Goal: Communication & Community: Answer question/provide support

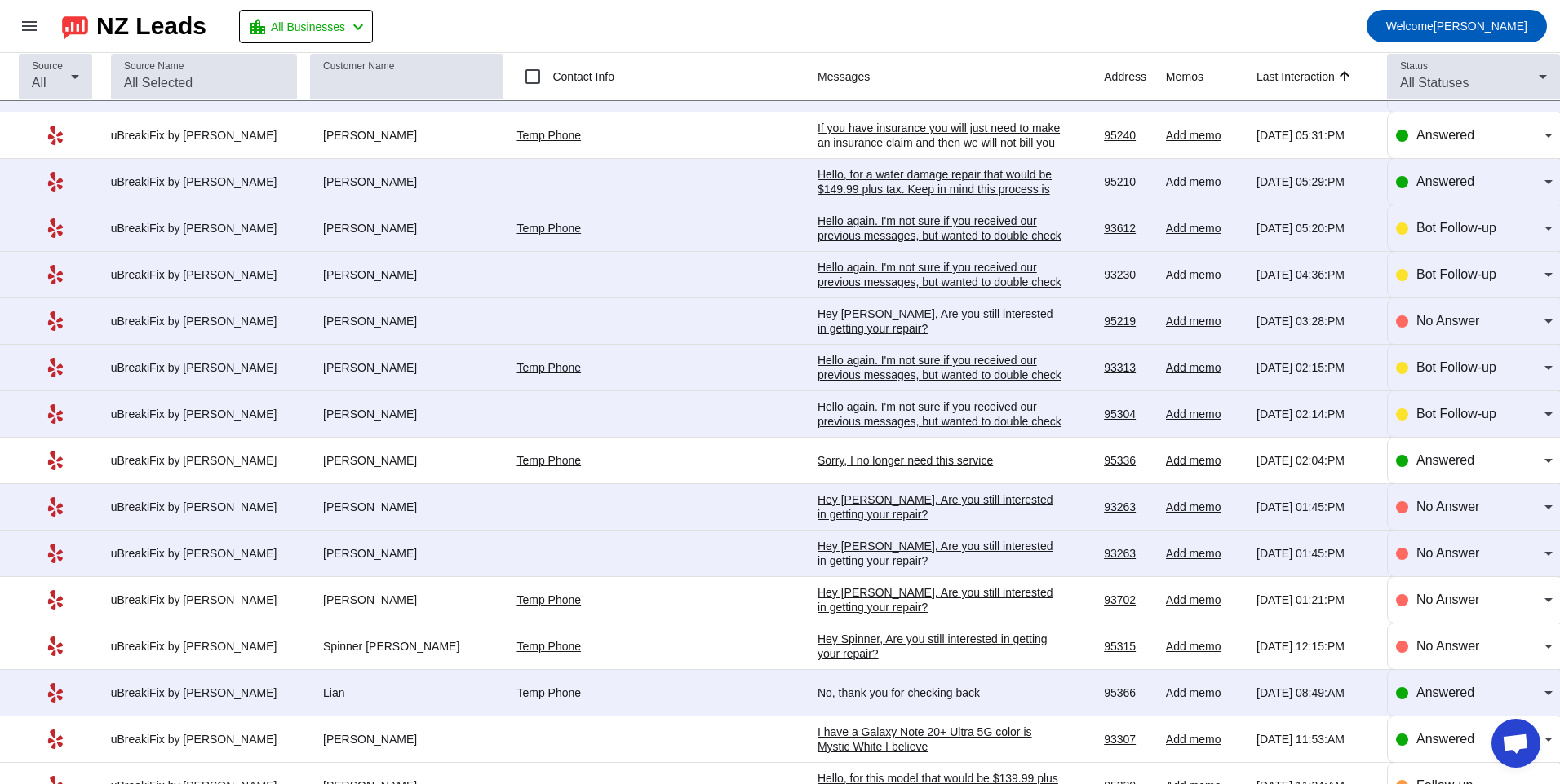
scroll to position [407, 0]
click at [817, 548] on div "Hey [PERSON_NAME], Are you still interested in getting your repair?​" at bounding box center [939, 553] width 245 height 30
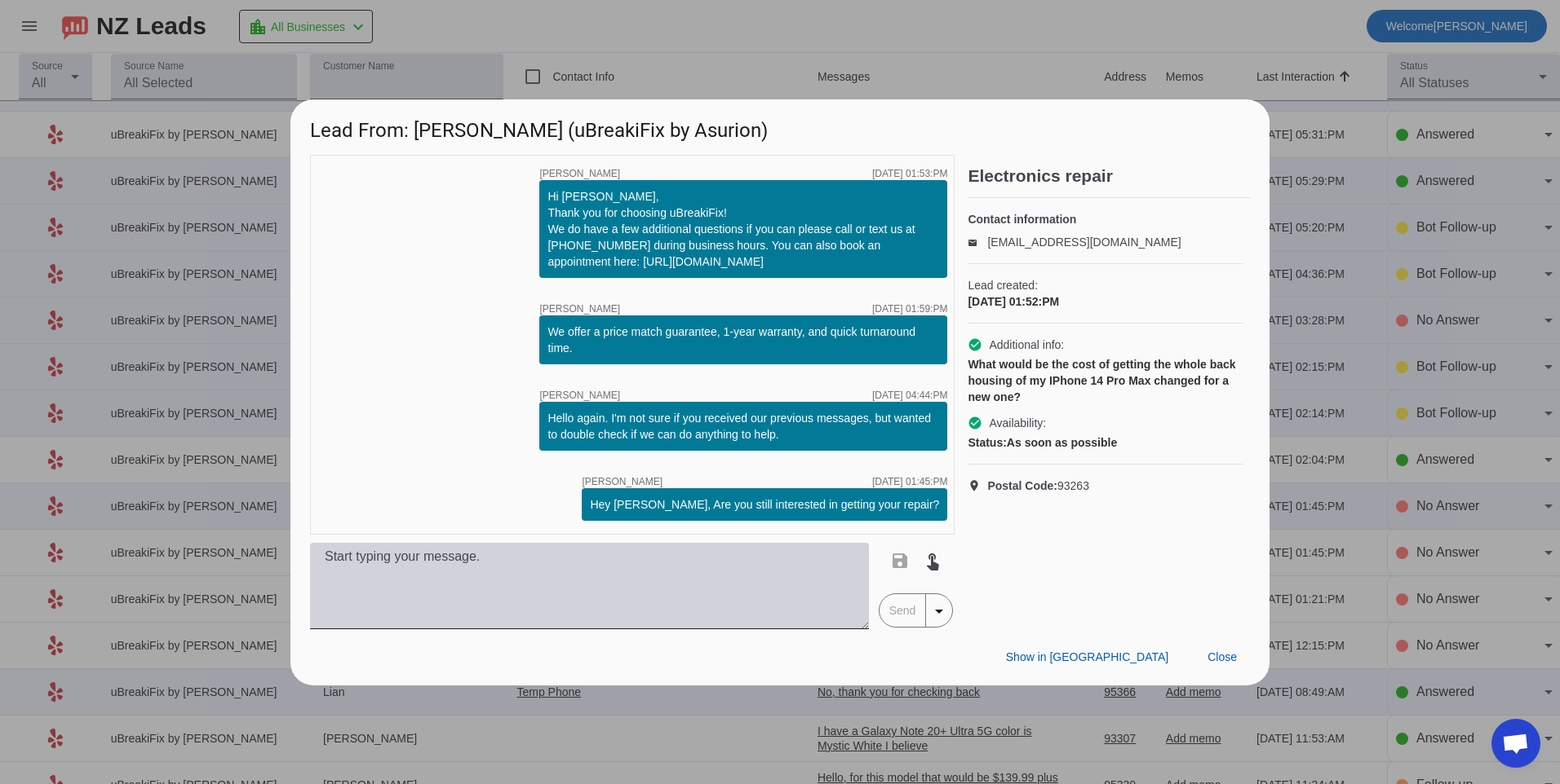
click at [645, 591] on textarea at bounding box center [589, 587] width 558 height 87
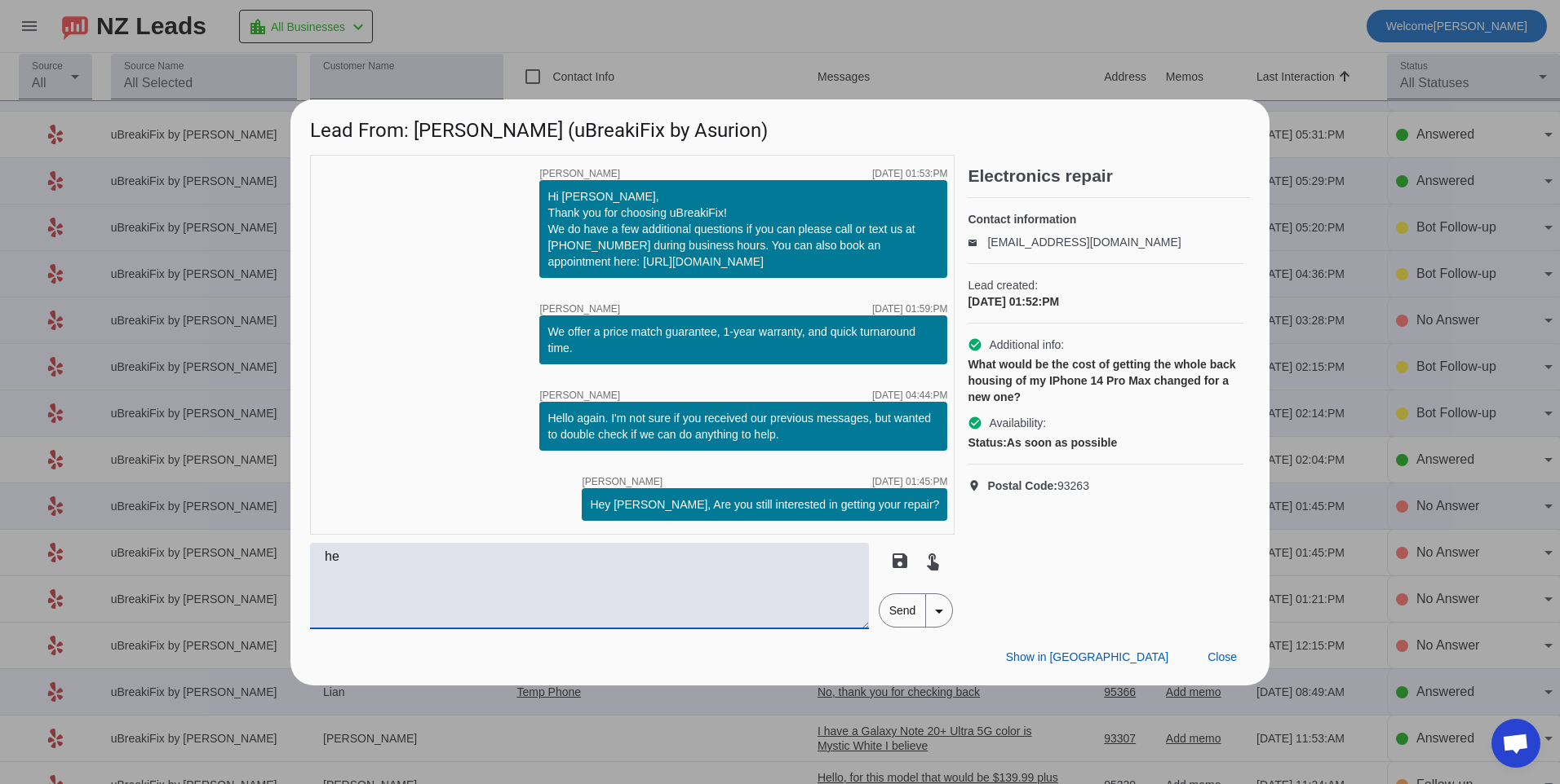
type textarea "h"
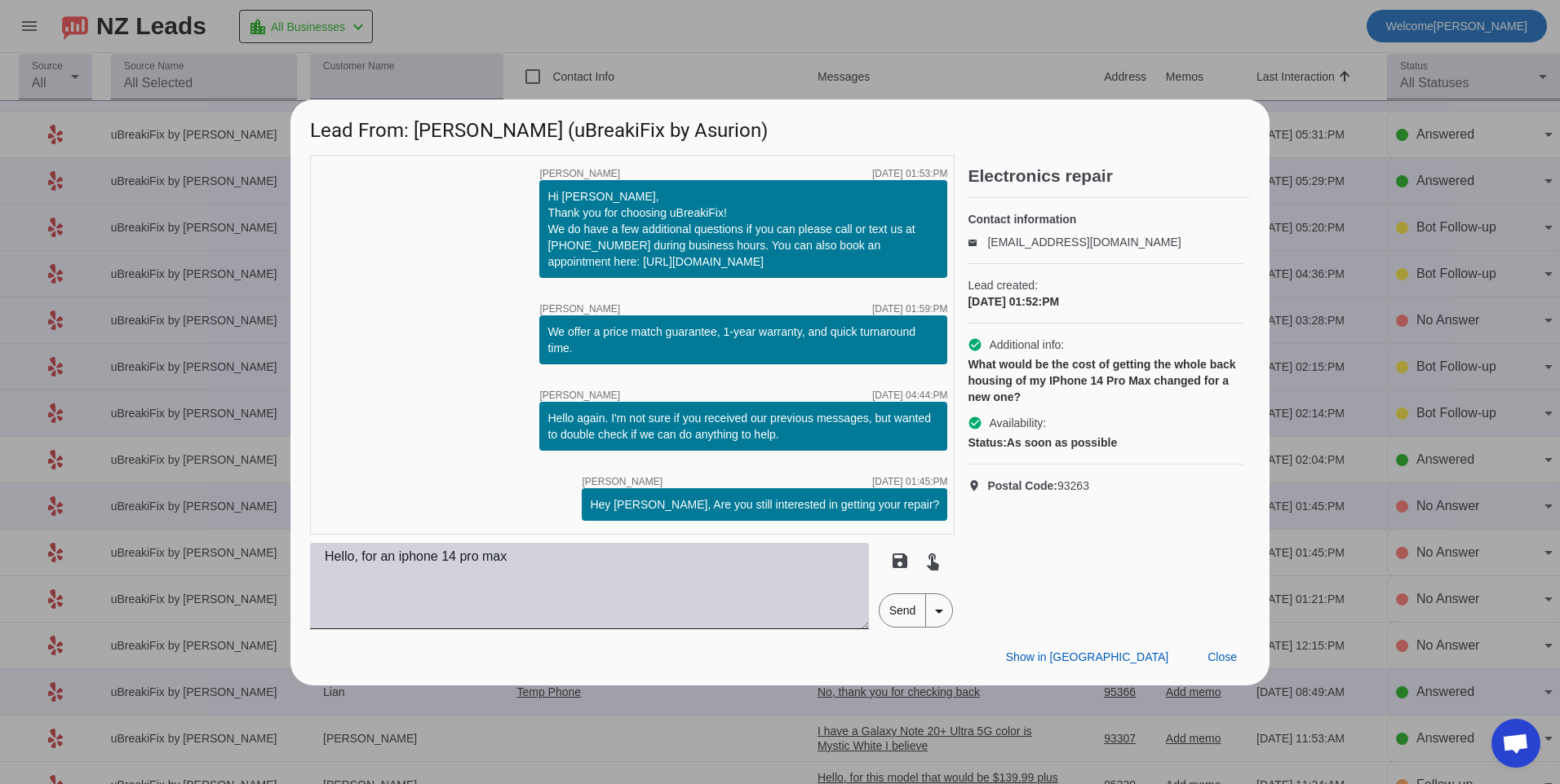
click at [539, 562] on textarea "Hello, for an iphone 14 pro max" at bounding box center [589, 587] width 558 height 87
click at [764, 571] on textarea "Hello, for an iphone 14 pro max back housing would be $189" at bounding box center [589, 587] width 558 height 87
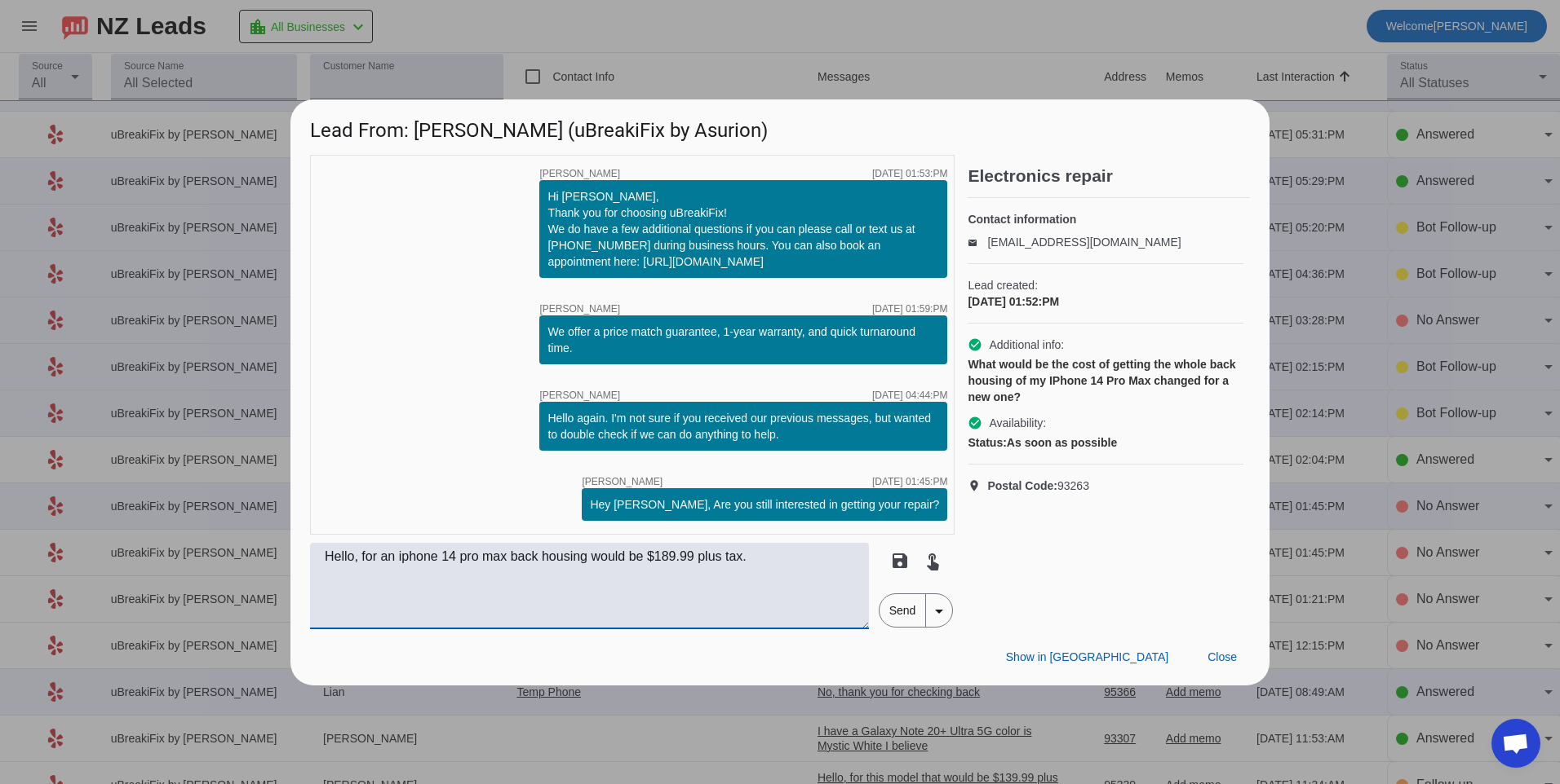
type textarea "Hello, for an iphone 14 pro max back housing would be $189.99 plus tax."
click at [897, 616] on span "Send" at bounding box center [902, 610] width 46 height 33
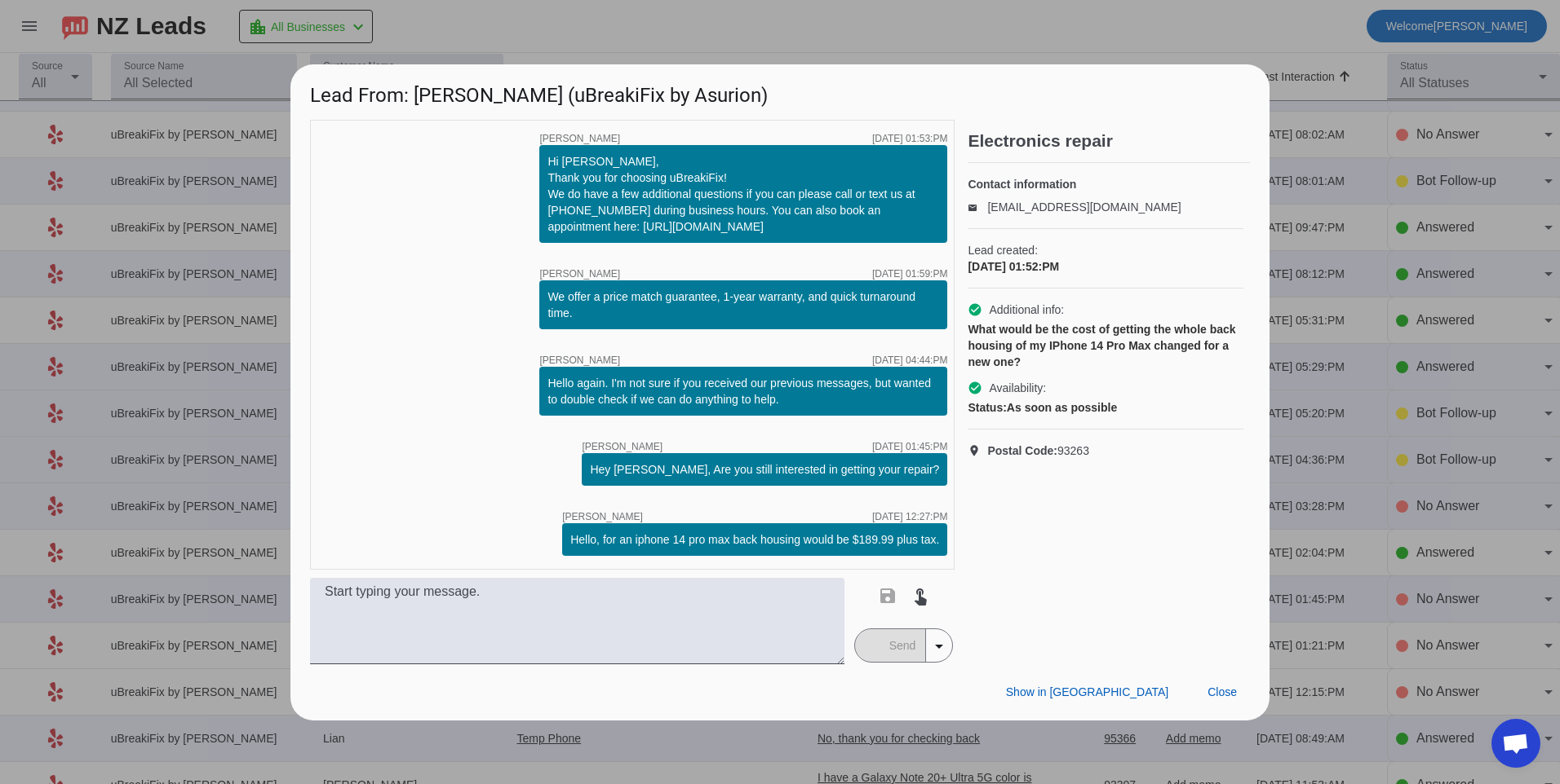
scroll to position [0, 0]
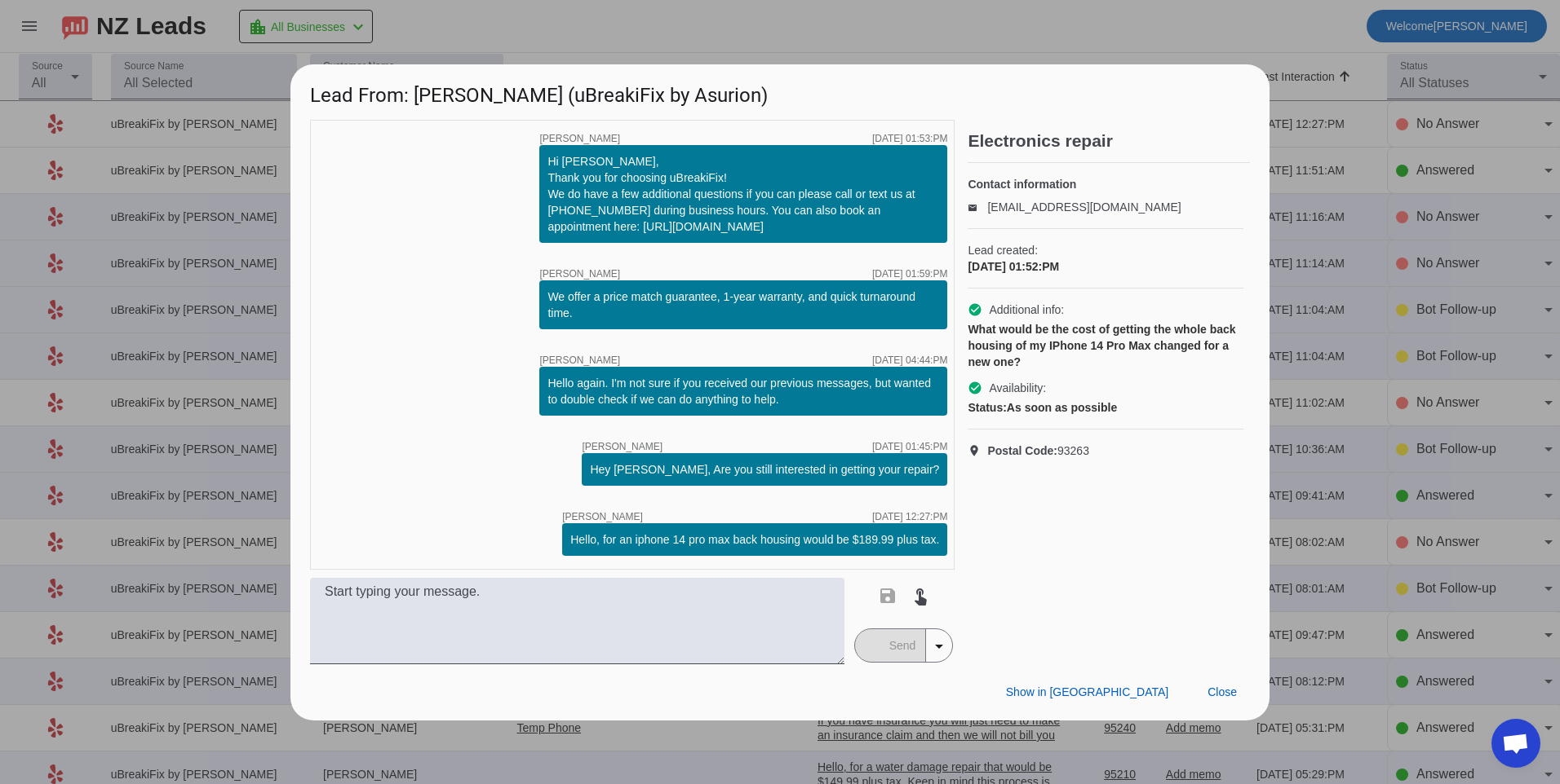
click at [424, 407] on div "timer close [PERSON_NAME] [DATE] 01:53:PM Hi [PERSON_NAME], Thank you for choos…" at bounding box center [631, 345] width 644 height 450
click at [1217, 702] on span at bounding box center [1222, 693] width 55 height 30
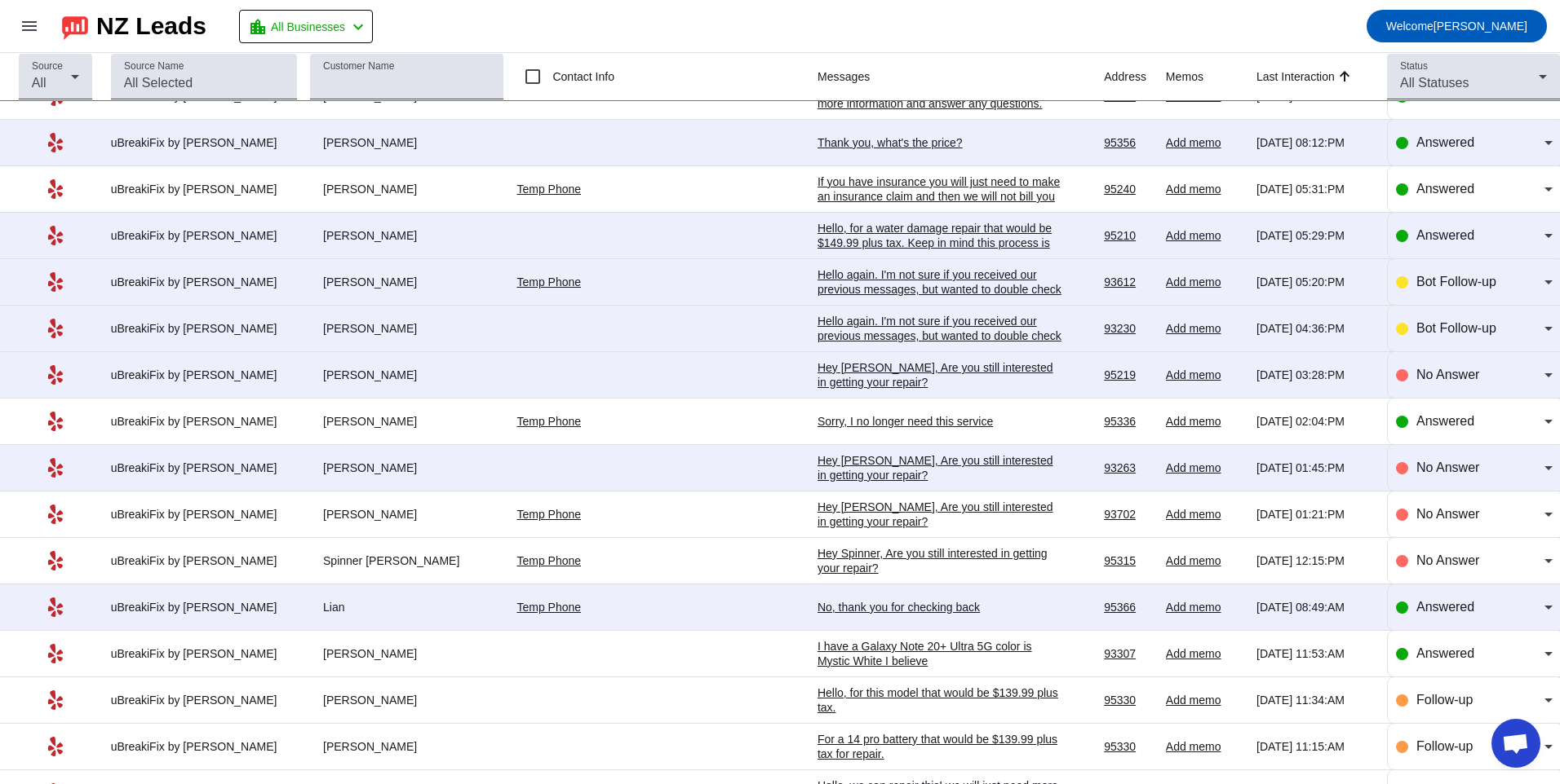
scroll to position [489, 0]
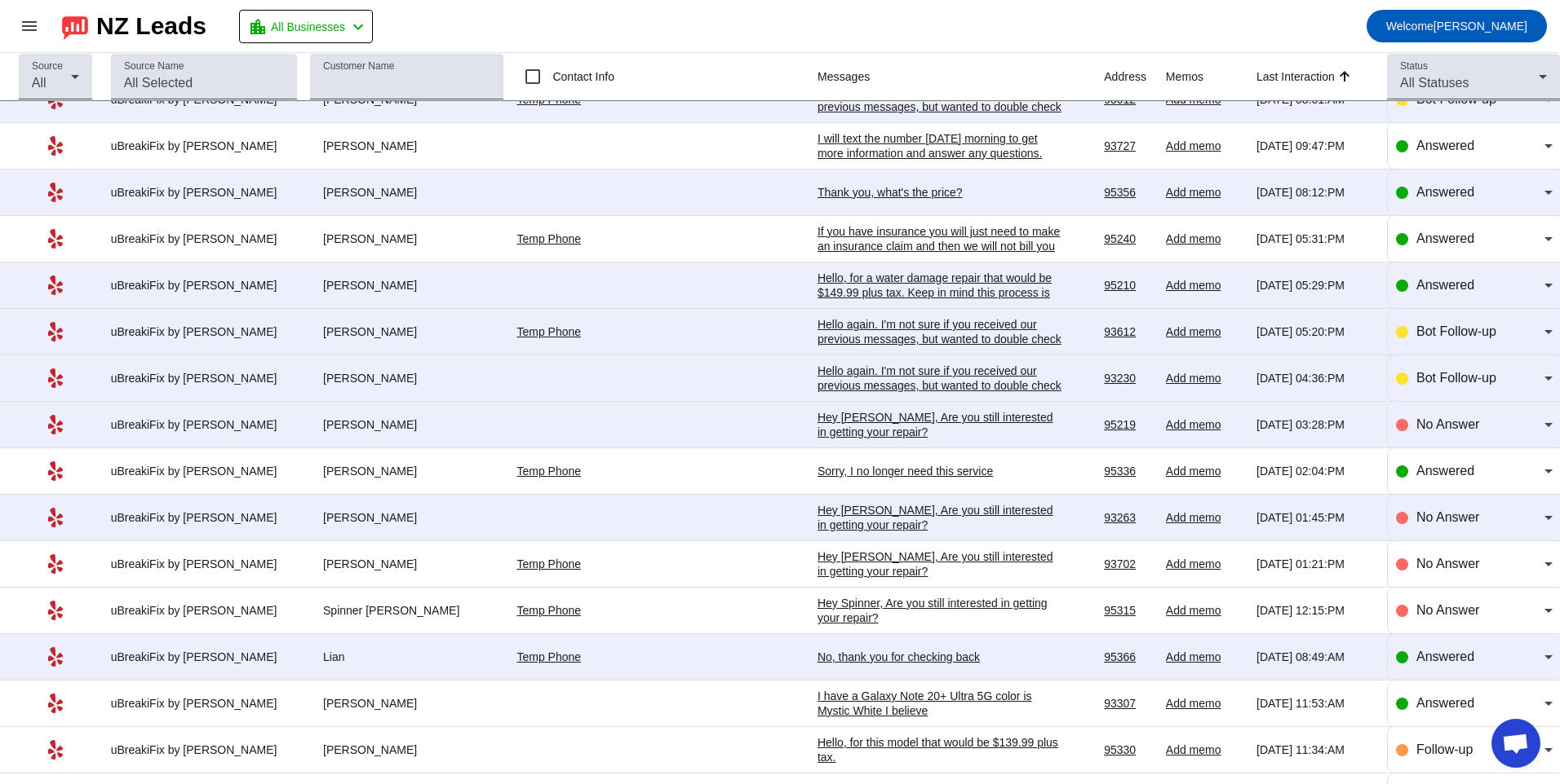
click at [817, 509] on div "Hey [PERSON_NAME], Are you still interested in getting your repair?​" at bounding box center [939, 518] width 245 height 30
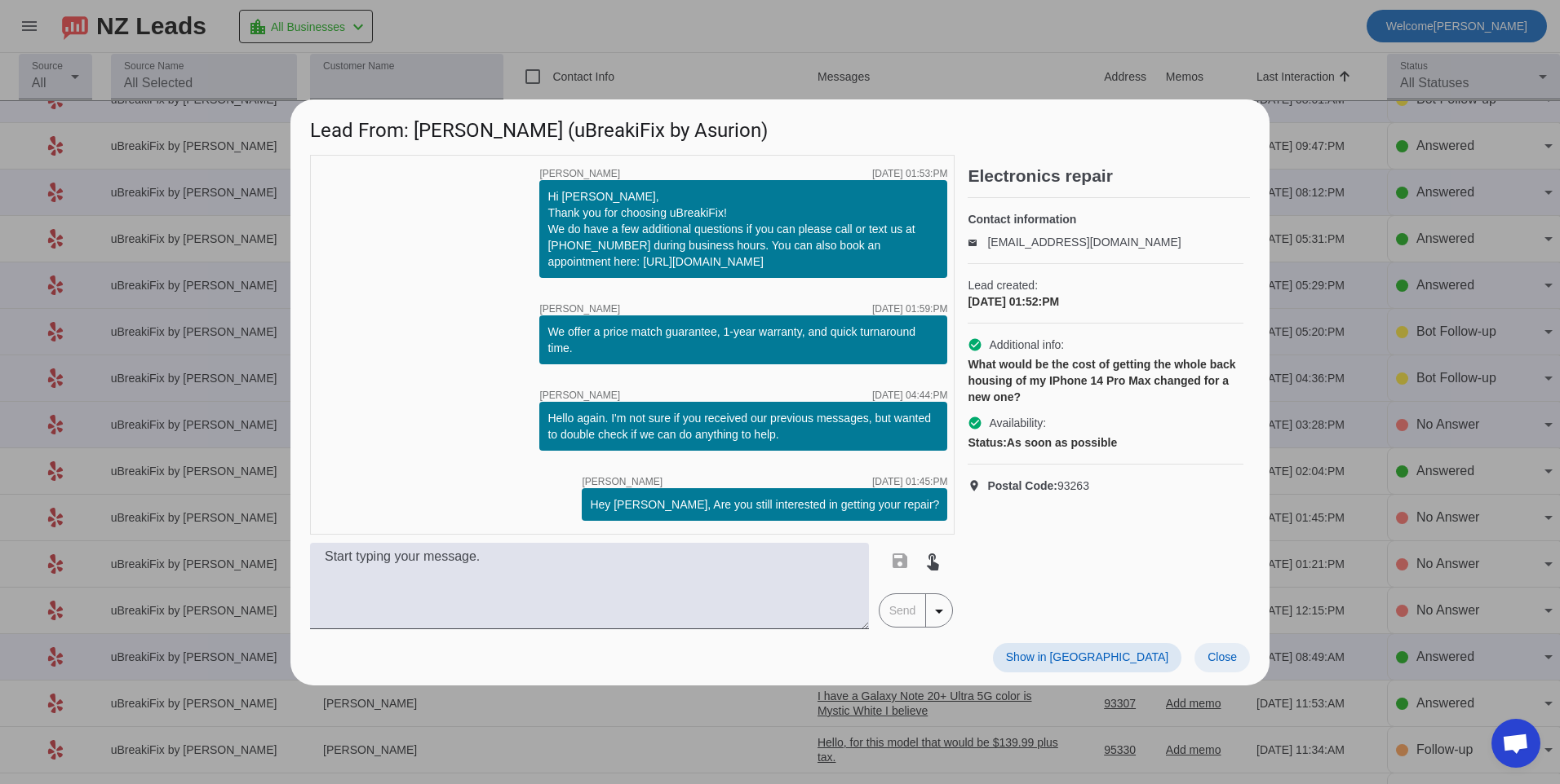
click at [1226, 656] on span "Close" at bounding box center [1222, 657] width 30 height 13
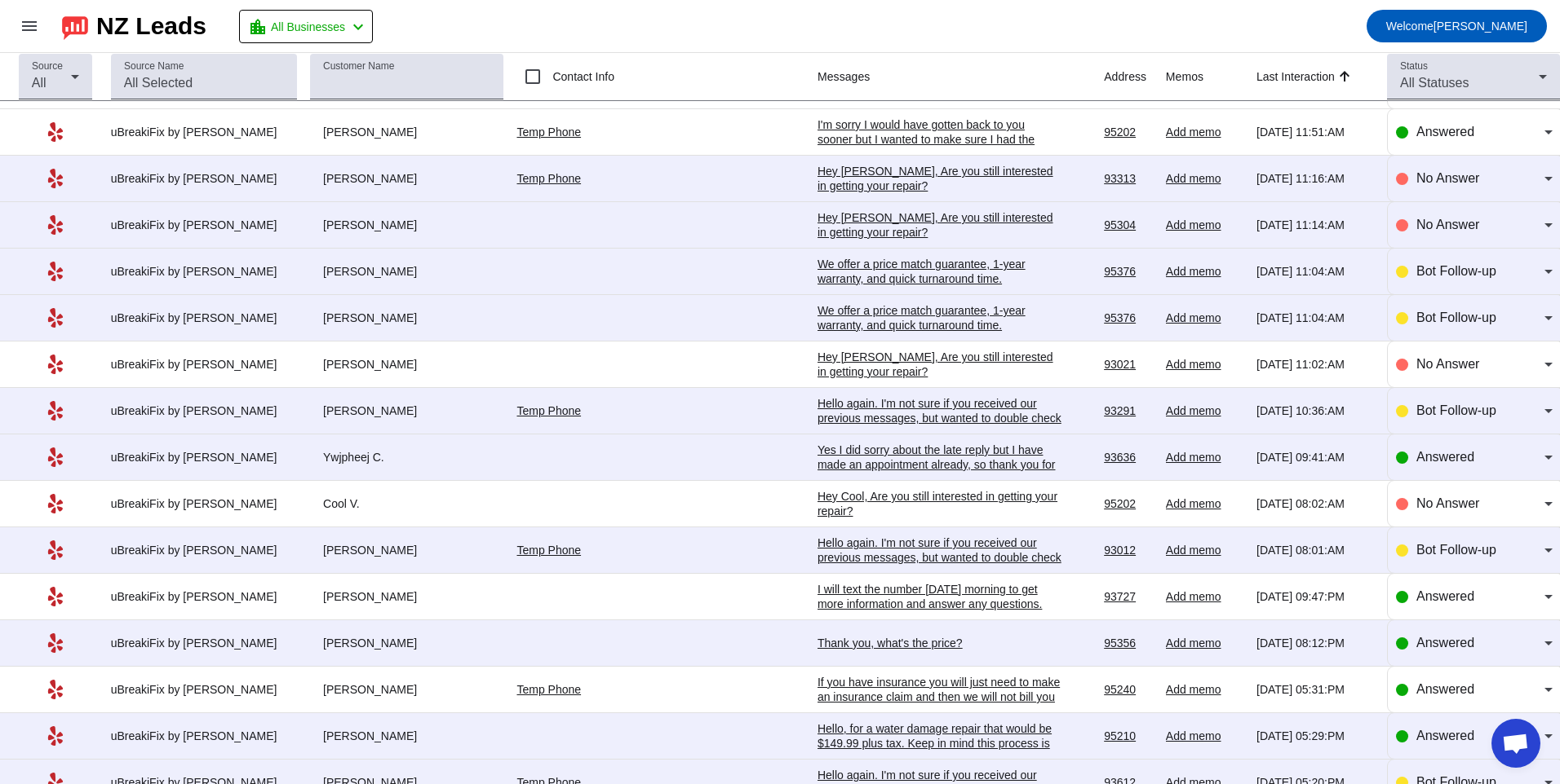
scroll to position [0, 0]
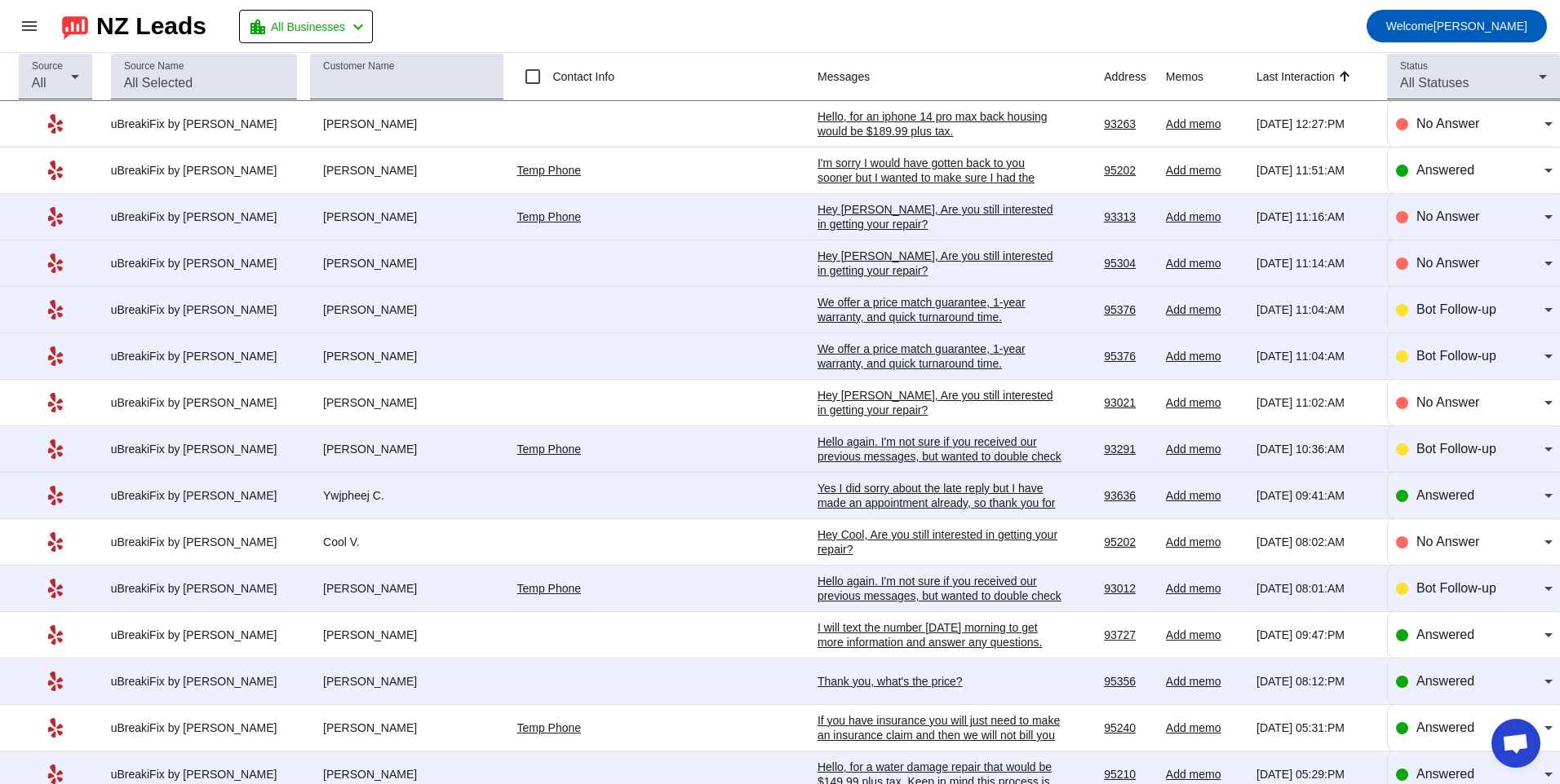
click at [873, 117] on div "Hello, for an iphone 14 pro max back housing would be $189.99 plus tax." at bounding box center [939, 124] width 245 height 30
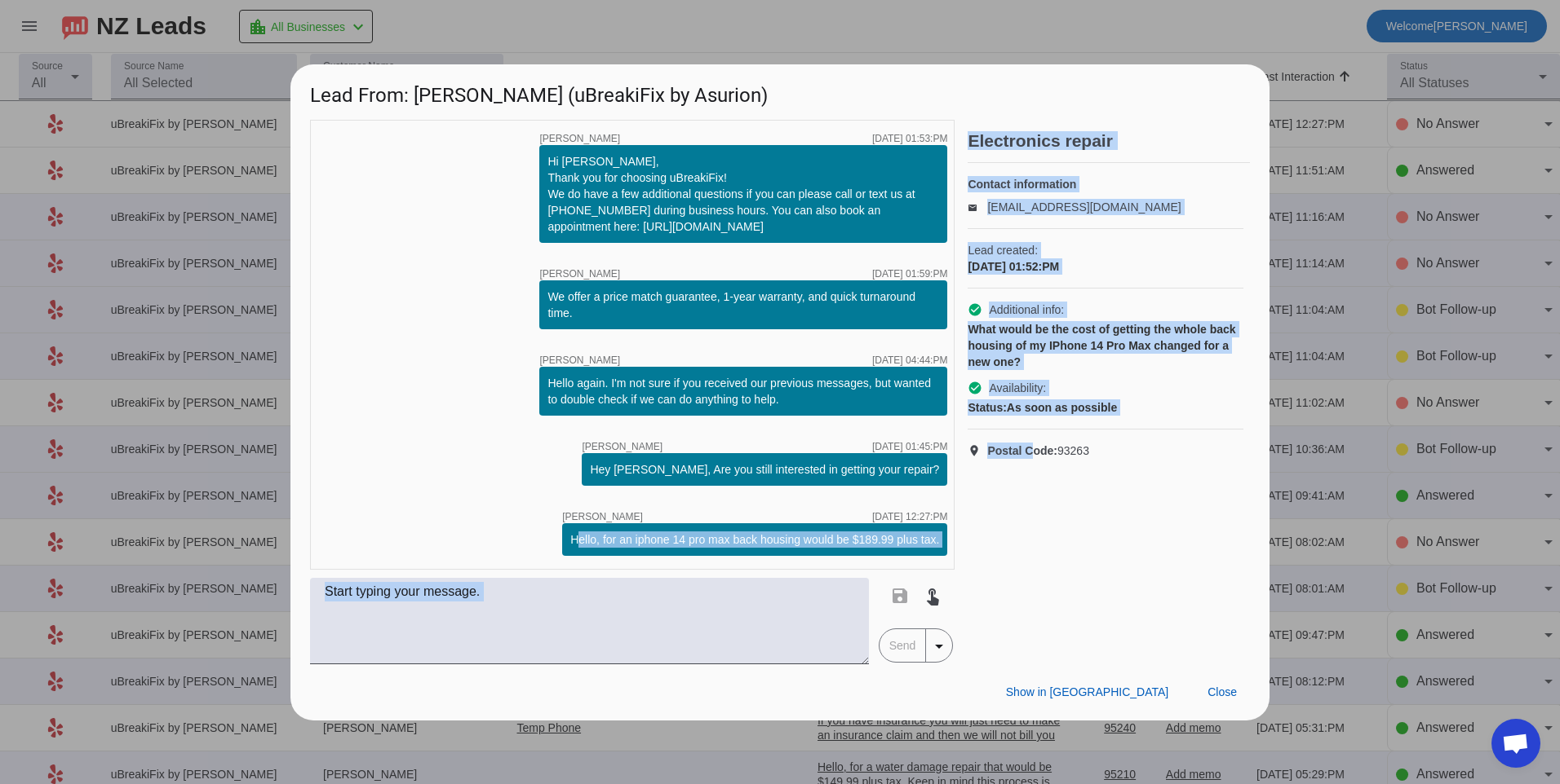
drag, startPoint x: 573, startPoint y: 538, endPoint x: 1030, endPoint y: 538, distance: 457.0
click at [1030, 538] on div "timer close [PERSON_NAME] [DATE] 01:53:PM Hi [PERSON_NAME], Thank you for choos…" at bounding box center [780, 392] width 939 height 544
click at [757, 572] on div "timer close [PERSON_NAME] [DATE] 01:53:PM Hi [PERSON_NAME], Thank you for choos…" at bounding box center [631, 392] width 644 height 544
drag, startPoint x: 572, startPoint y: 538, endPoint x: 992, endPoint y: 542, distance: 420.0
click at [992, 542] on div "timer close [PERSON_NAME] [DATE] 01:53:PM Hi [PERSON_NAME], Thank you for choos…" at bounding box center [780, 392] width 939 height 544
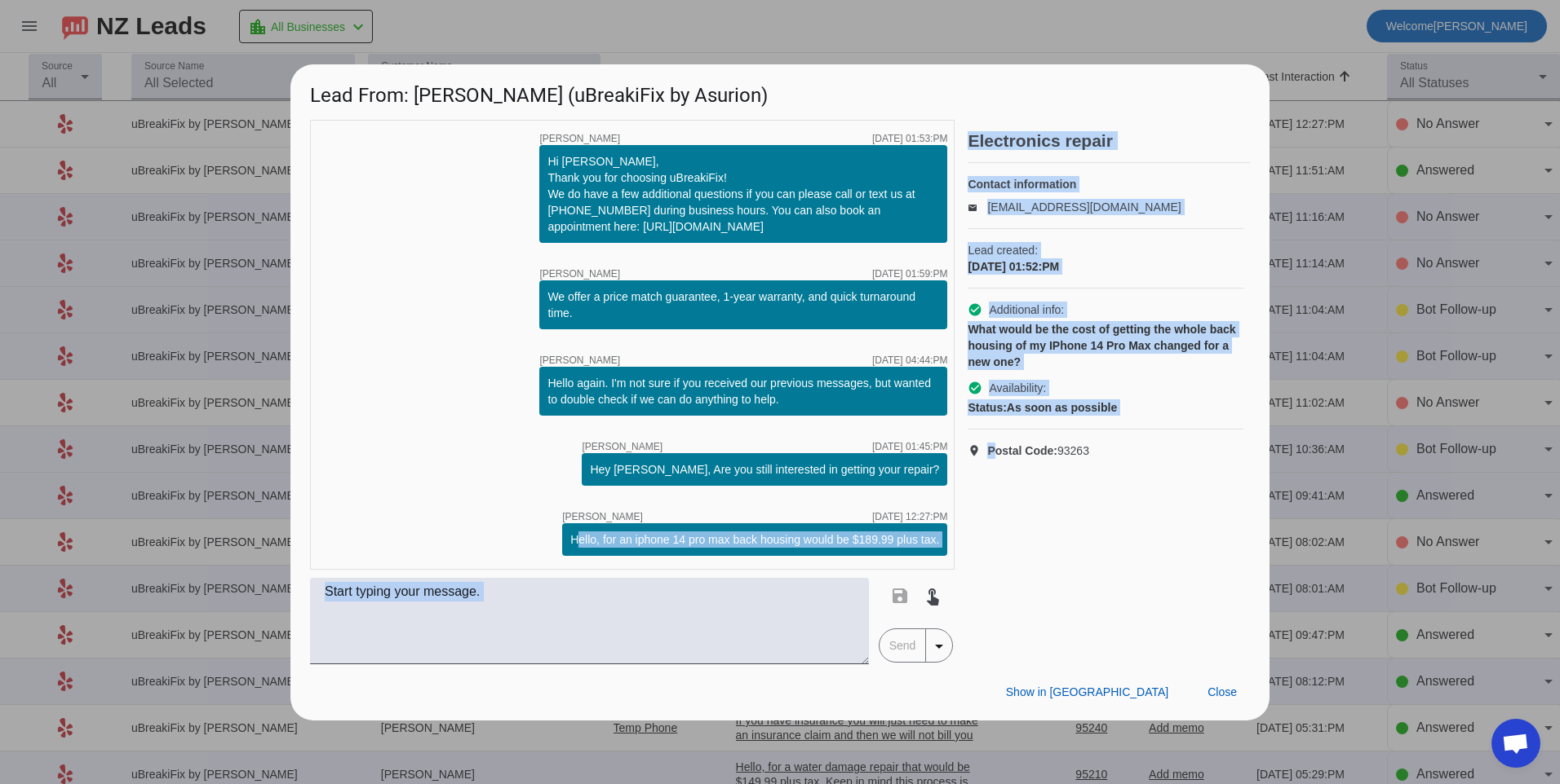
click at [563, 535] on div "Hello, for an iphone 14 pro max back housing would be $189.99 plus tax." at bounding box center [755, 539] width 385 height 33
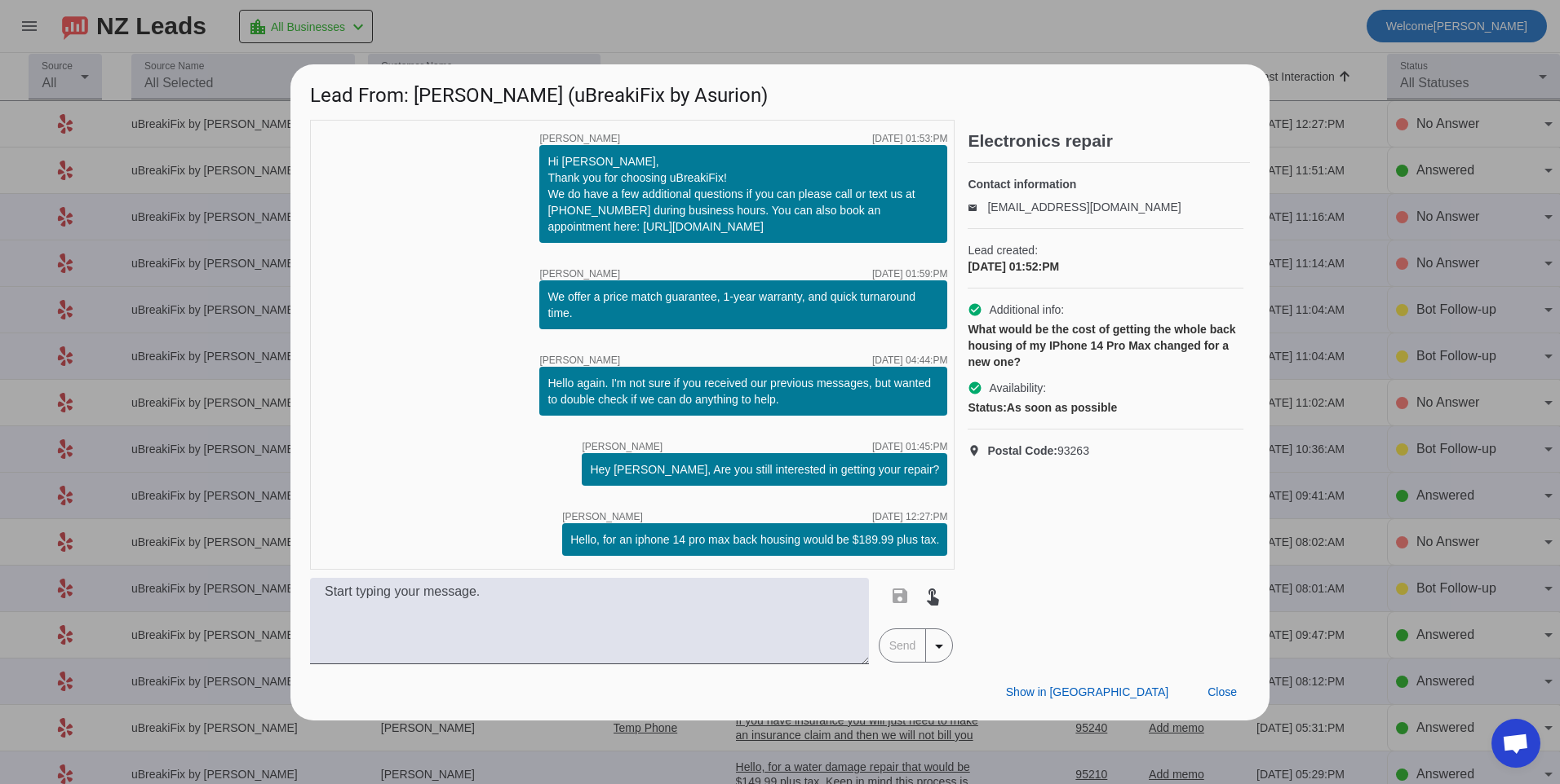
drag, startPoint x: 574, startPoint y: 538, endPoint x: 939, endPoint y: 536, distance: 365.0
click at [939, 536] on div "Hello, for an iphone 14 pro max back housing would be $189.99 plus tax." at bounding box center [755, 539] width 369 height 17
copy div "Hello, for an iphone 14 pro max back housing would be $189.99 plus tax."
click at [299, 440] on div "timer close [PERSON_NAME] [DATE] 01:53:PM Hi [PERSON_NAME], Thank you for choos…" at bounding box center [780, 392] width 979 height 544
click at [1207, 694] on span at bounding box center [1222, 693] width 55 height 30
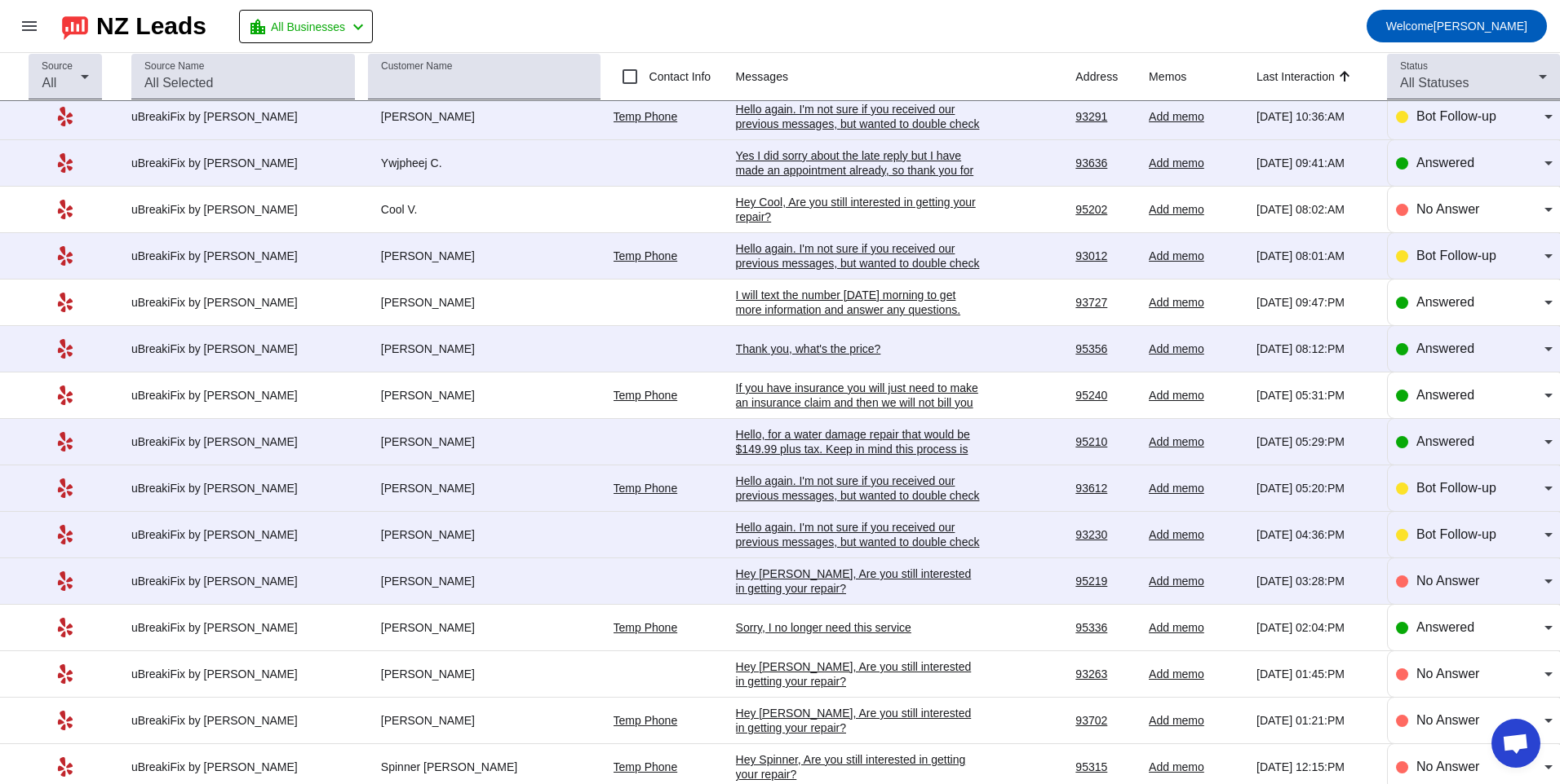
scroll to position [397, 0]
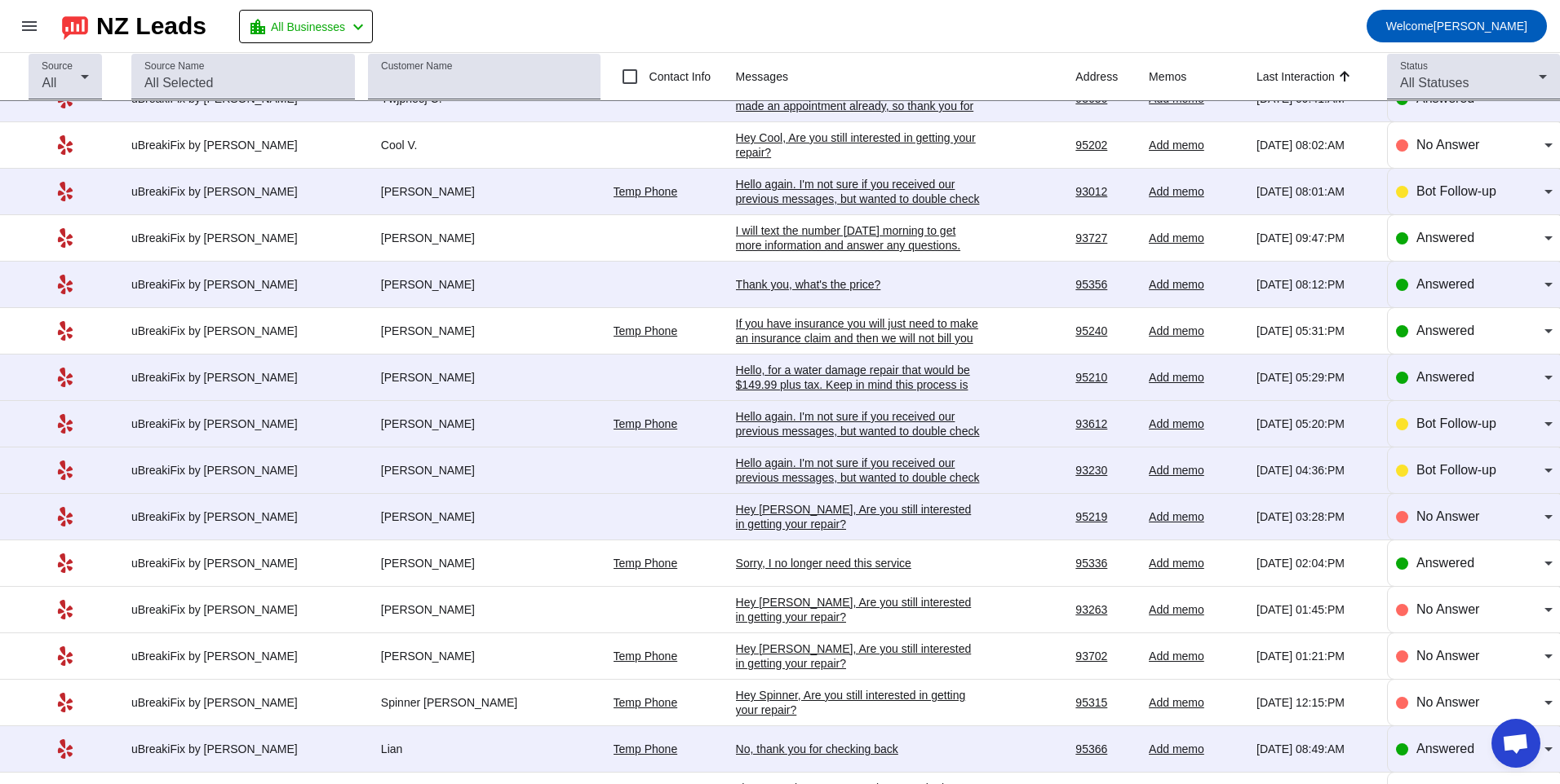
click at [831, 605] on div "Hey [PERSON_NAME], Are you still interested in getting your repair?​" at bounding box center [858, 609] width 245 height 30
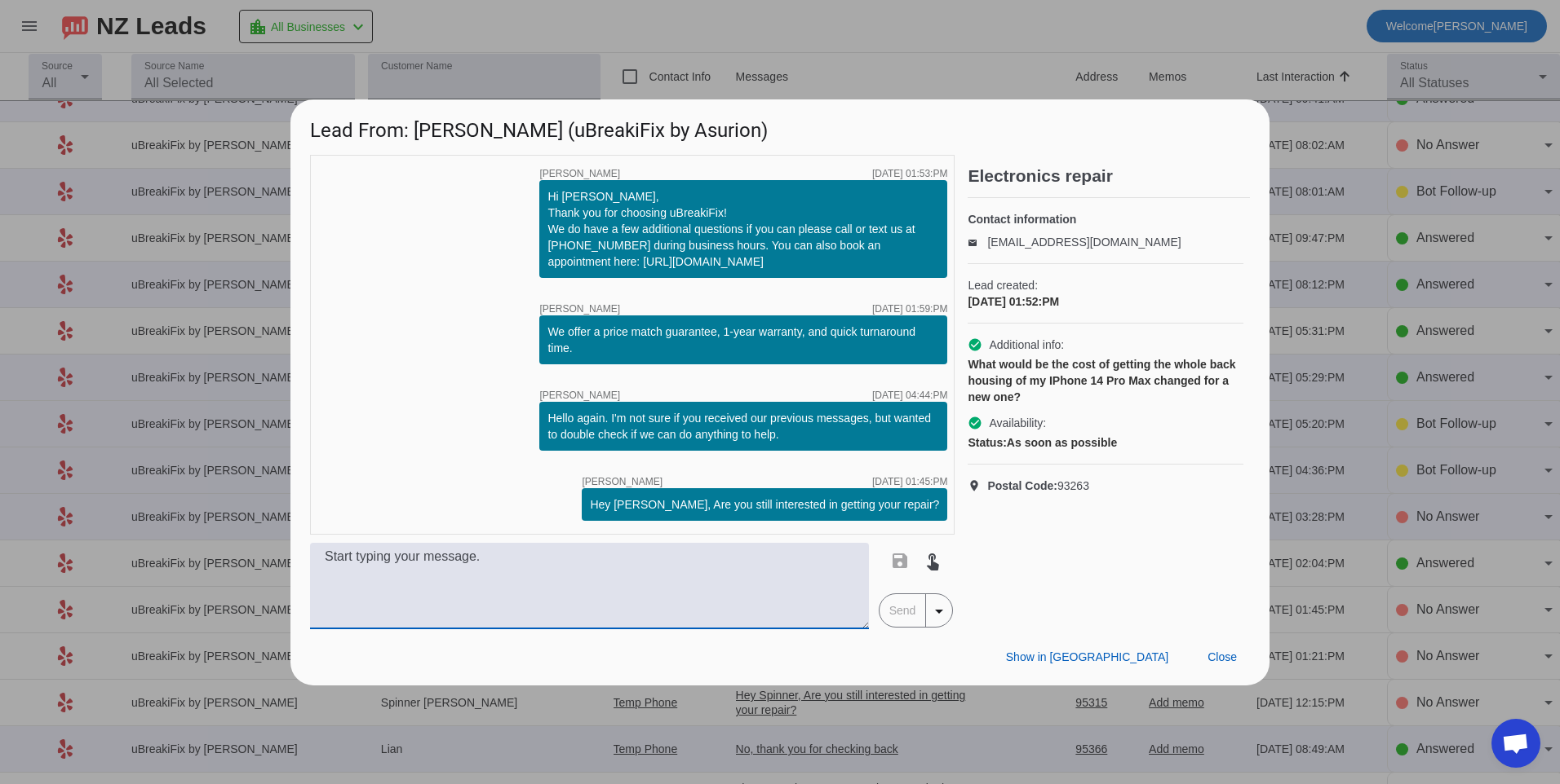
click at [549, 585] on textarea at bounding box center [589, 587] width 558 height 87
paste textarea "Hello, for an iphone 14 pro max back housing would be $189.99 plus tax."
type textarea "Hello, for an iphone 14 pro max back housing would be $189.99 plus tax."
click at [891, 622] on span "Send" at bounding box center [902, 610] width 46 height 33
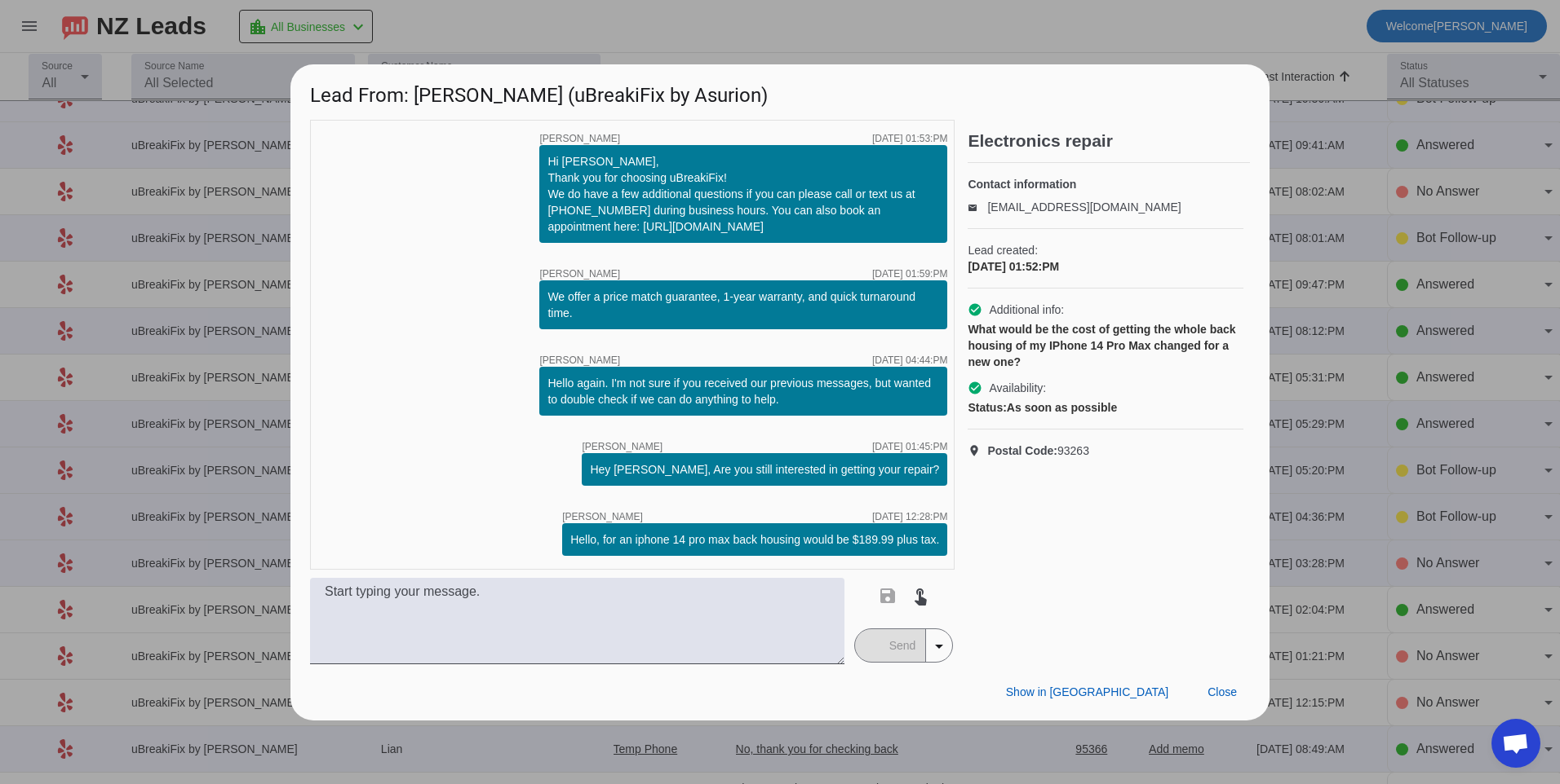
scroll to position [0, 0]
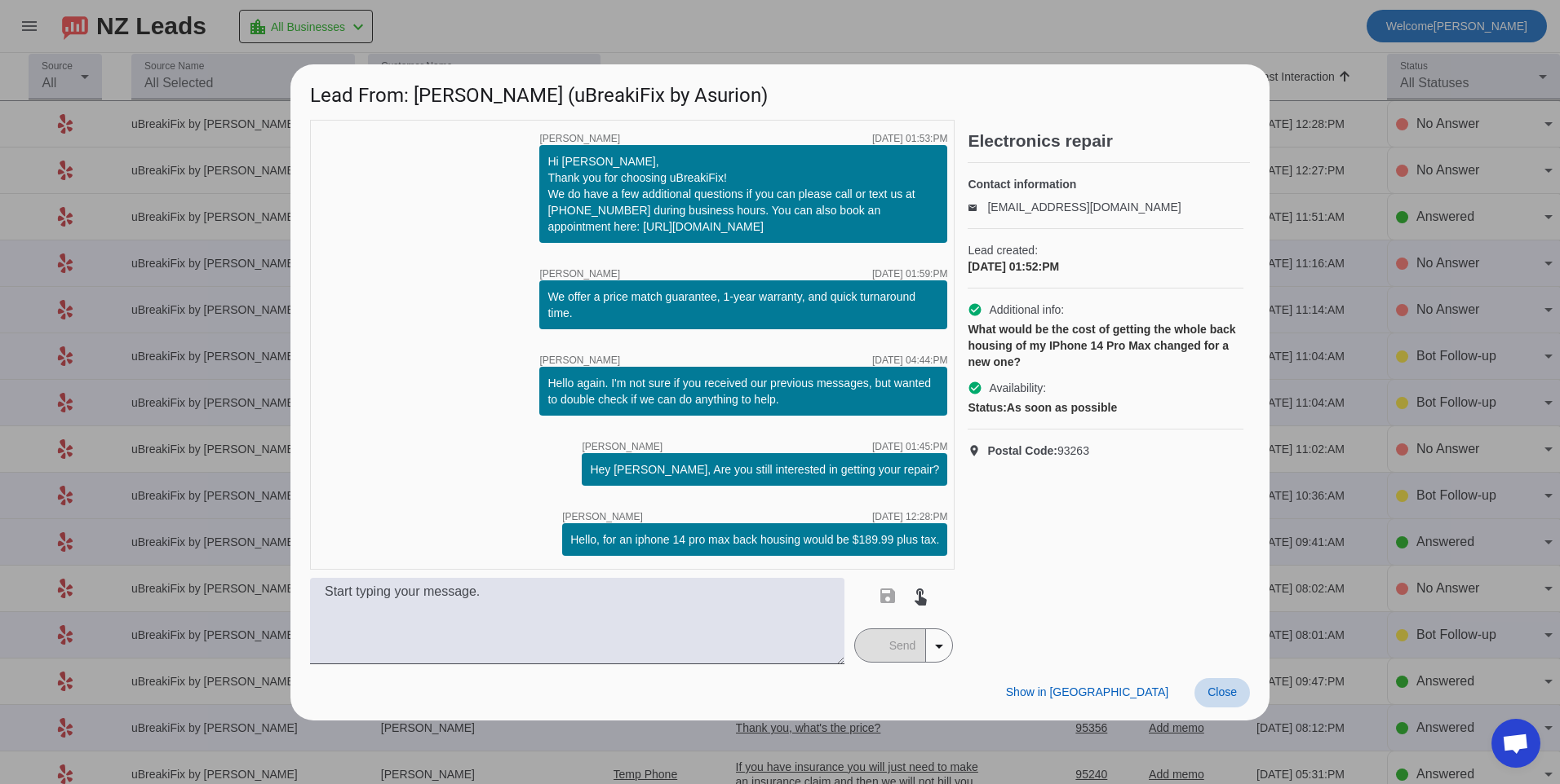
click at [1221, 694] on span "Close" at bounding box center [1222, 691] width 30 height 13
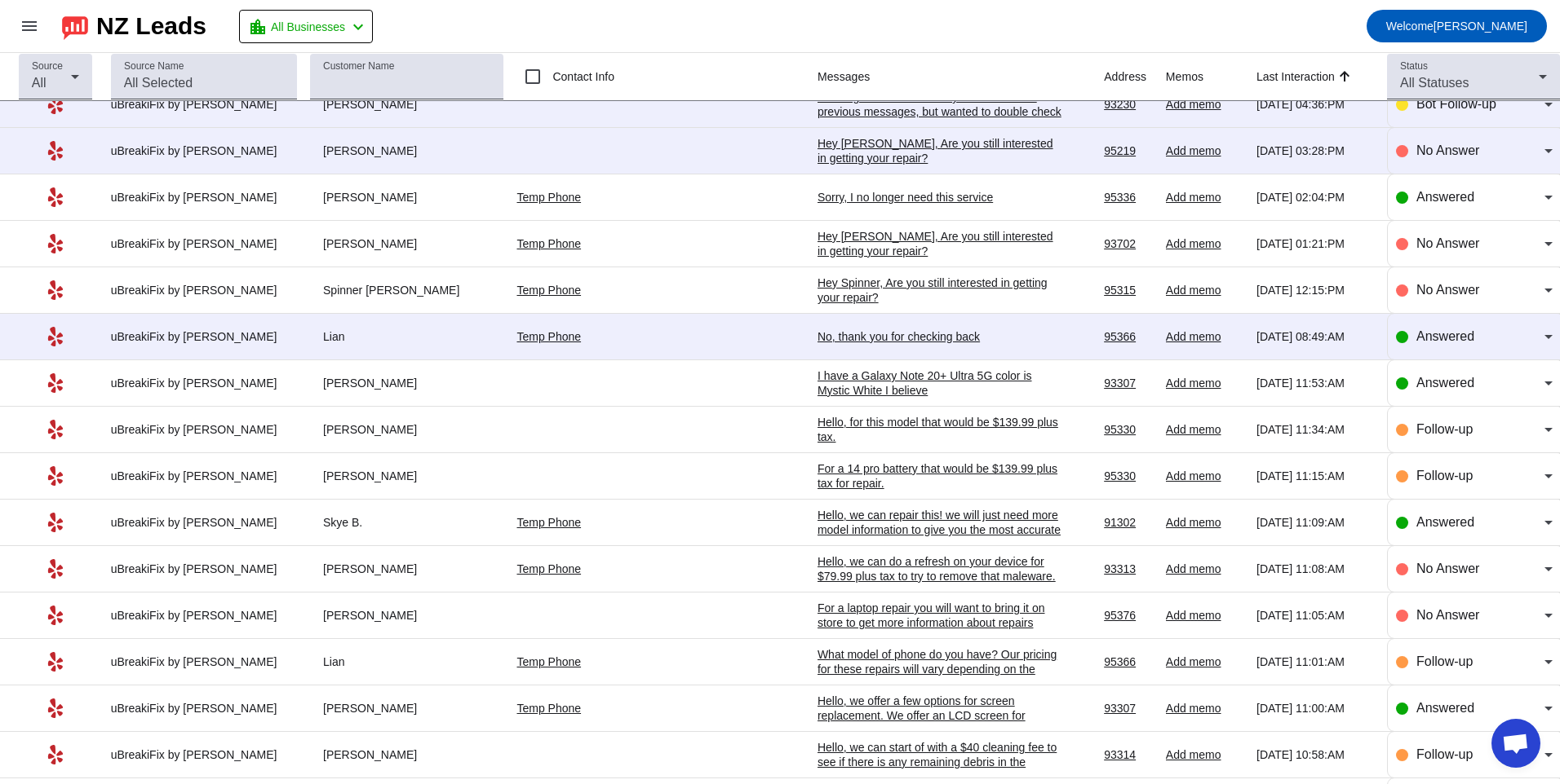
scroll to position [816, 0]
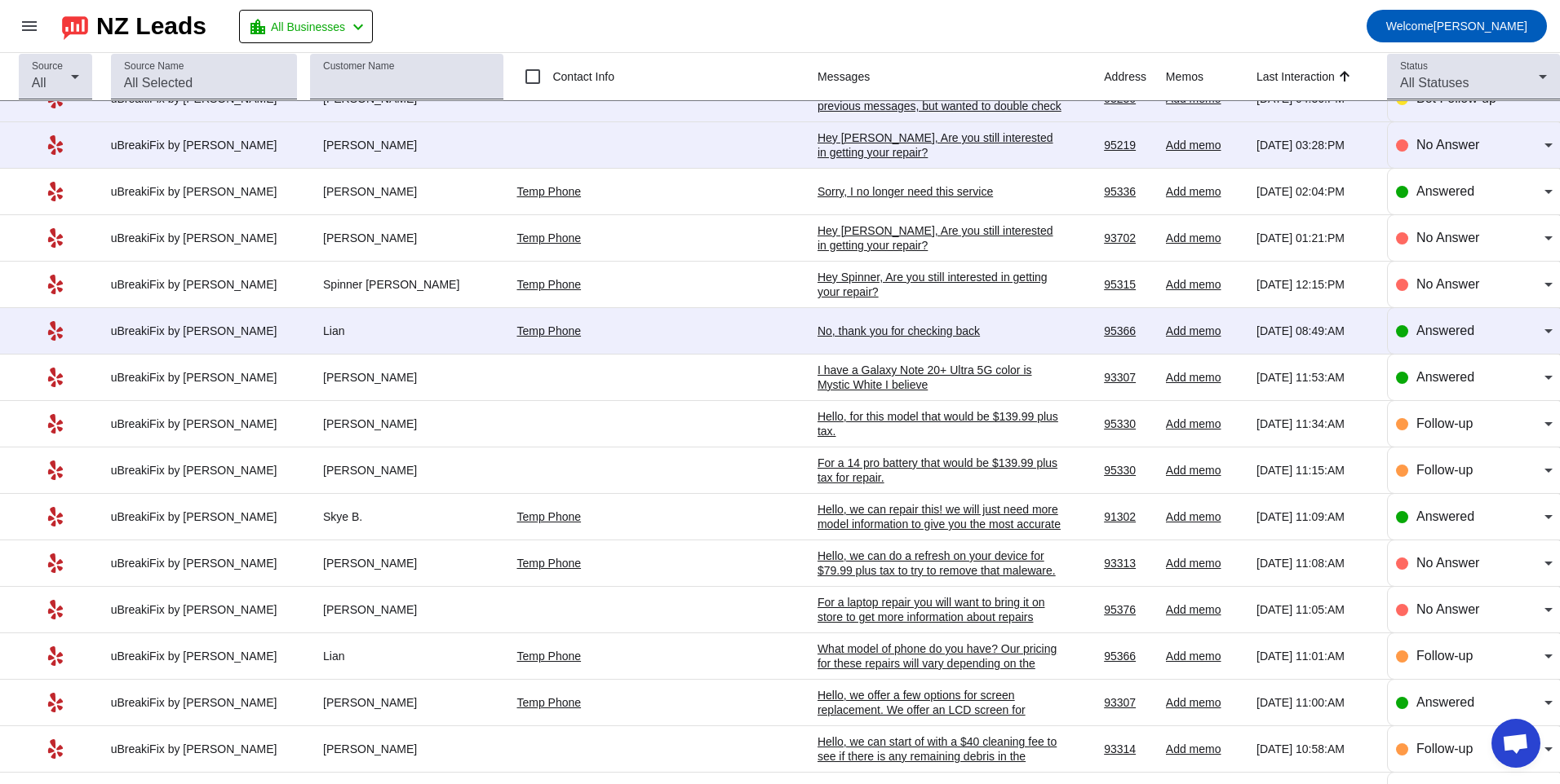
click at [896, 326] on div "No, thank you for checking back" at bounding box center [939, 330] width 245 height 15
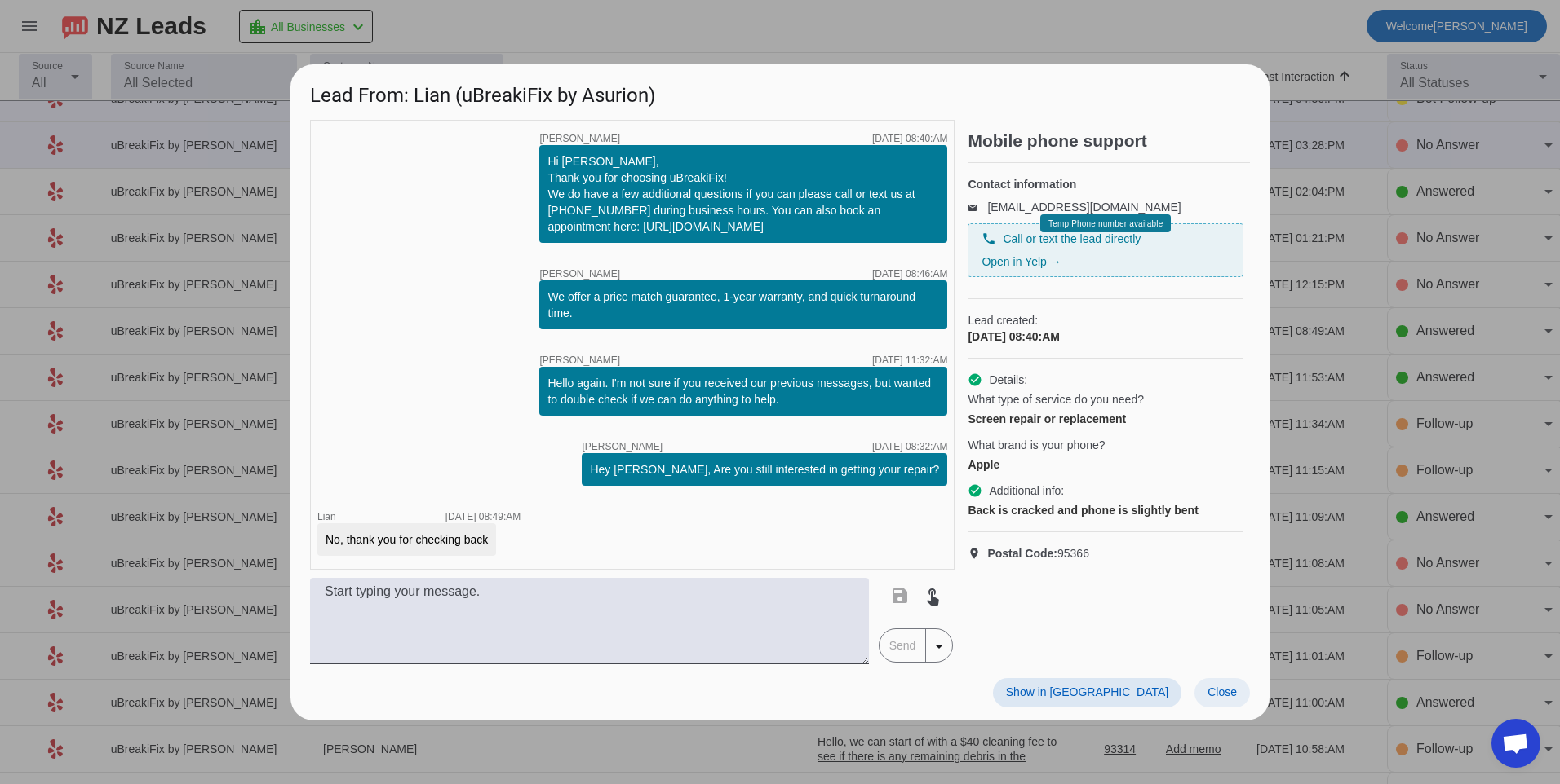
click at [1217, 702] on span at bounding box center [1222, 693] width 55 height 30
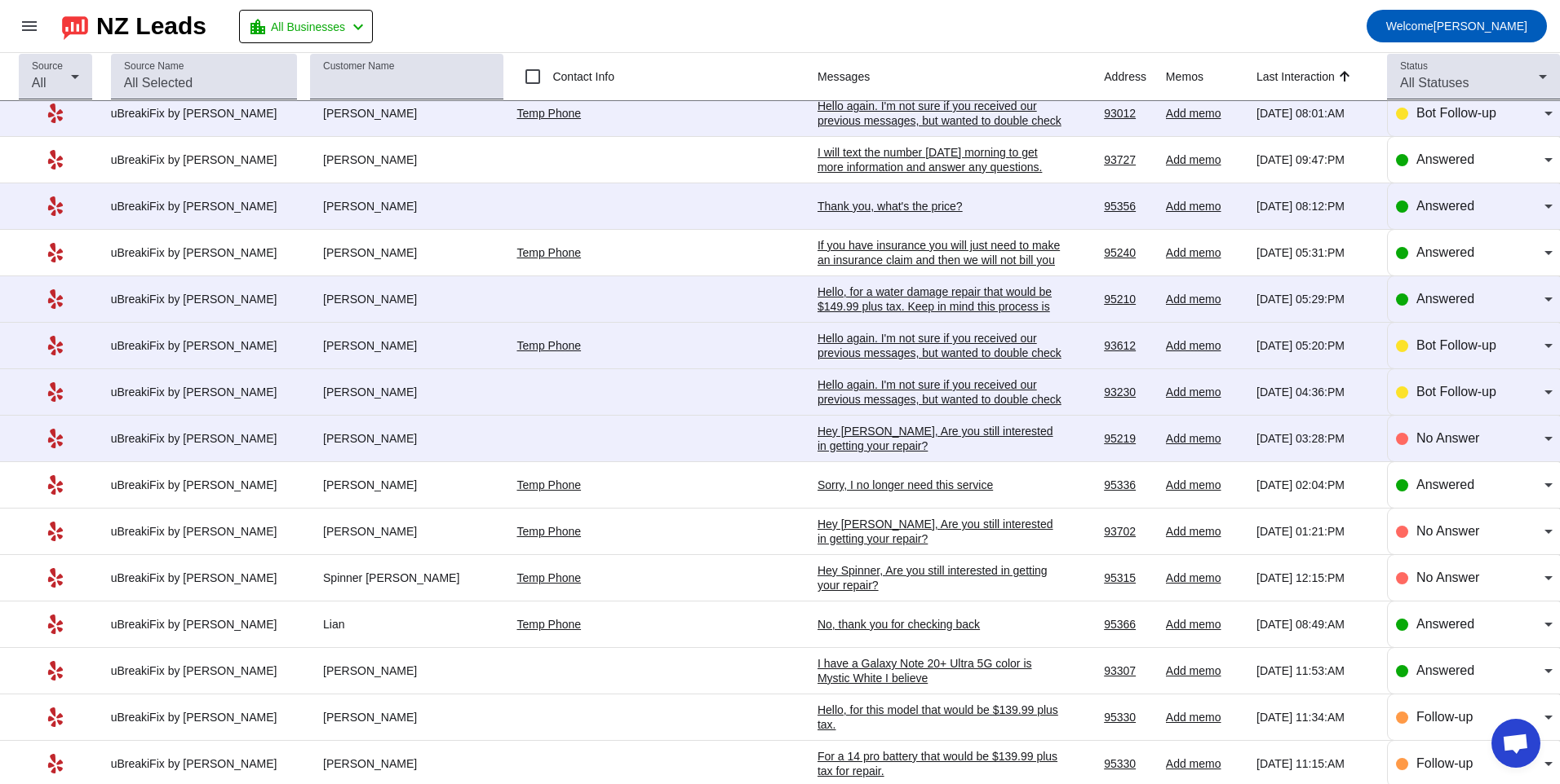
scroll to position [520, 0]
click at [817, 441] on div "Hey [PERSON_NAME], Are you still interested in getting your repair?​" at bounding box center [939, 441] width 245 height 30
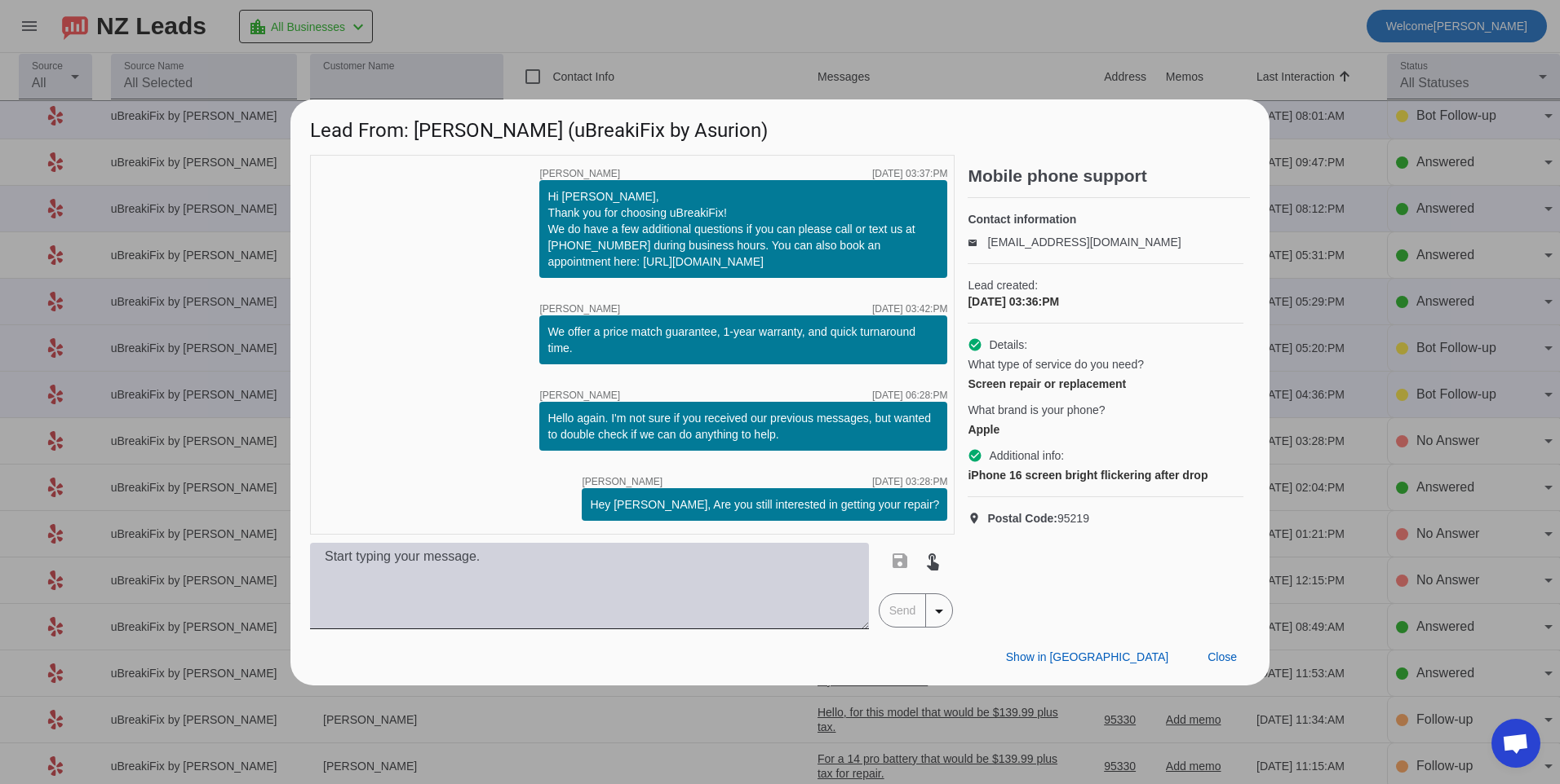
click at [705, 579] on textarea at bounding box center [589, 587] width 558 height 87
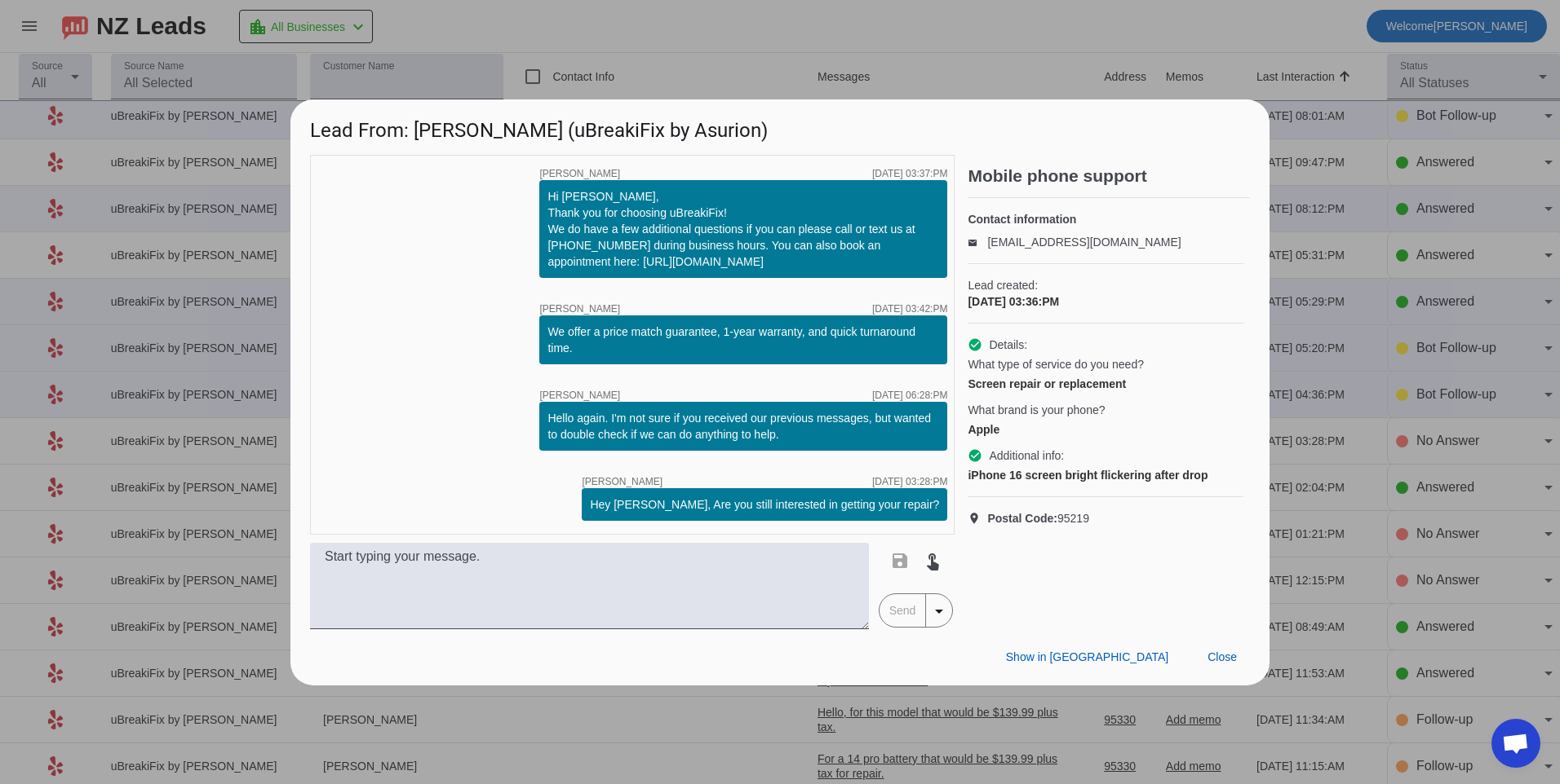
drag, startPoint x: 705, startPoint y: 579, endPoint x: 449, endPoint y: 519, distance: 262.9
click at [449, 519] on div "timer close [PERSON_NAME] [DATE] 03:37:PM Hi [PERSON_NAME], Thank you for choos…" at bounding box center [631, 344] width 644 height 380
click at [469, 571] on textarea at bounding box center [589, 587] width 558 height 87
click at [533, 570] on textarea at bounding box center [589, 587] width 558 height 87
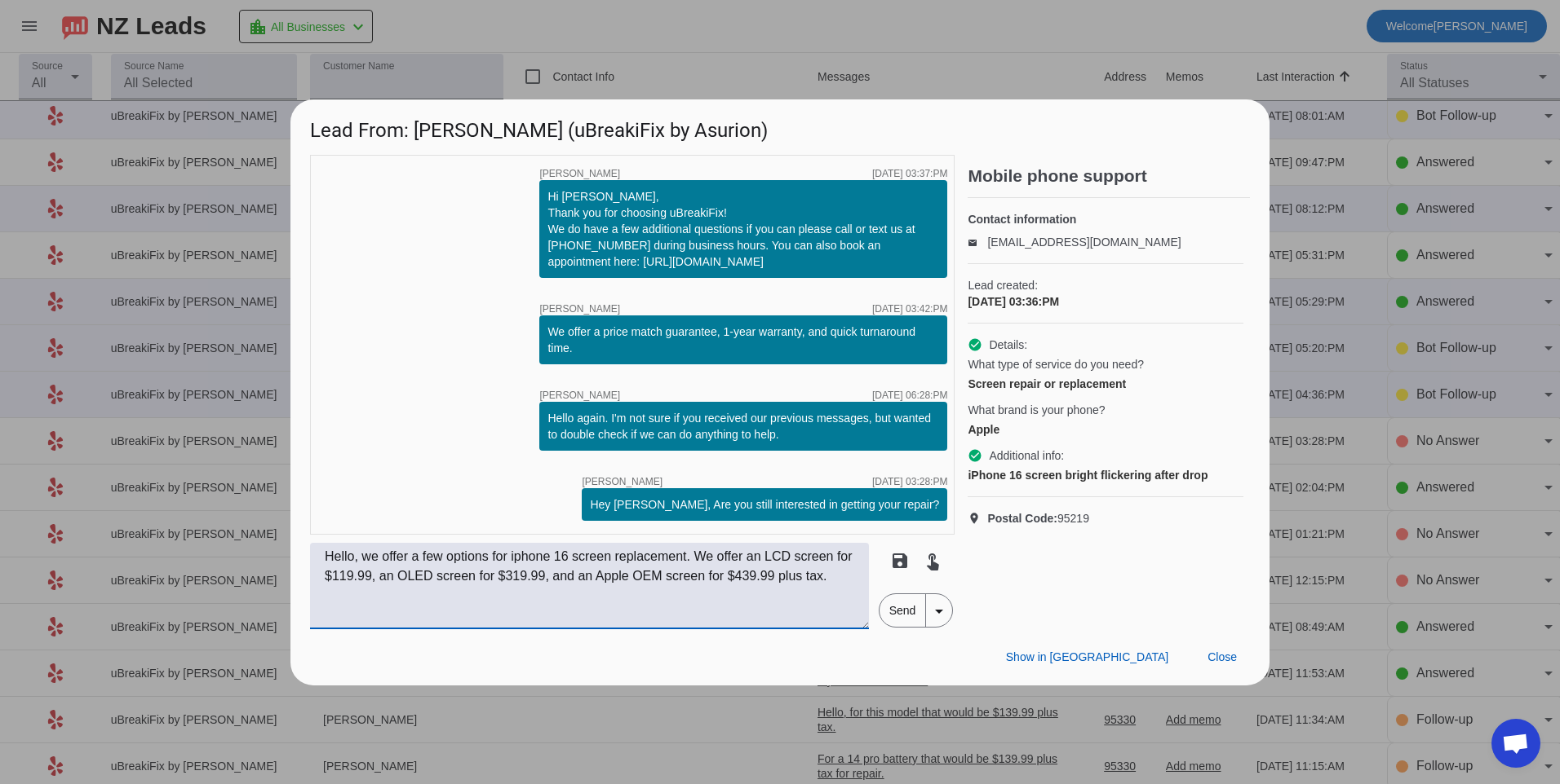
type textarea "Hello, we offer a few options for iphone 16 screen replacement. We offer an LCD…"
click at [920, 613] on span "Send" at bounding box center [902, 610] width 46 height 33
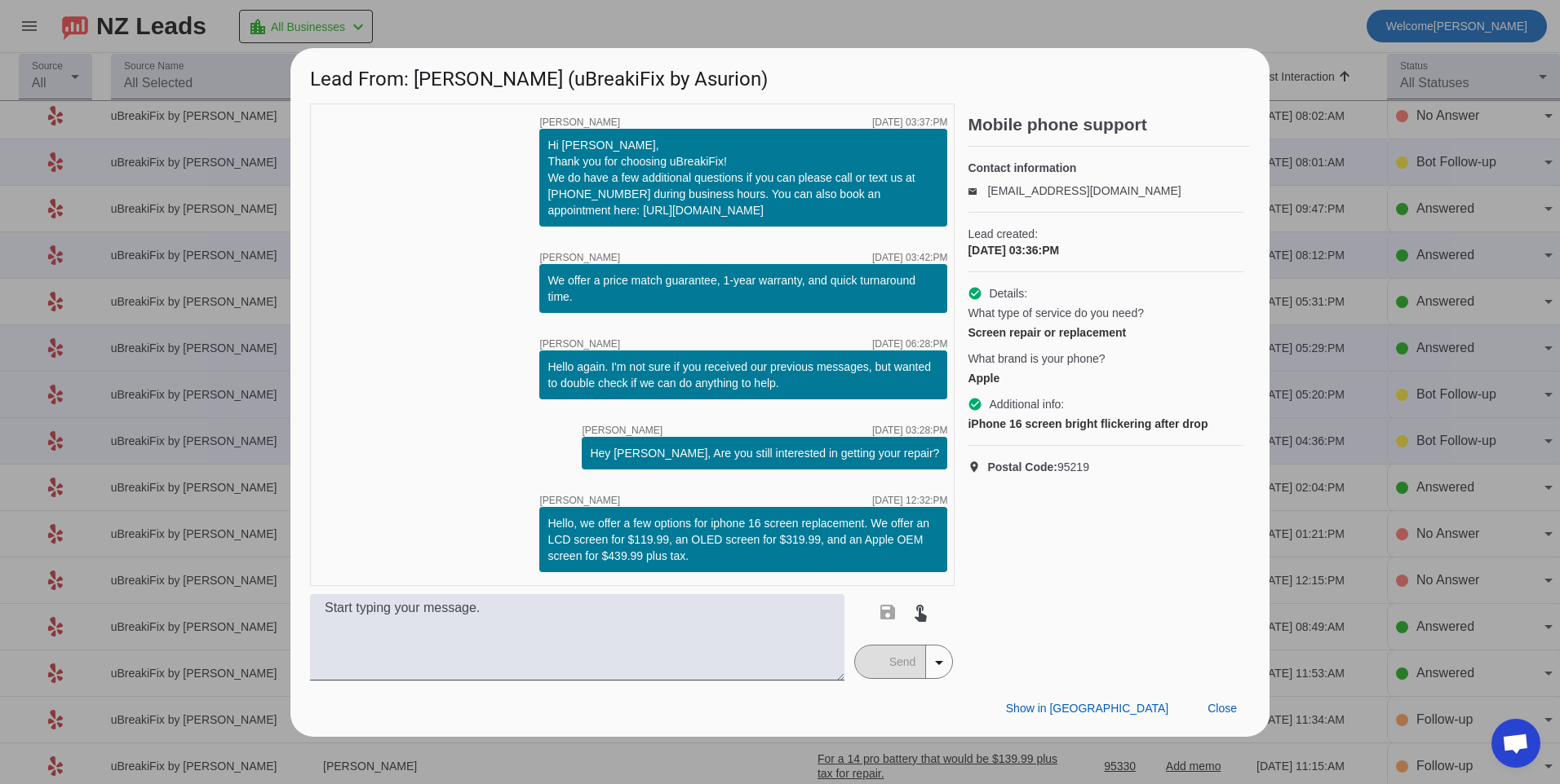
scroll to position [0, 0]
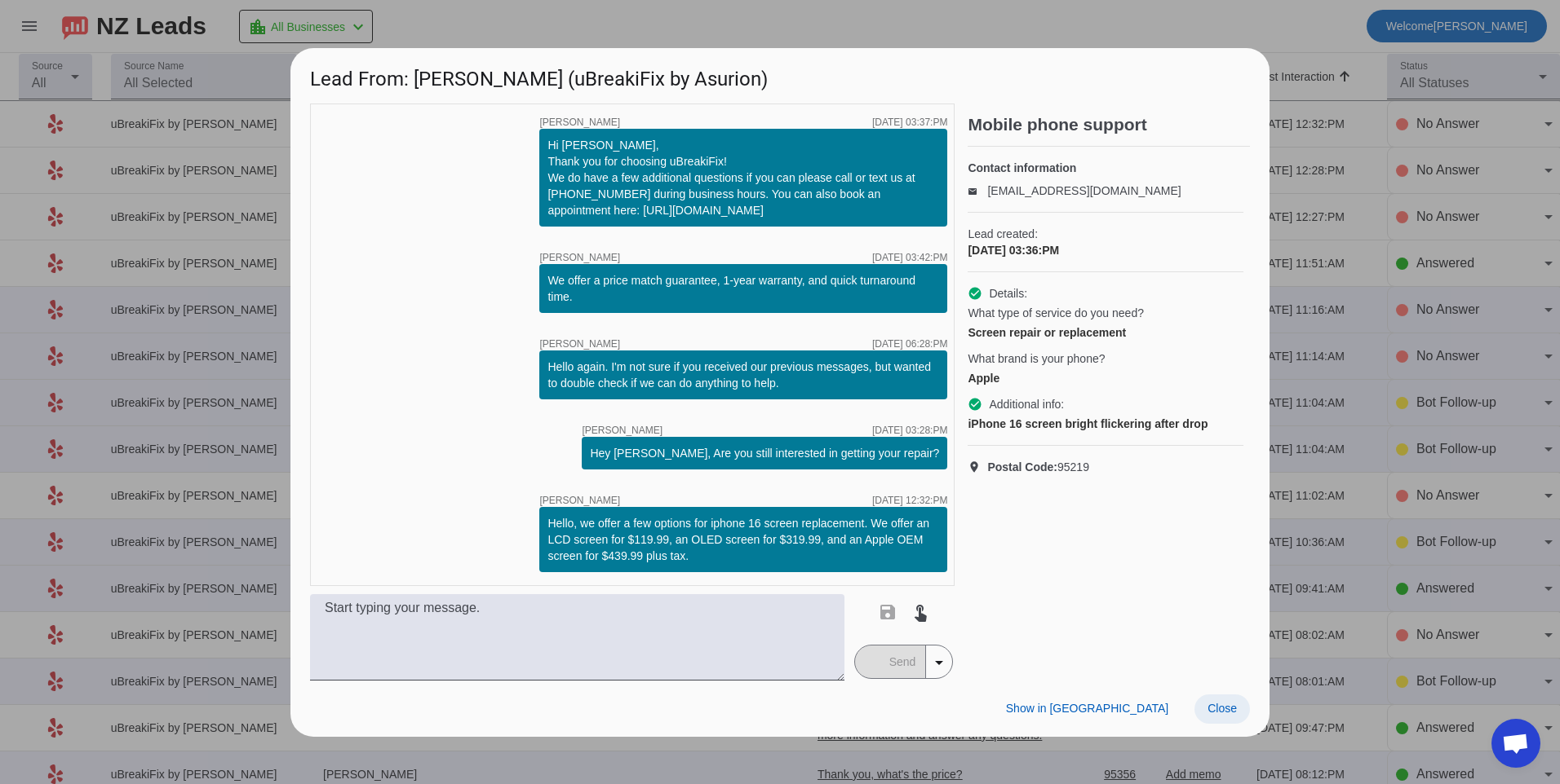
click at [1210, 704] on span "Close" at bounding box center [1222, 708] width 30 height 13
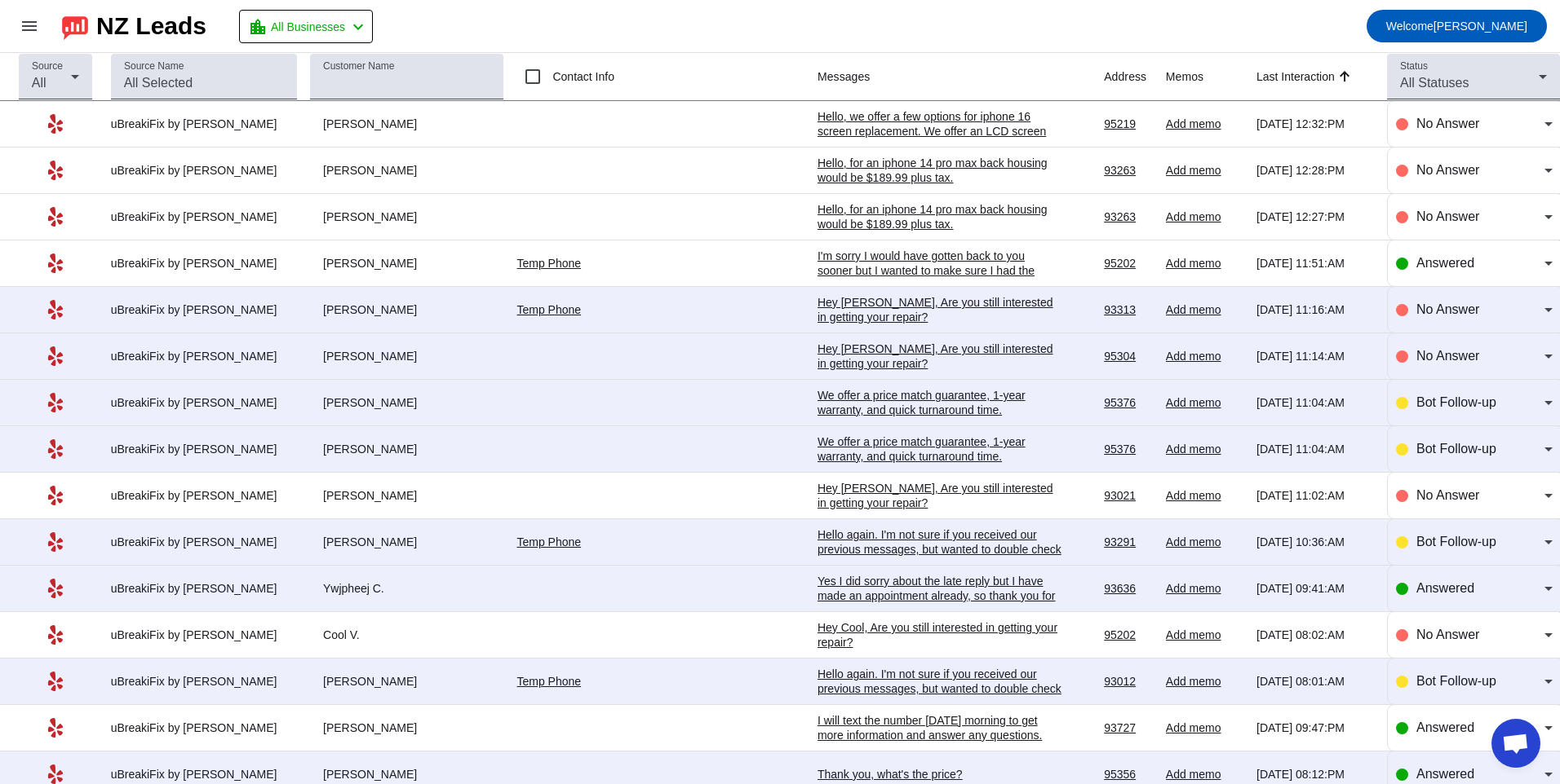
click at [817, 277] on div "I'm sorry I would have gotten back to you sooner but I wanted to make sure I ha…" at bounding box center [939, 270] width 245 height 44
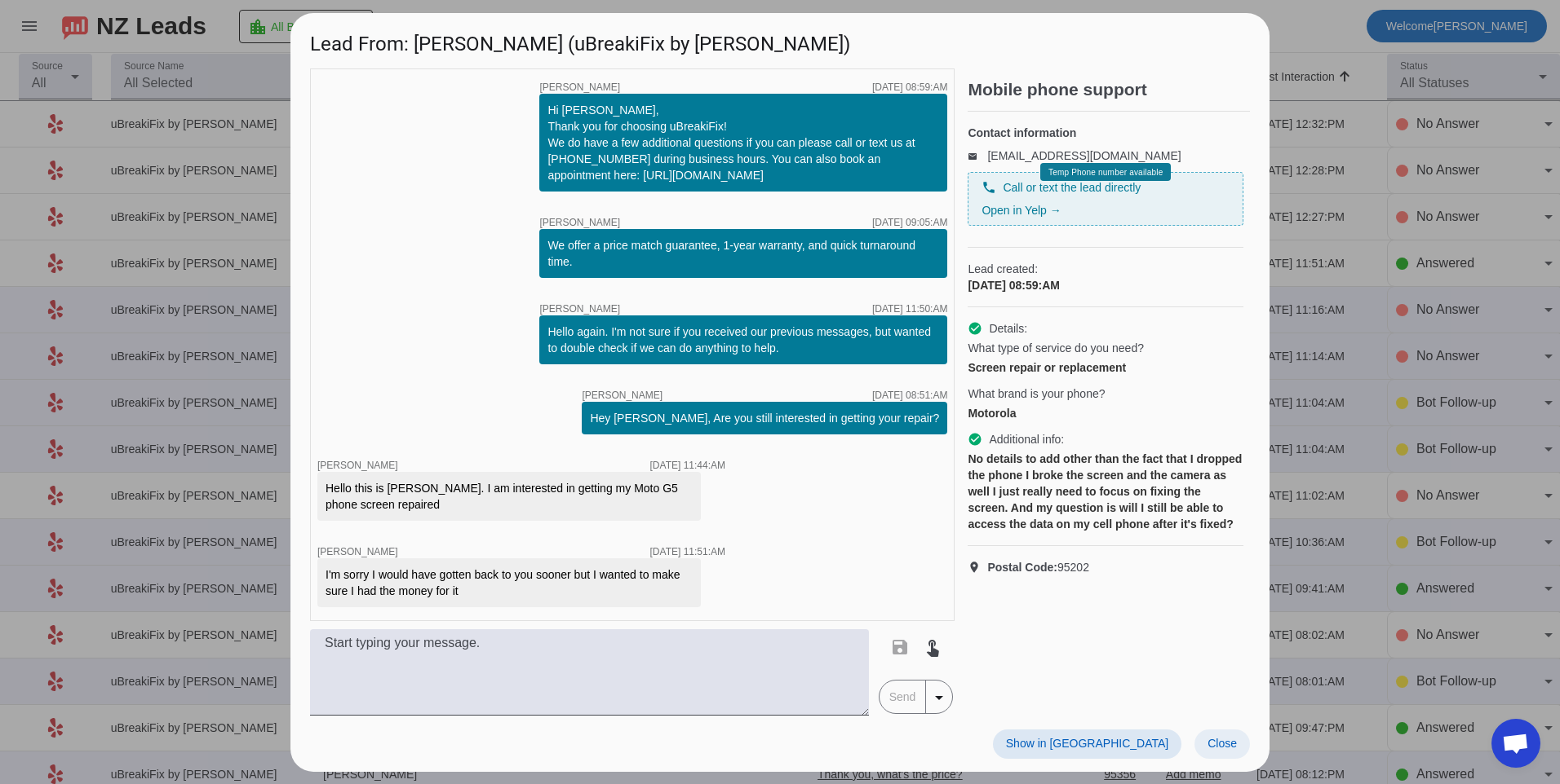
click at [1210, 741] on span "Close" at bounding box center [1222, 743] width 30 height 13
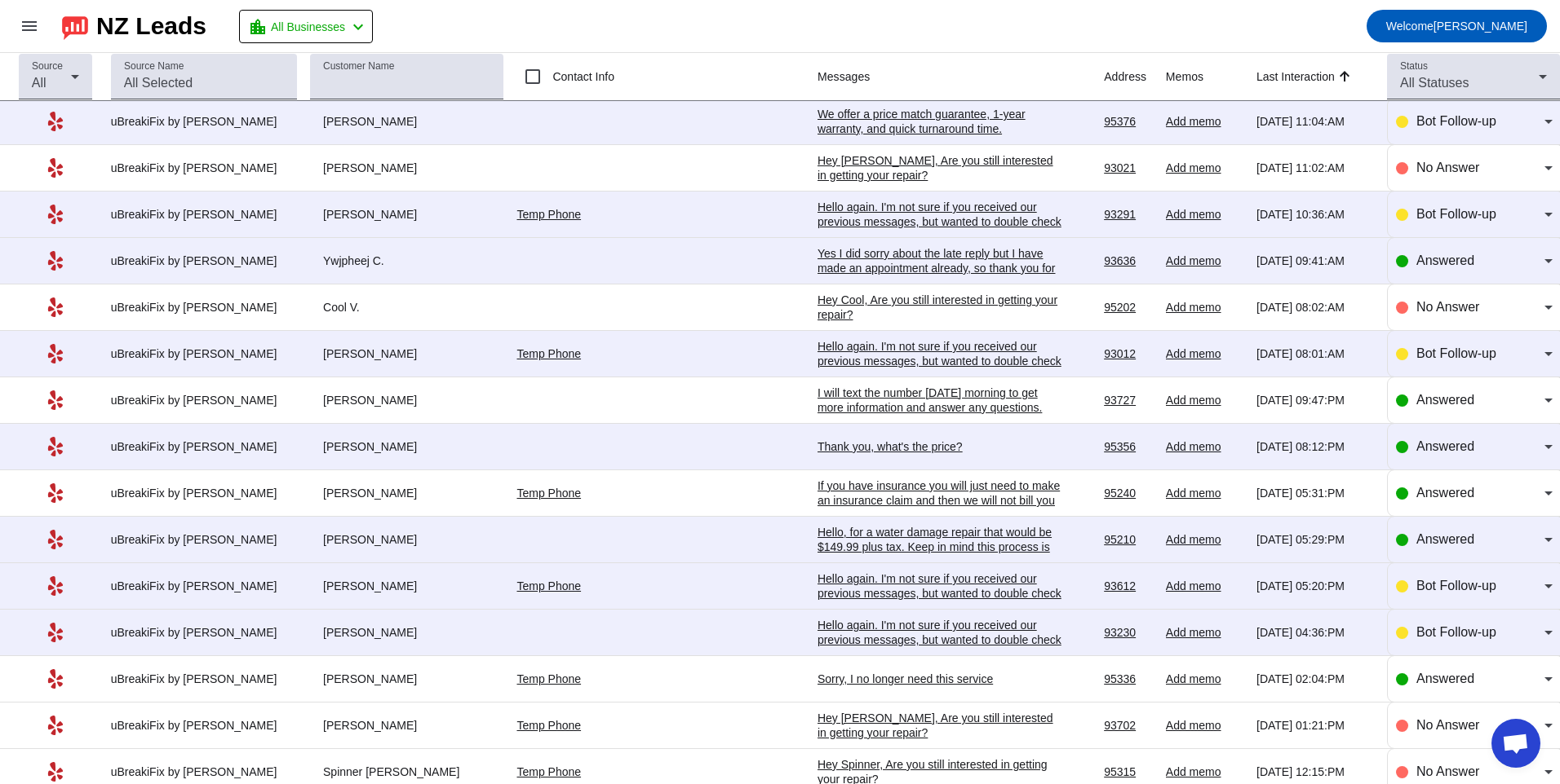
scroll to position [407, 0]
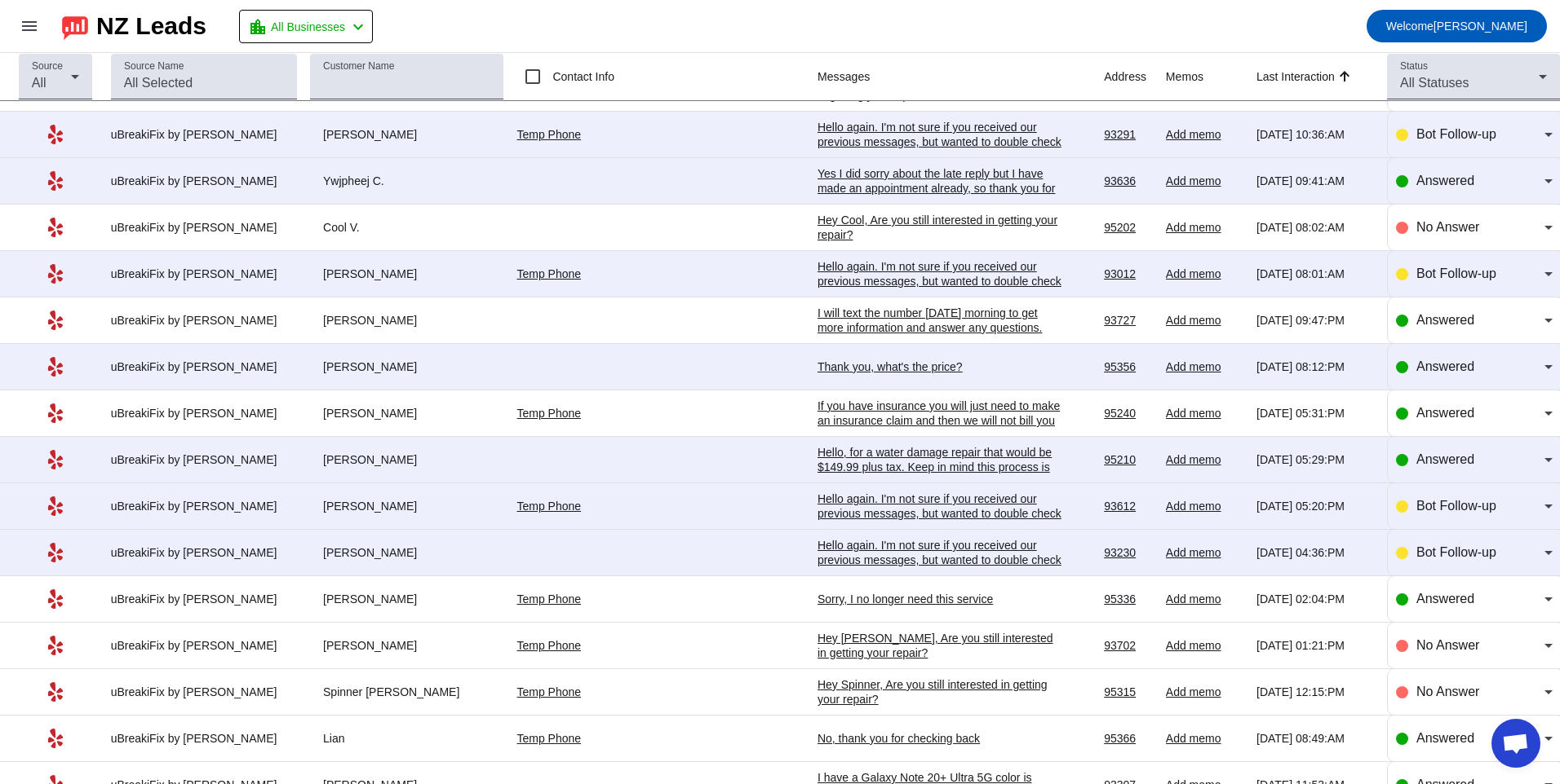
click at [817, 545] on div "Hello again. I'm not sure if you received our previous messages, but wanted to …" at bounding box center [939, 560] width 245 height 44
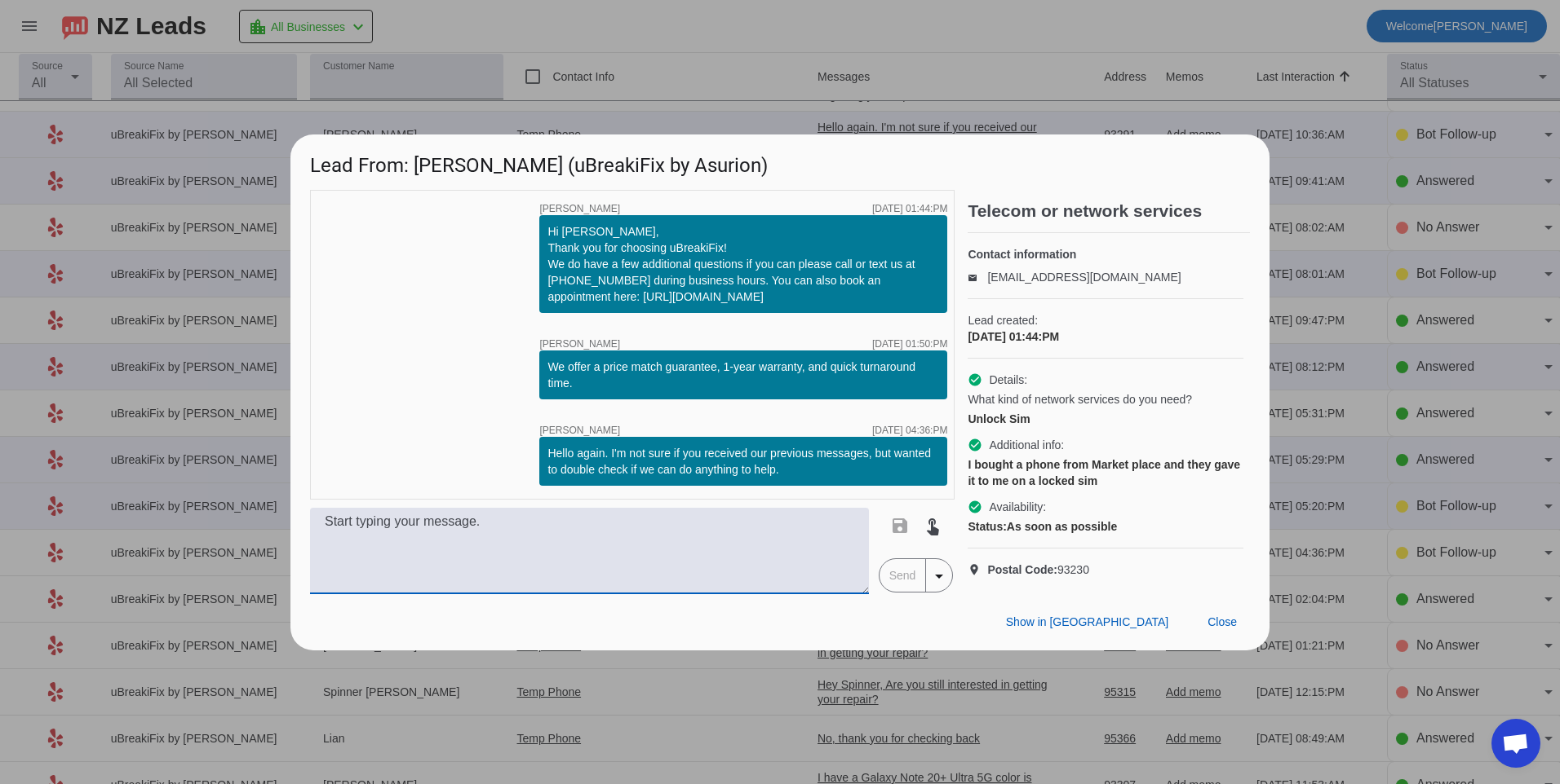
click at [746, 546] on textarea at bounding box center [589, 551] width 558 height 87
type textarea "What kind of phone is it?"
click at [913, 585] on span "Send" at bounding box center [902, 575] width 46 height 33
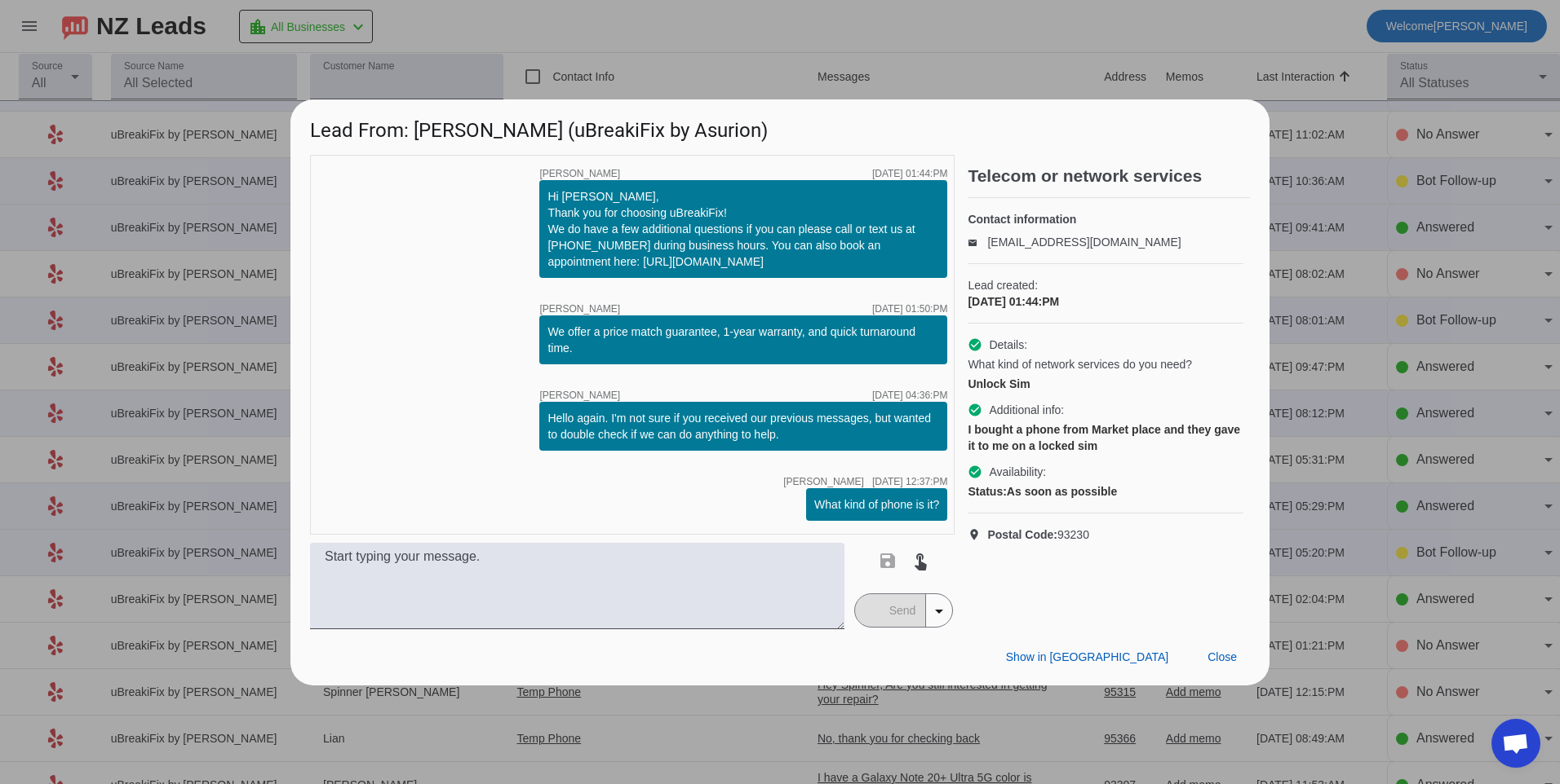
scroll to position [0, 0]
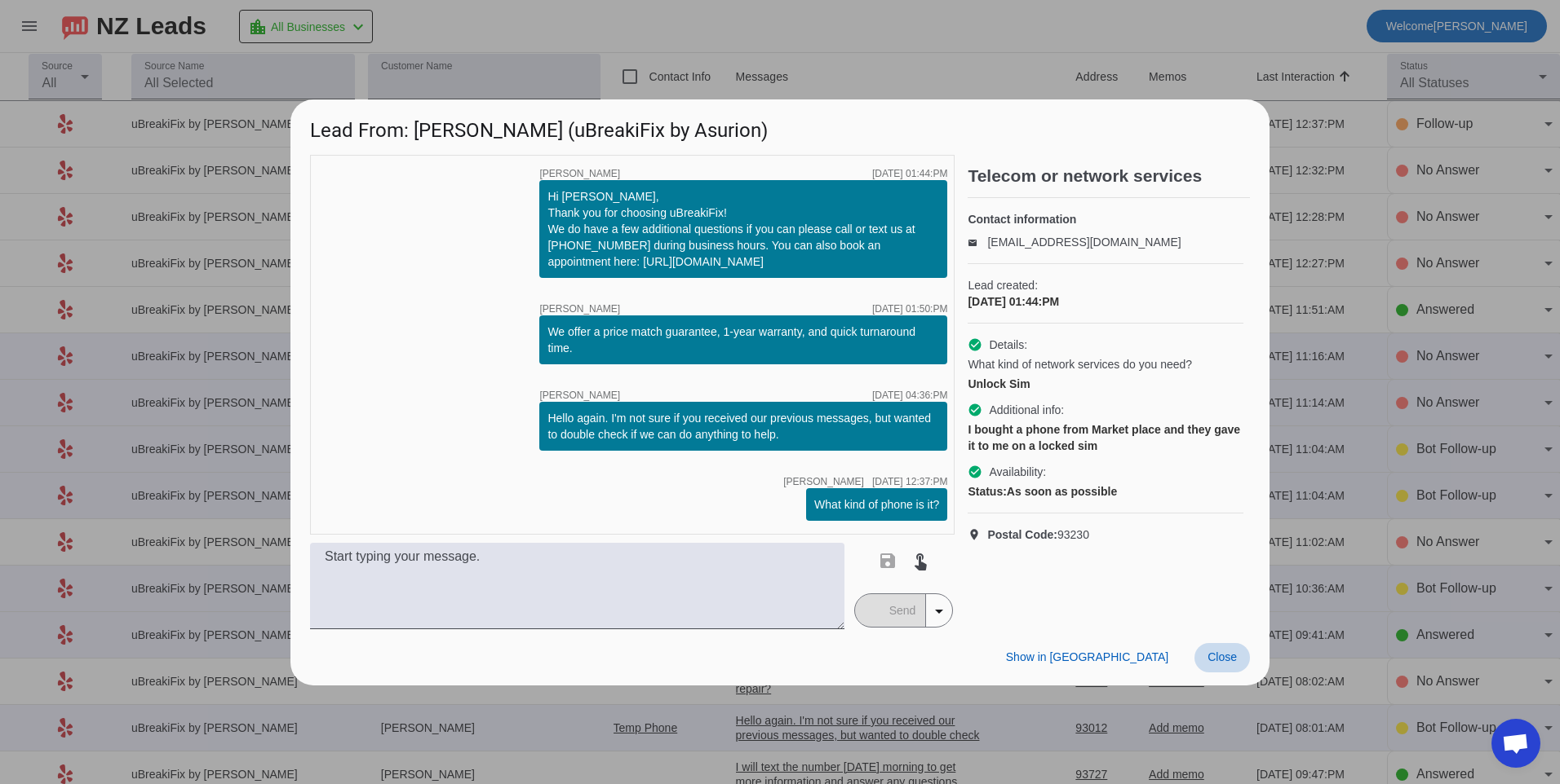
click at [1228, 643] on span at bounding box center [1222, 658] width 55 height 30
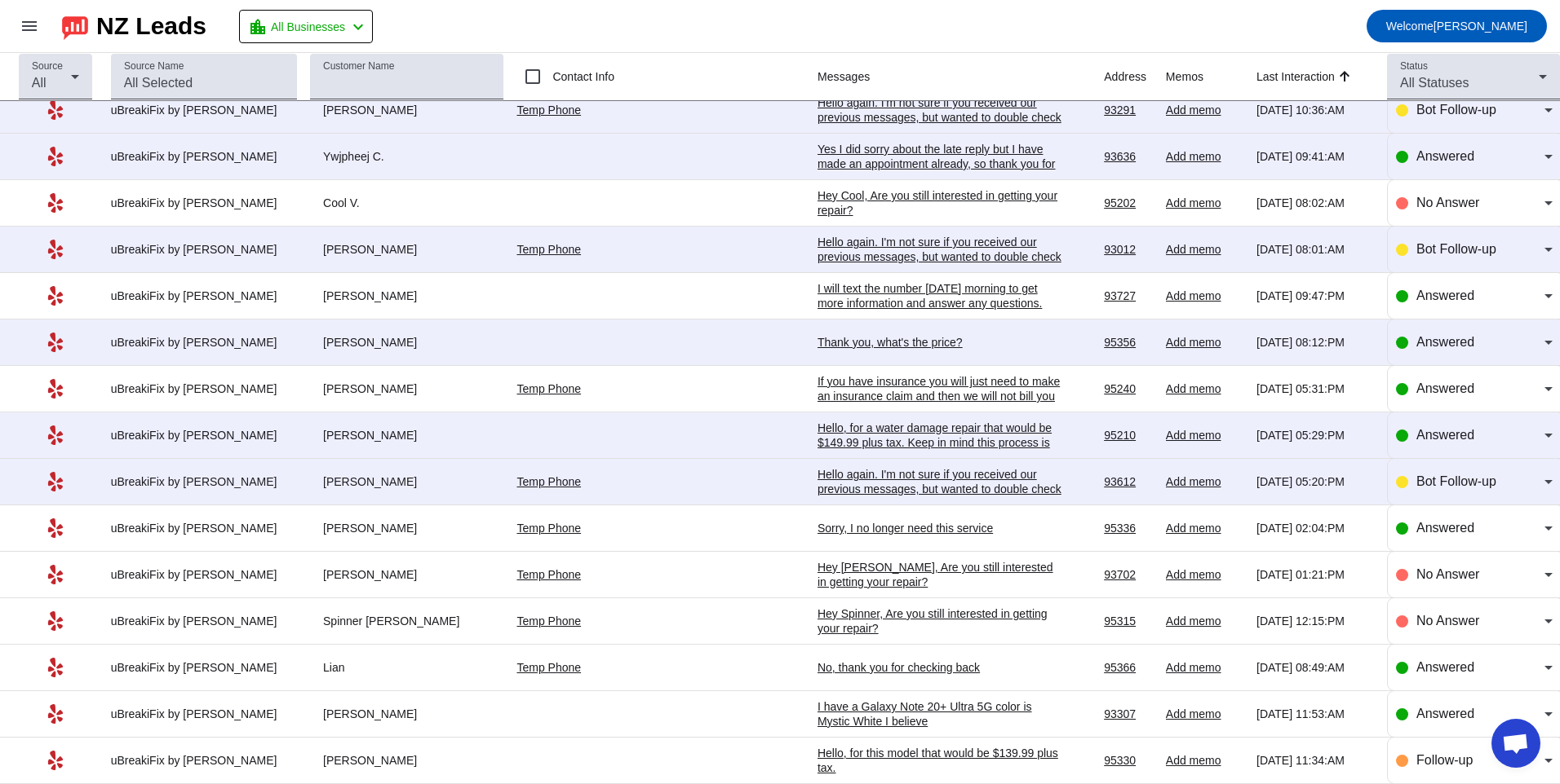
scroll to position [153, 0]
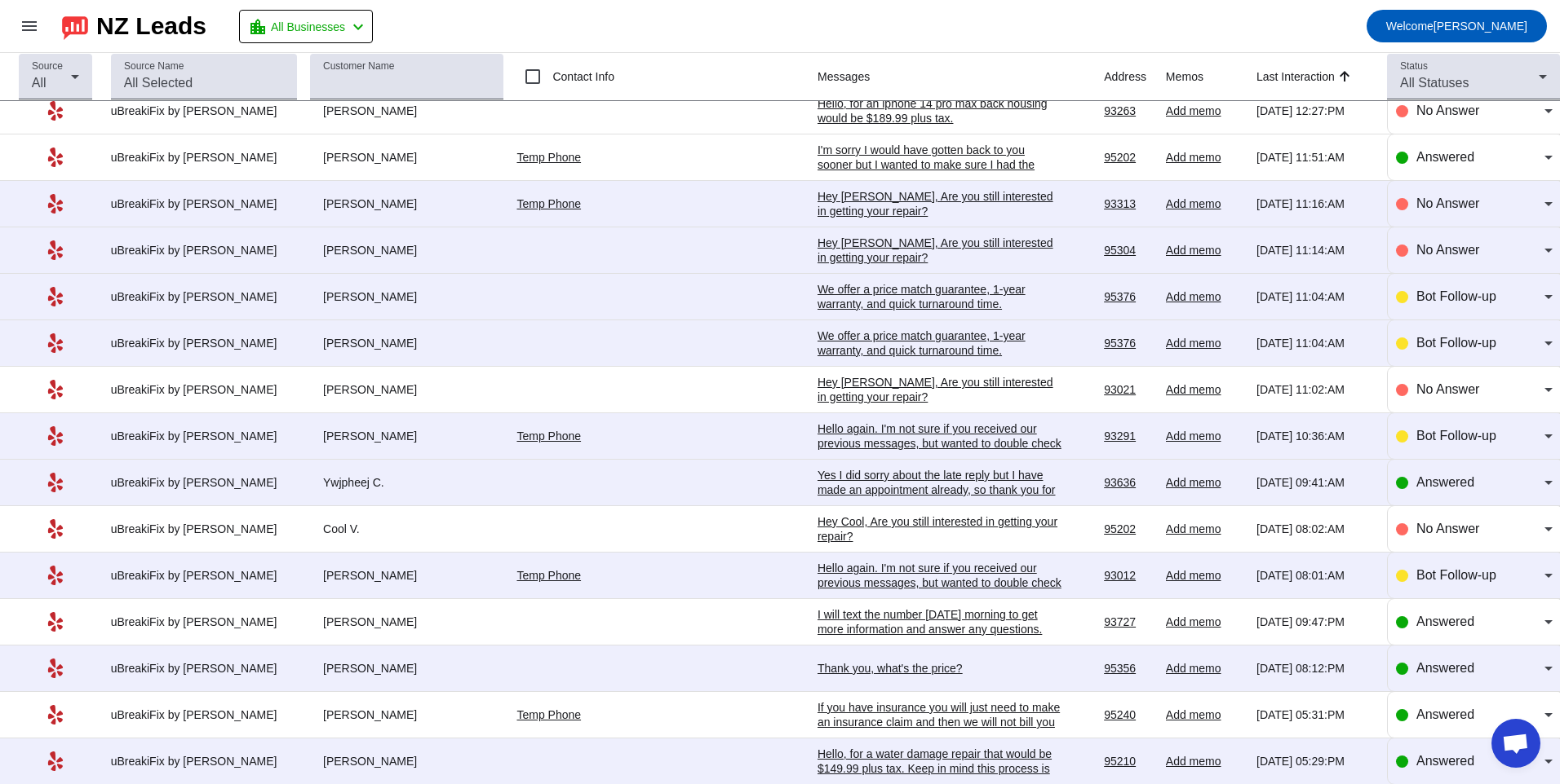
click at [837, 186] on td "Hey [PERSON_NAME], Are you still interested in getting your repair?​ [DATE] 11:…" at bounding box center [960, 204] width 286 height 46
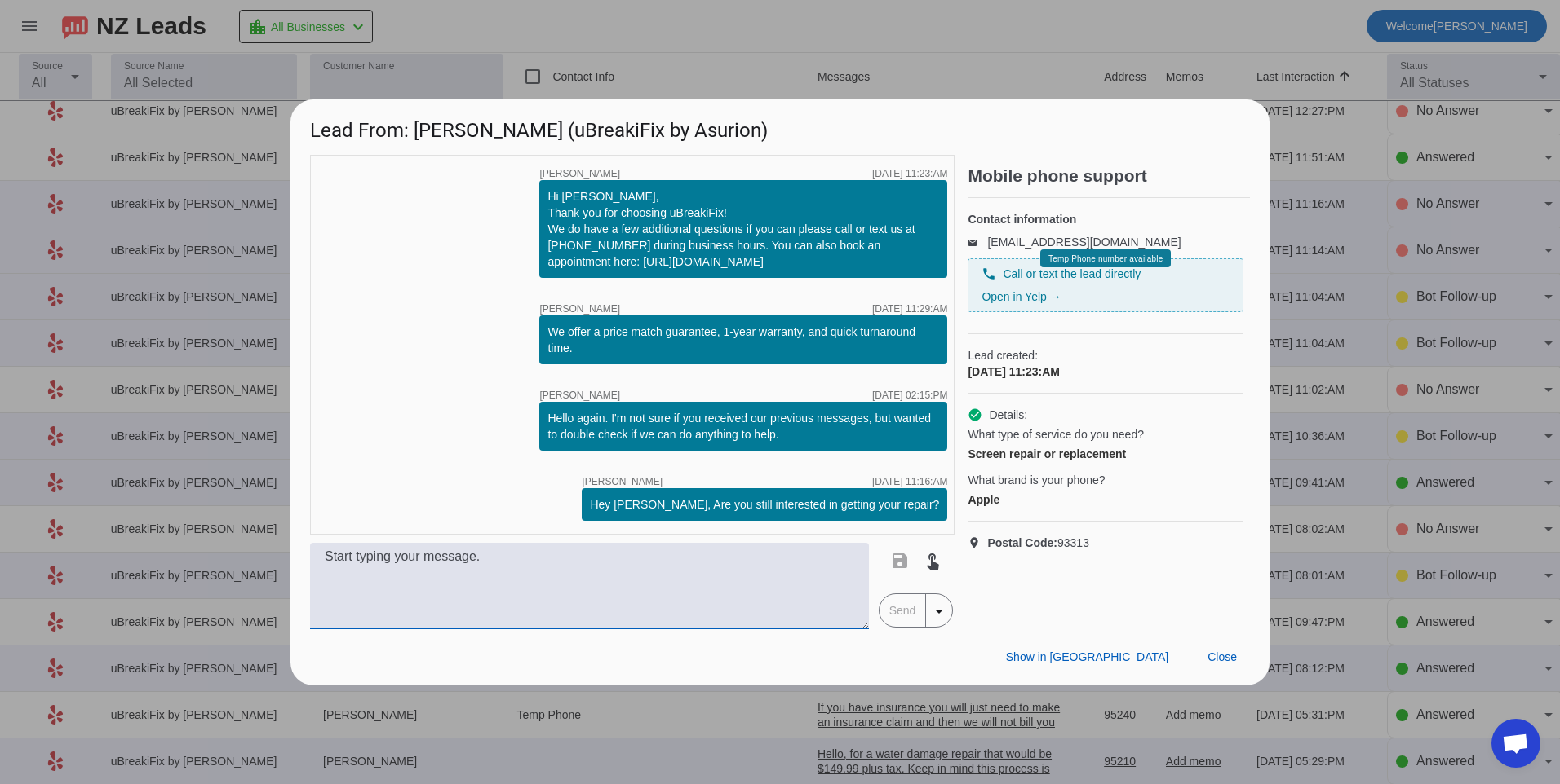
click at [672, 580] on textarea at bounding box center [589, 587] width 558 height 87
type textarea "What kind of iphone do you have?"
click at [905, 623] on span "Send" at bounding box center [902, 610] width 46 height 33
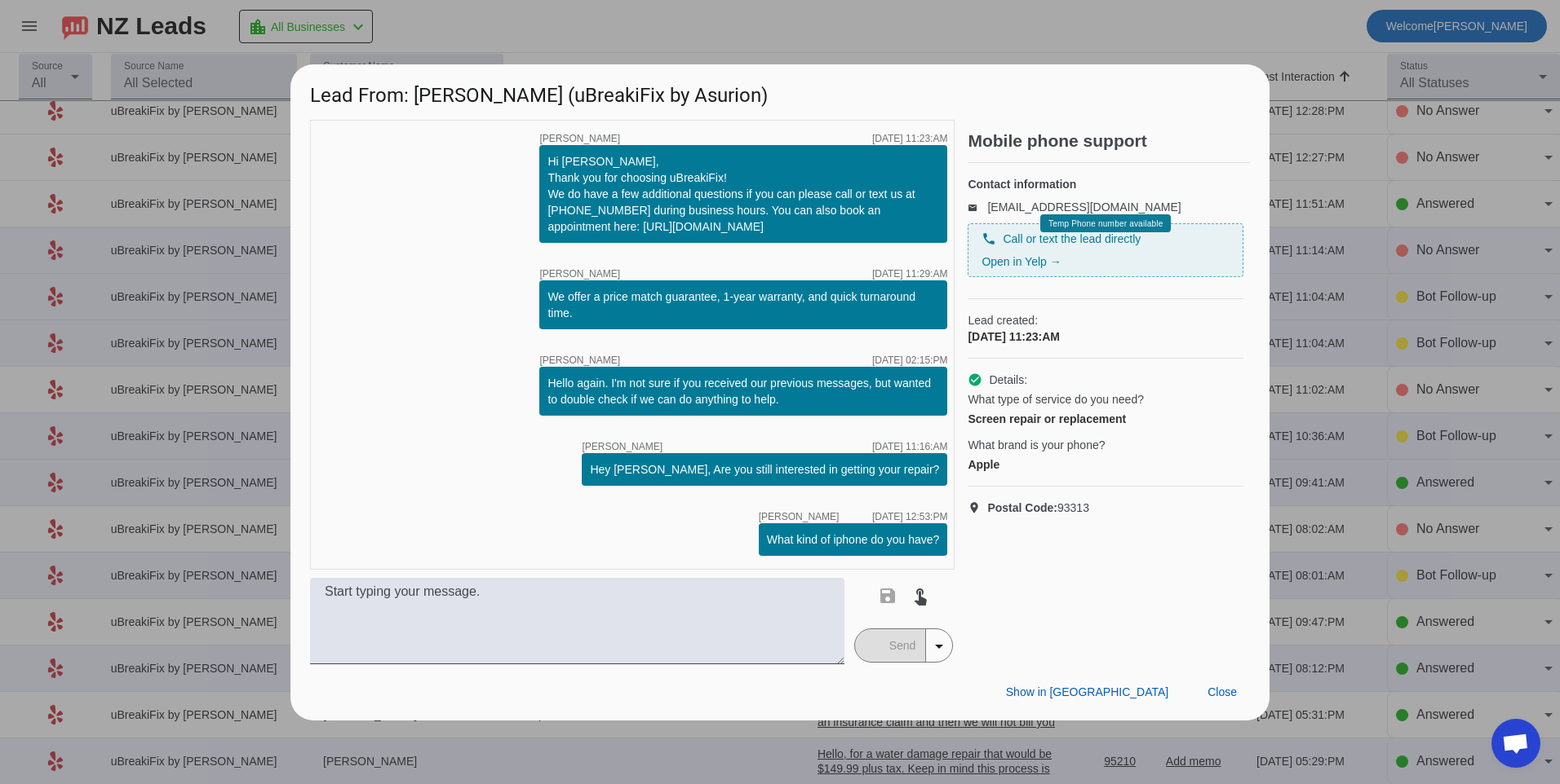
scroll to position [0, 0]
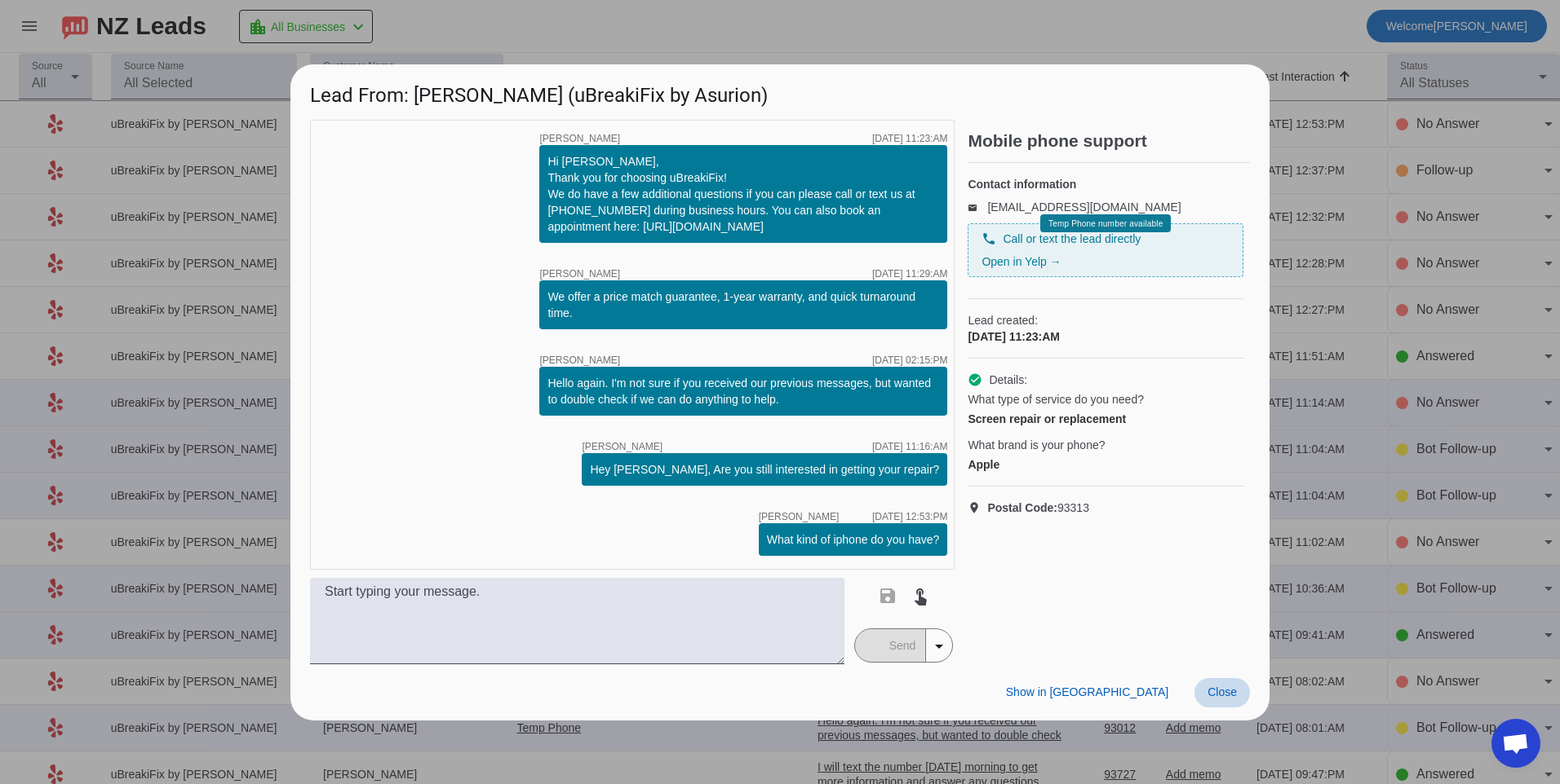
click at [1226, 699] on span at bounding box center [1222, 693] width 55 height 30
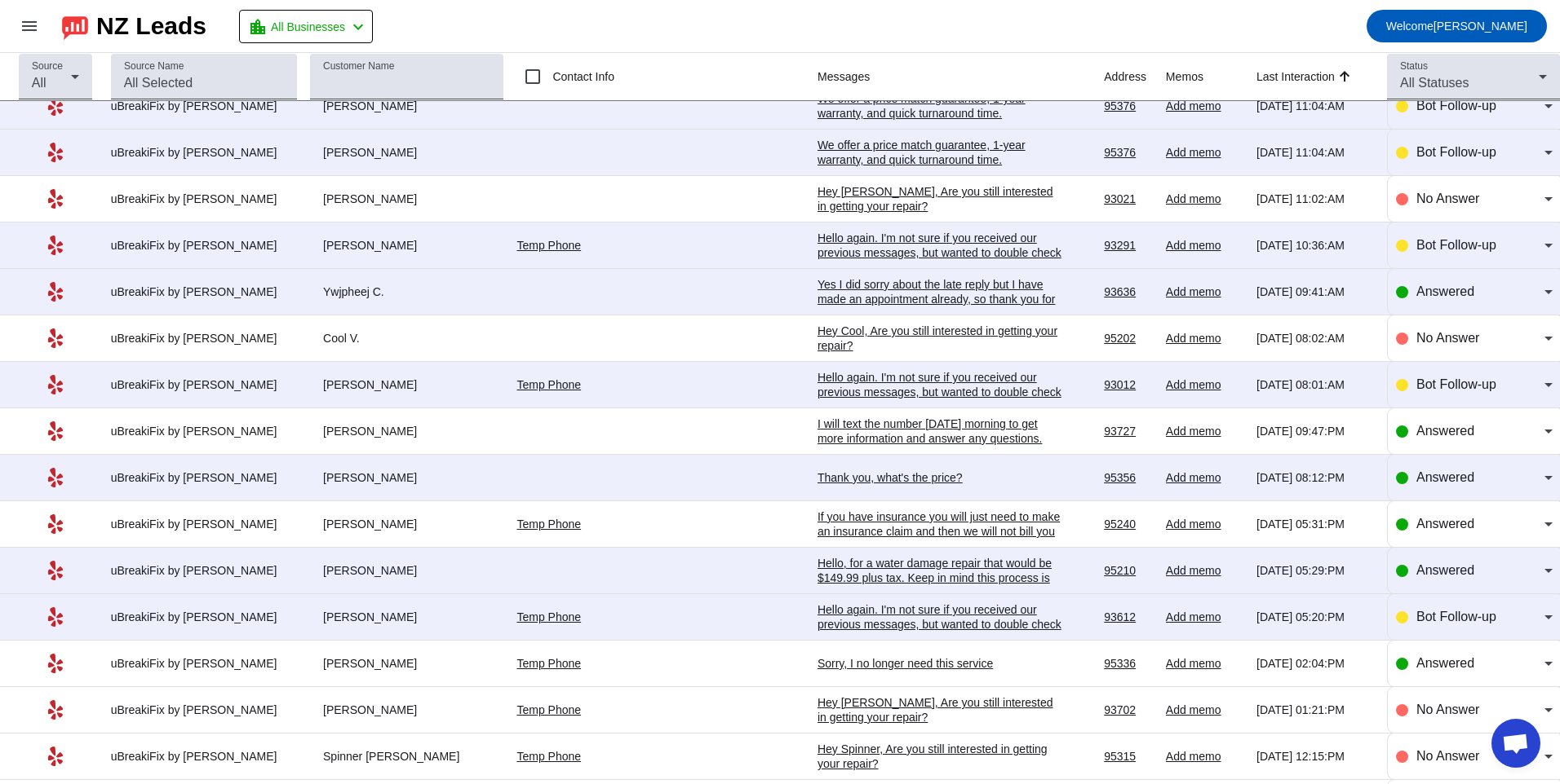
scroll to position [407, 0]
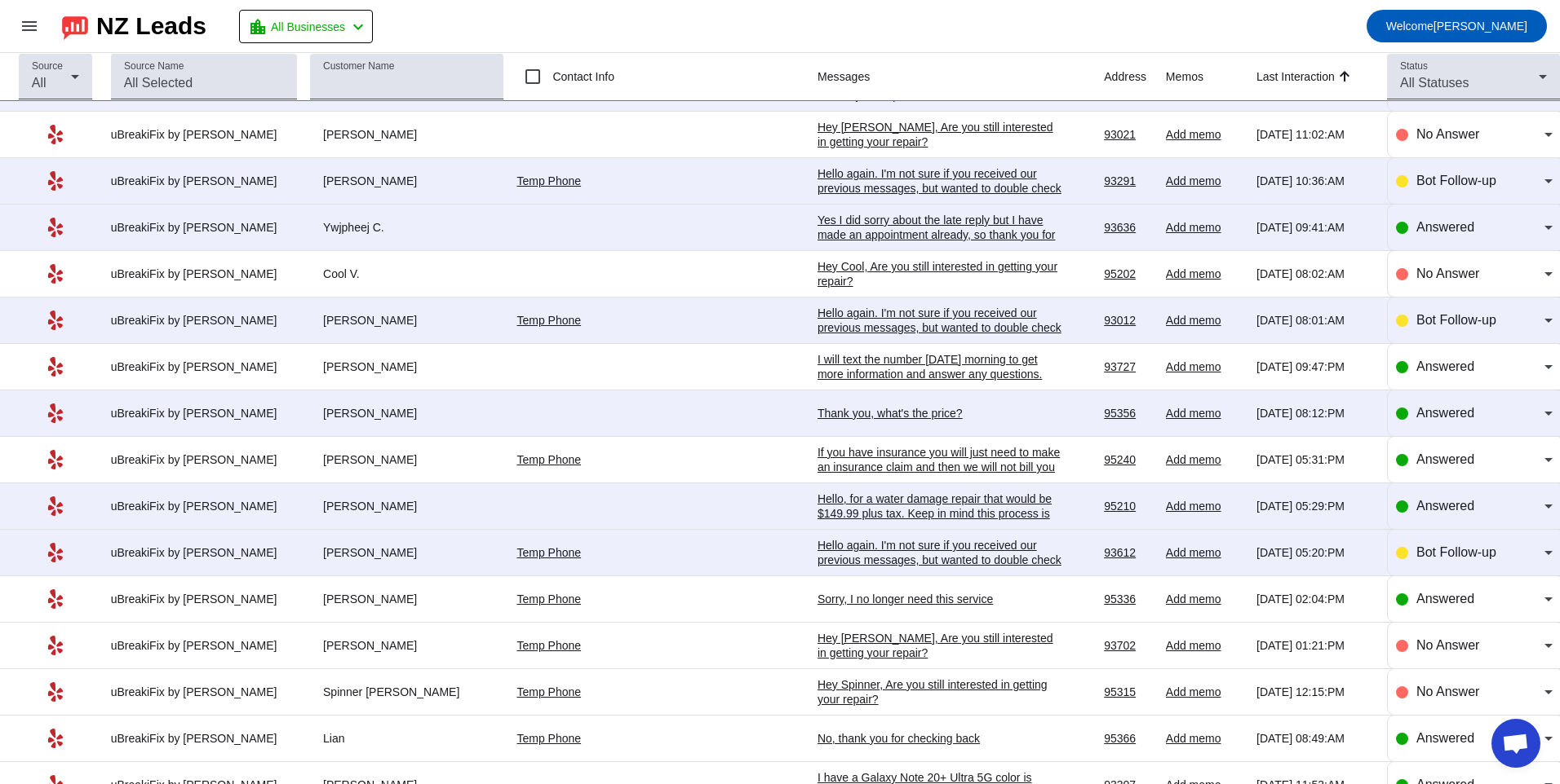
click at [845, 417] on div "Thank you, what's the price?" at bounding box center [939, 413] width 245 height 15
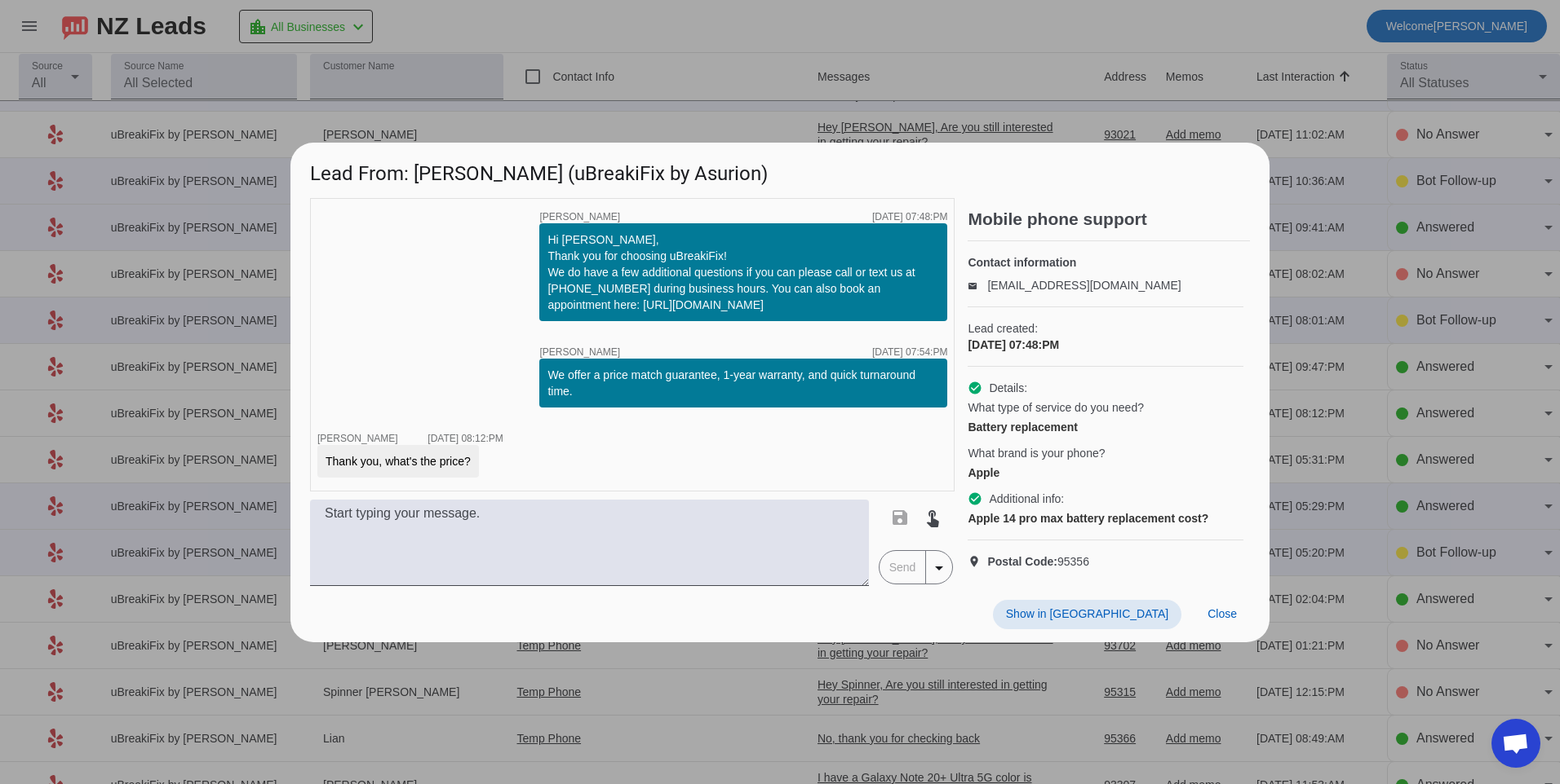
scroll to position [0, 0]
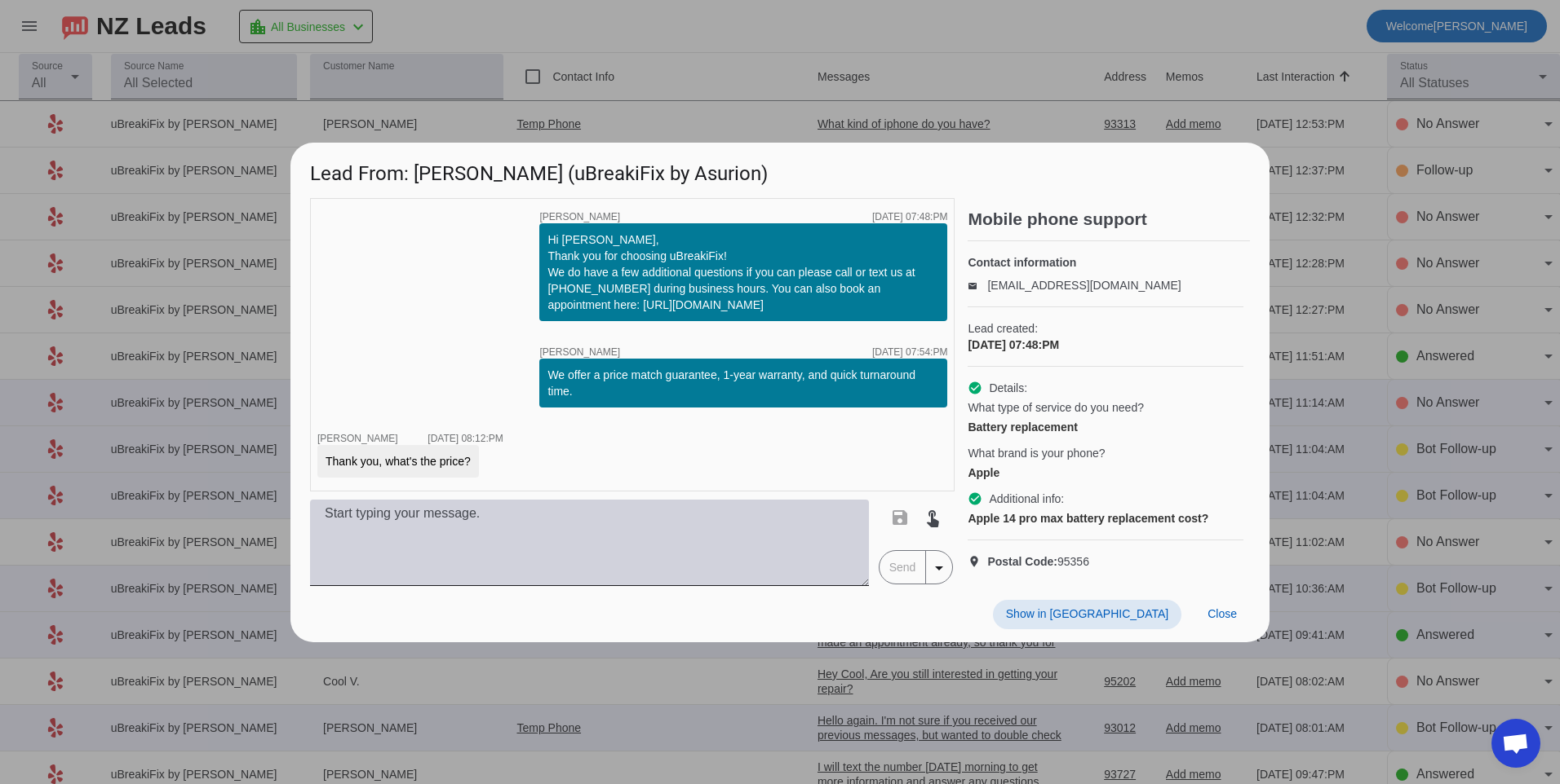
click at [704, 538] on textarea at bounding box center [589, 543] width 558 height 87
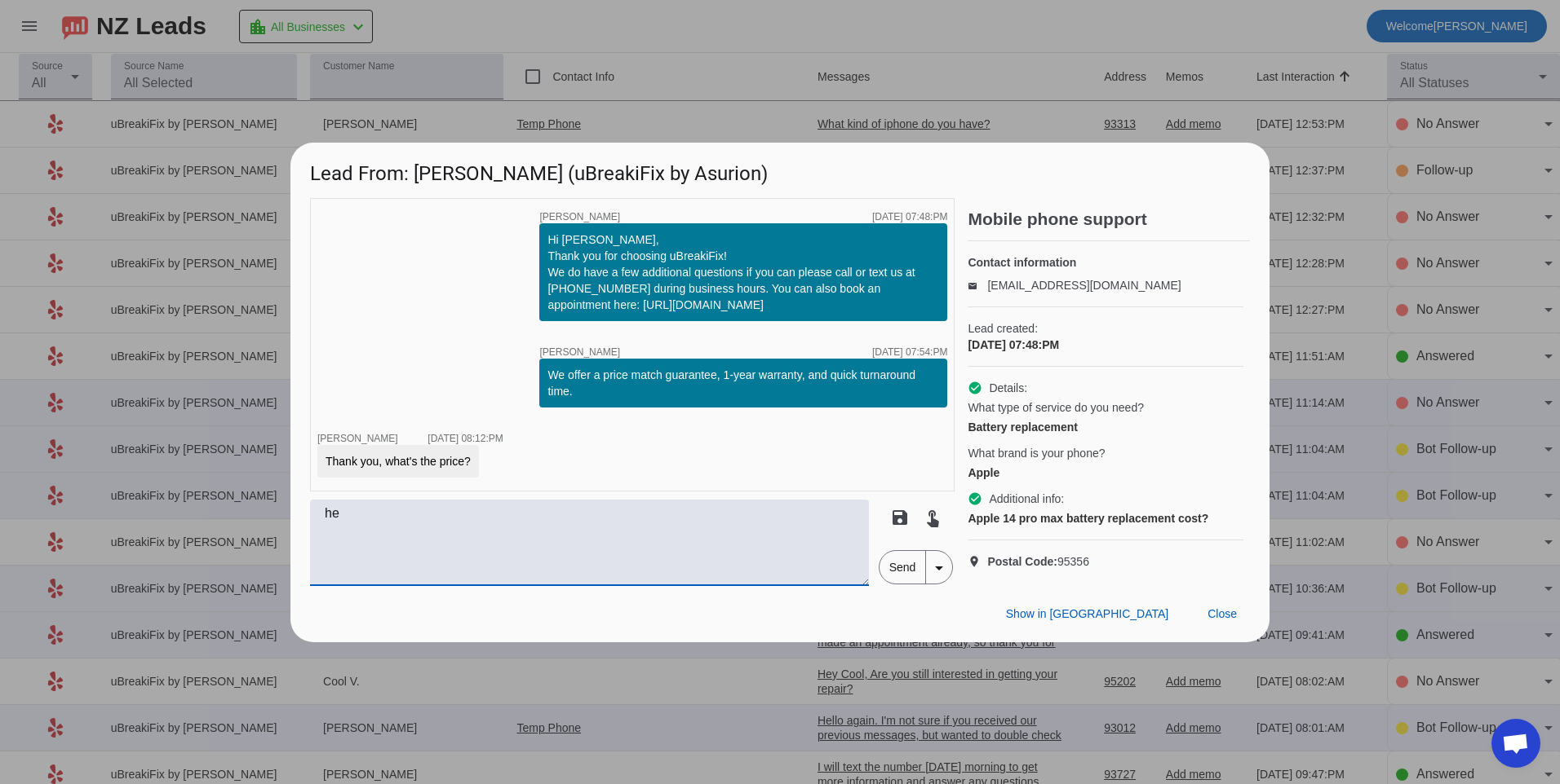
type textarea "h"
type textarea "For this model a battery replacement is $139.99 plus tax."
click at [901, 584] on span "Send" at bounding box center [902, 567] width 46 height 33
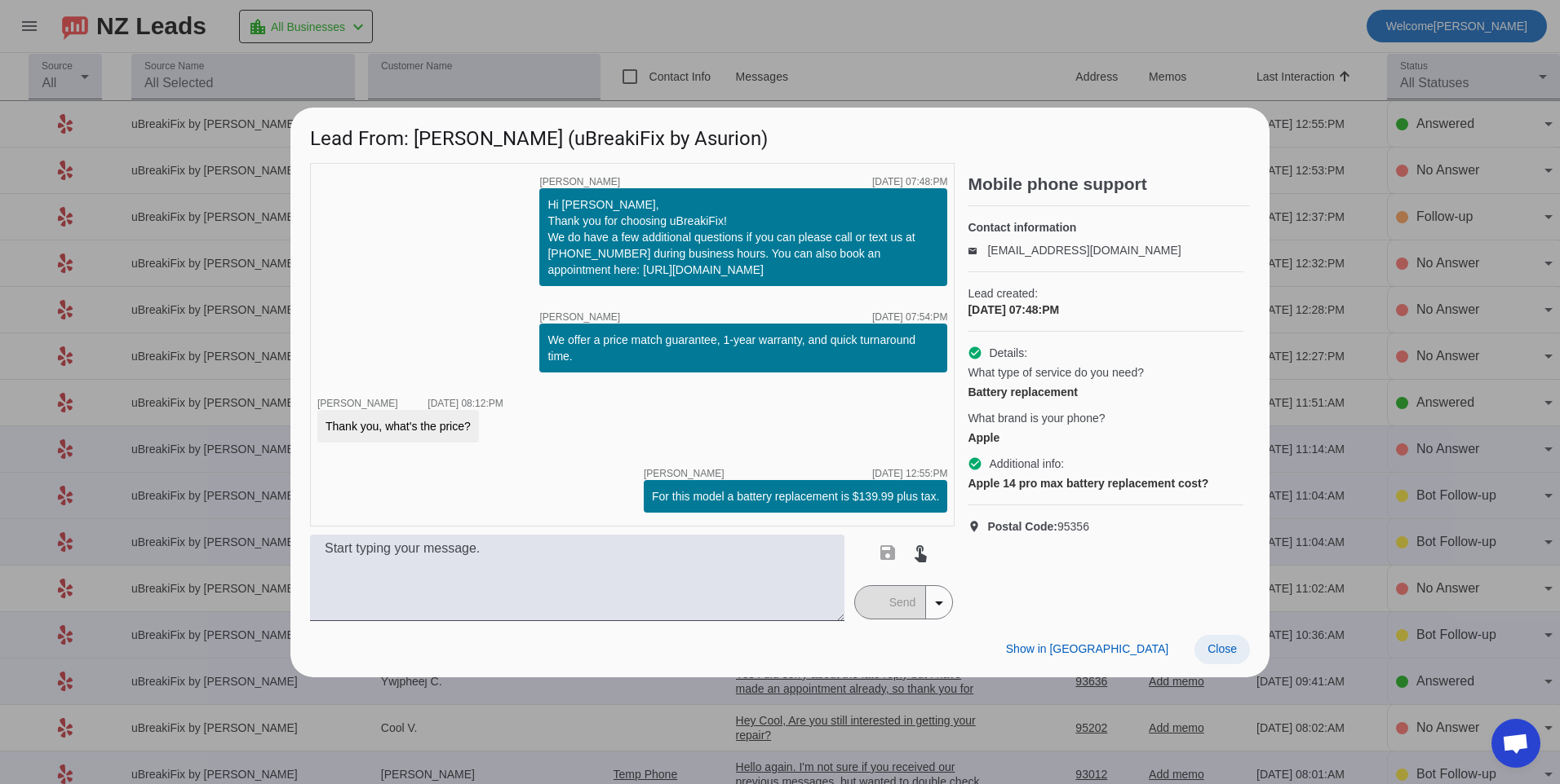
click at [1220, 652] on span "Close" at bounding box center [1222, 648] width 30 height 13
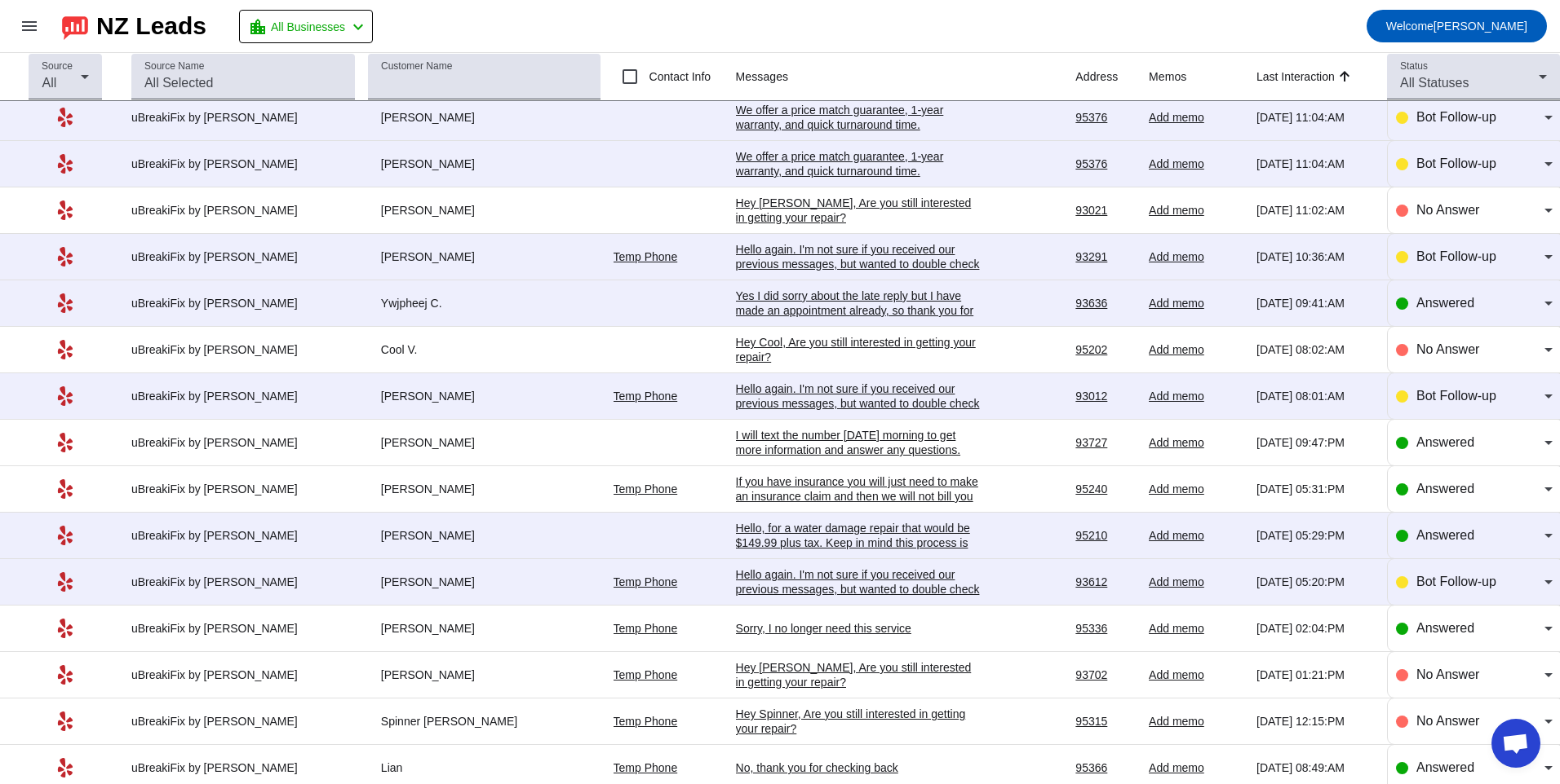
scroll to position [407, 0]
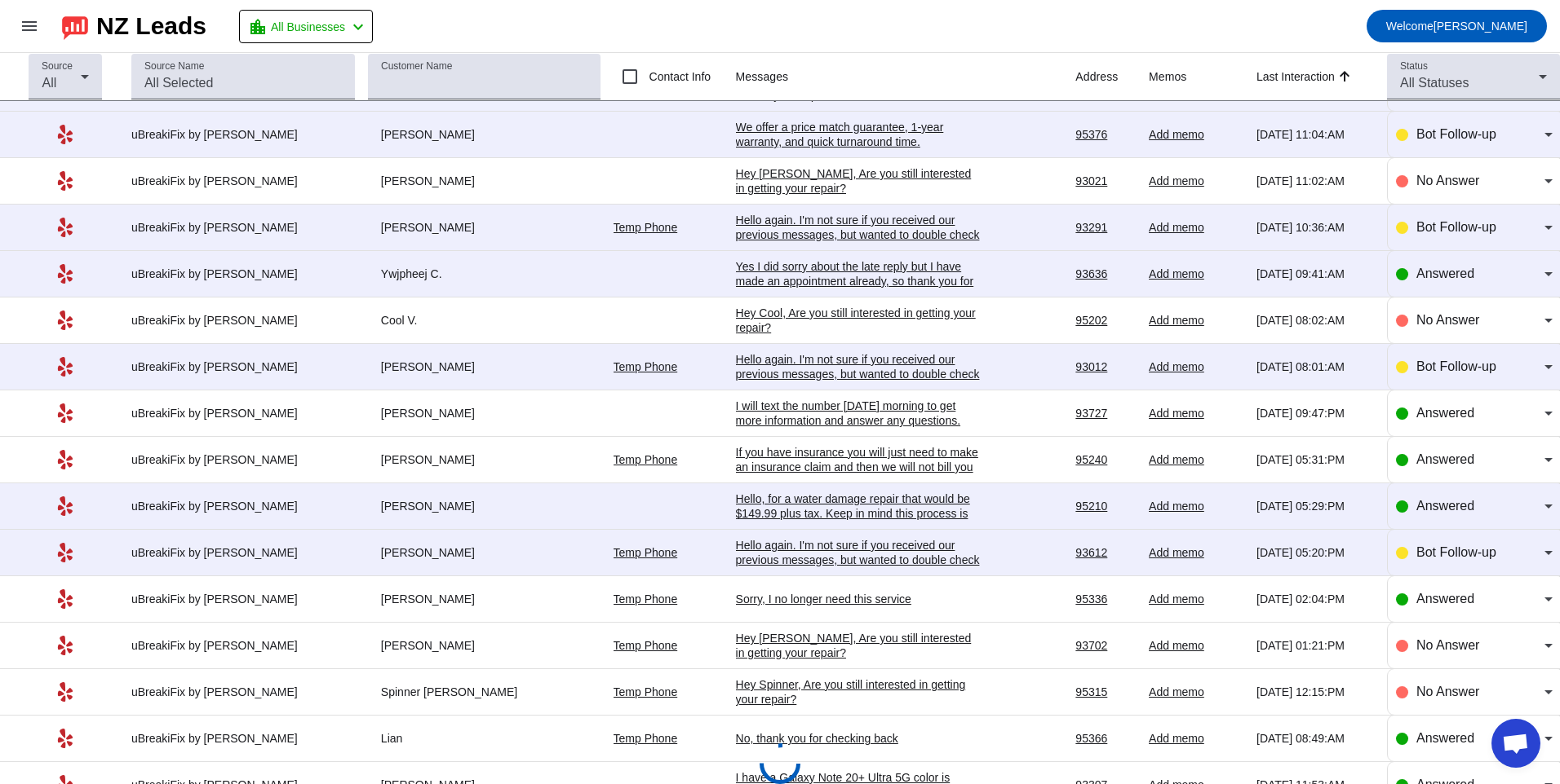
click at [826, 553] on div "Hello again. I'm not sure if you received our previous messages, but wanted to …" at bounding box center [858, 560] width 245 height 44
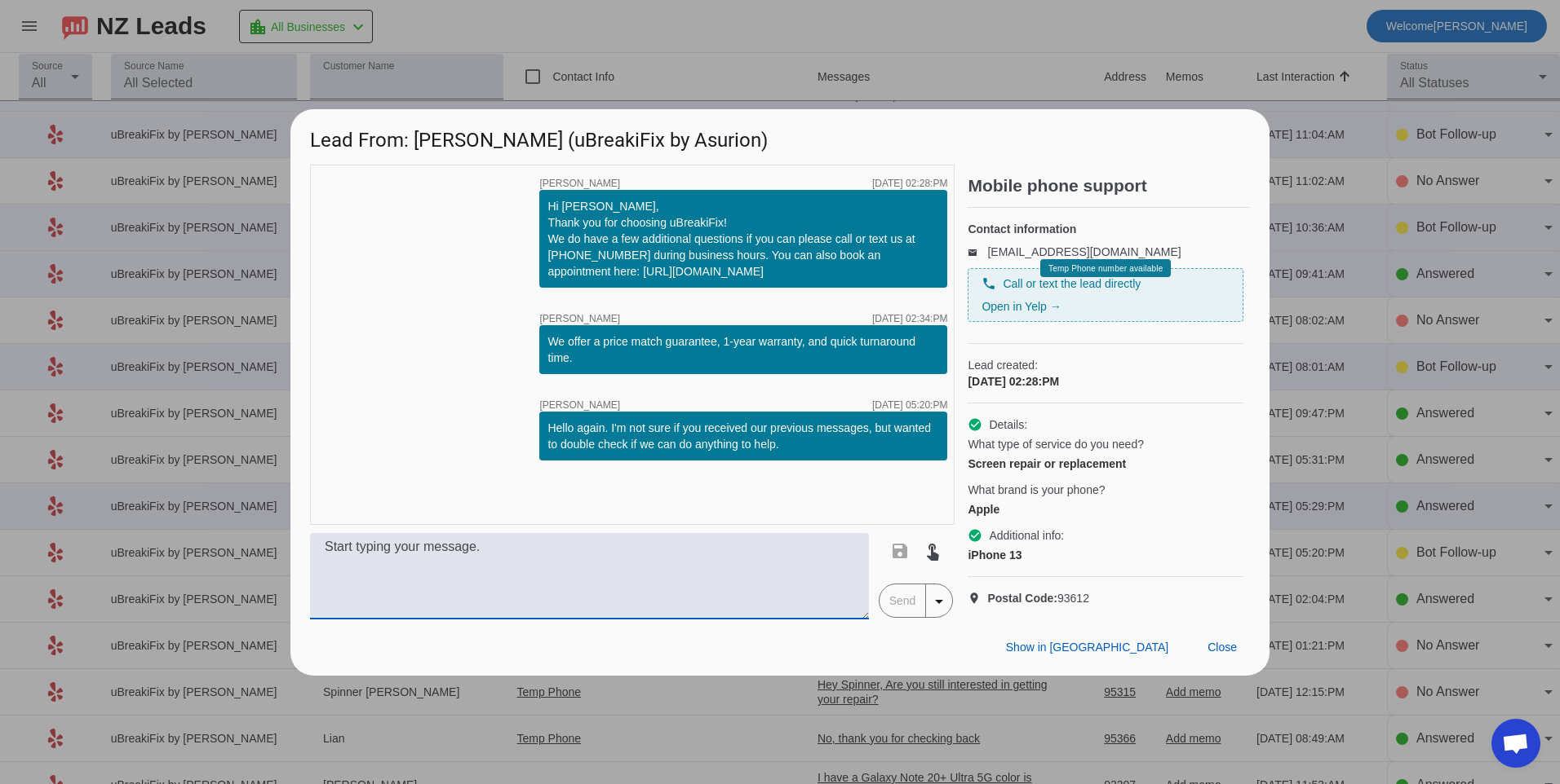
click at [765, 585] on textarea at bounding box center [589, 577] width 558 height 87
click at [754, 573] on textarea at bounding box center [589, 577] width 558 height 87
type textarea "For this model we offer a few options. We offer an LCD screen for $99.99, an OL…"
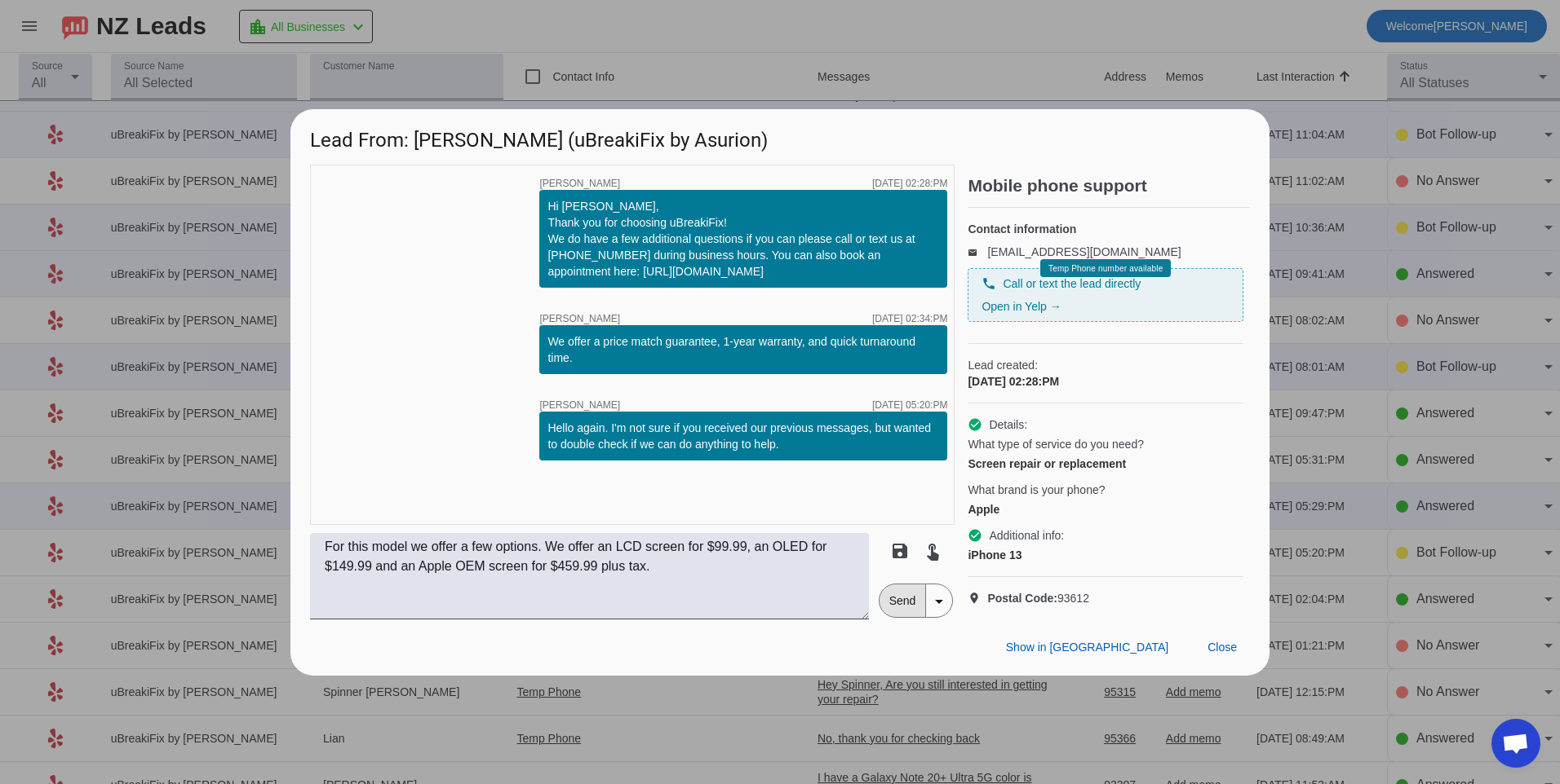
click at [902, 617] on span "Send" at bounding box center [902, 601] width 46 height 33
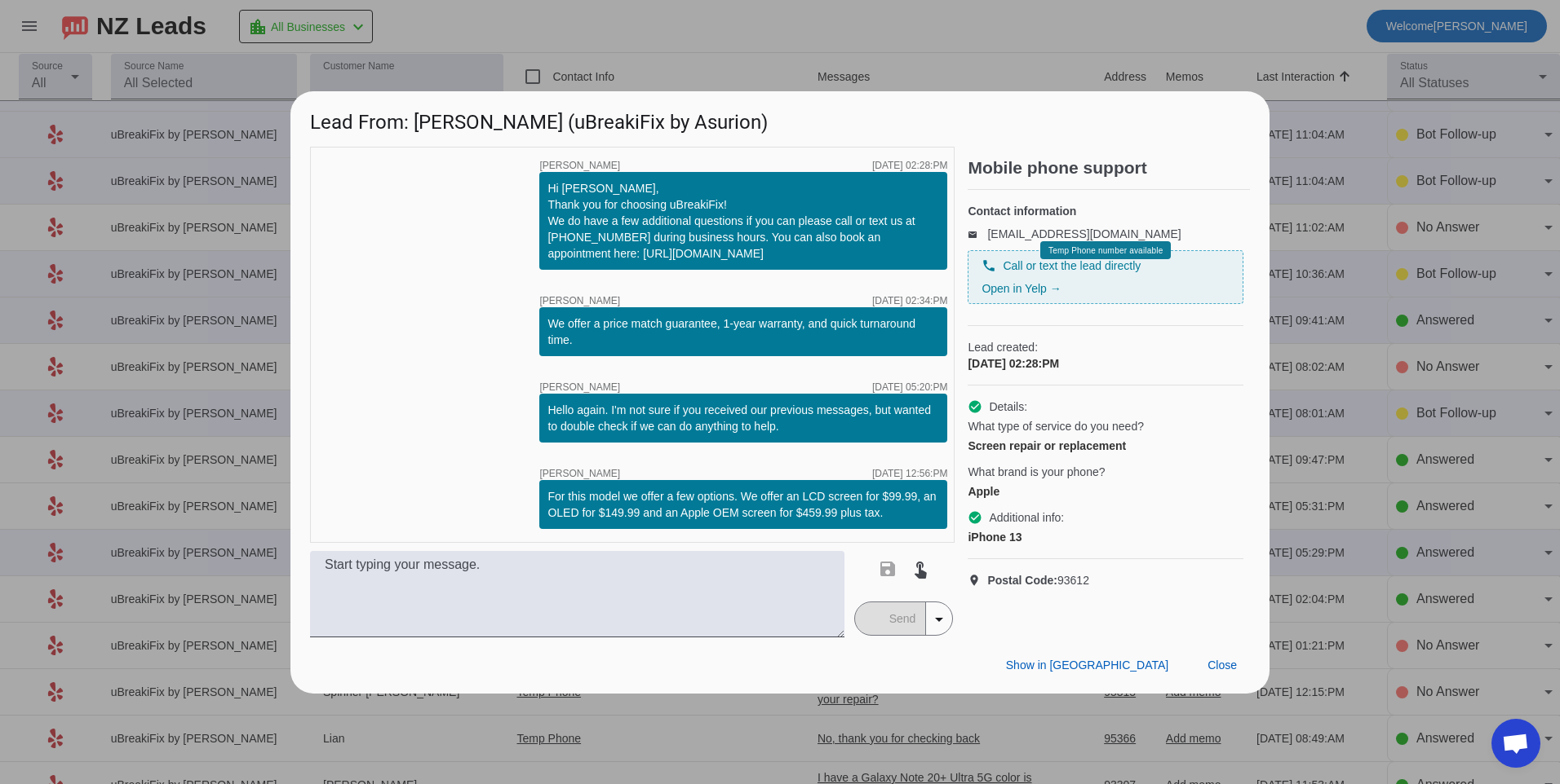
scroll to position [0, 0]
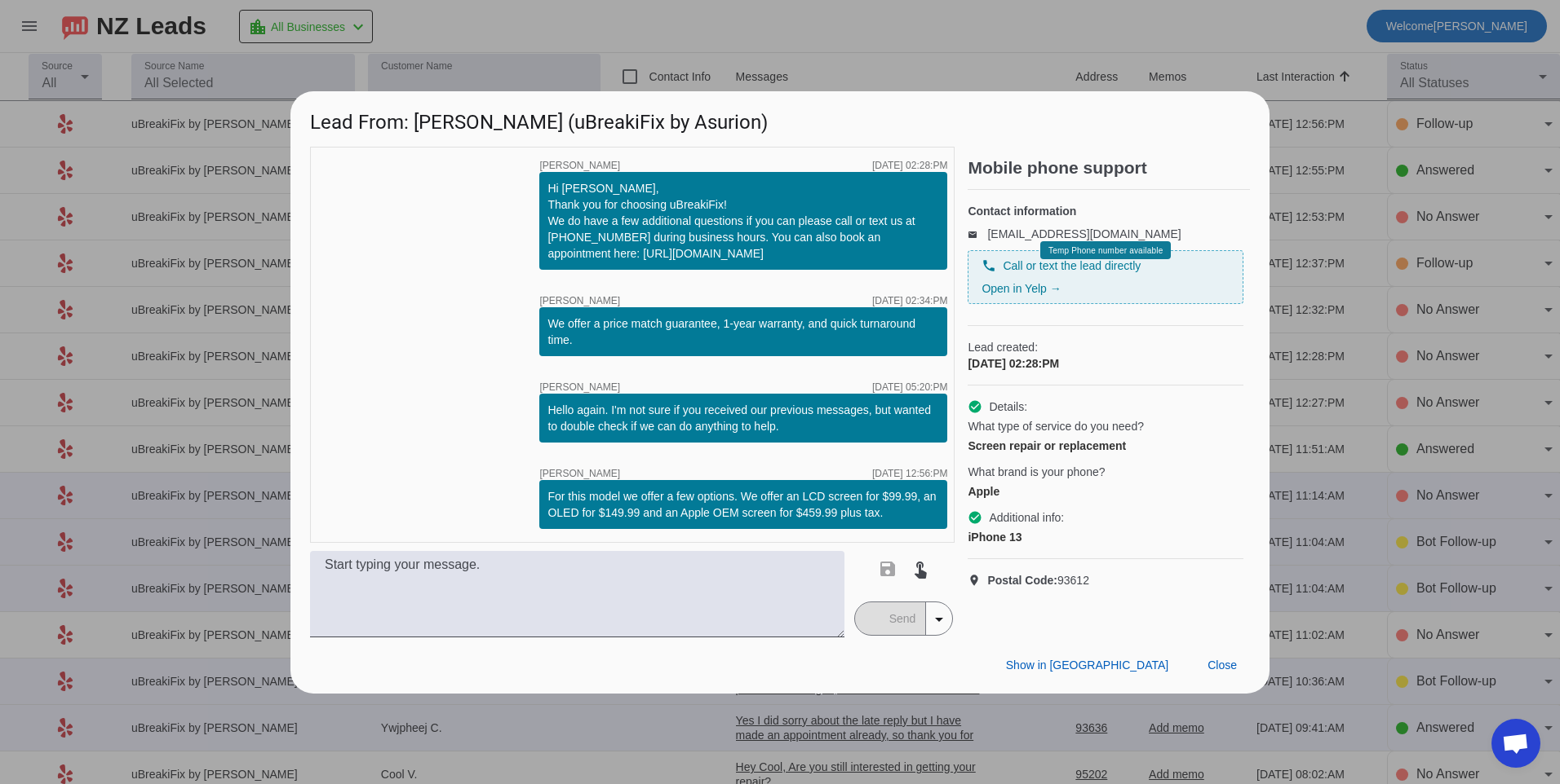
click at [1249, 666] on div "Show in Yelp Close" at bounding box center [780, 665] width 979 height 56
click at [1217, 669] on span "Close" at bounding box center [1222, 665] width 30 height 13
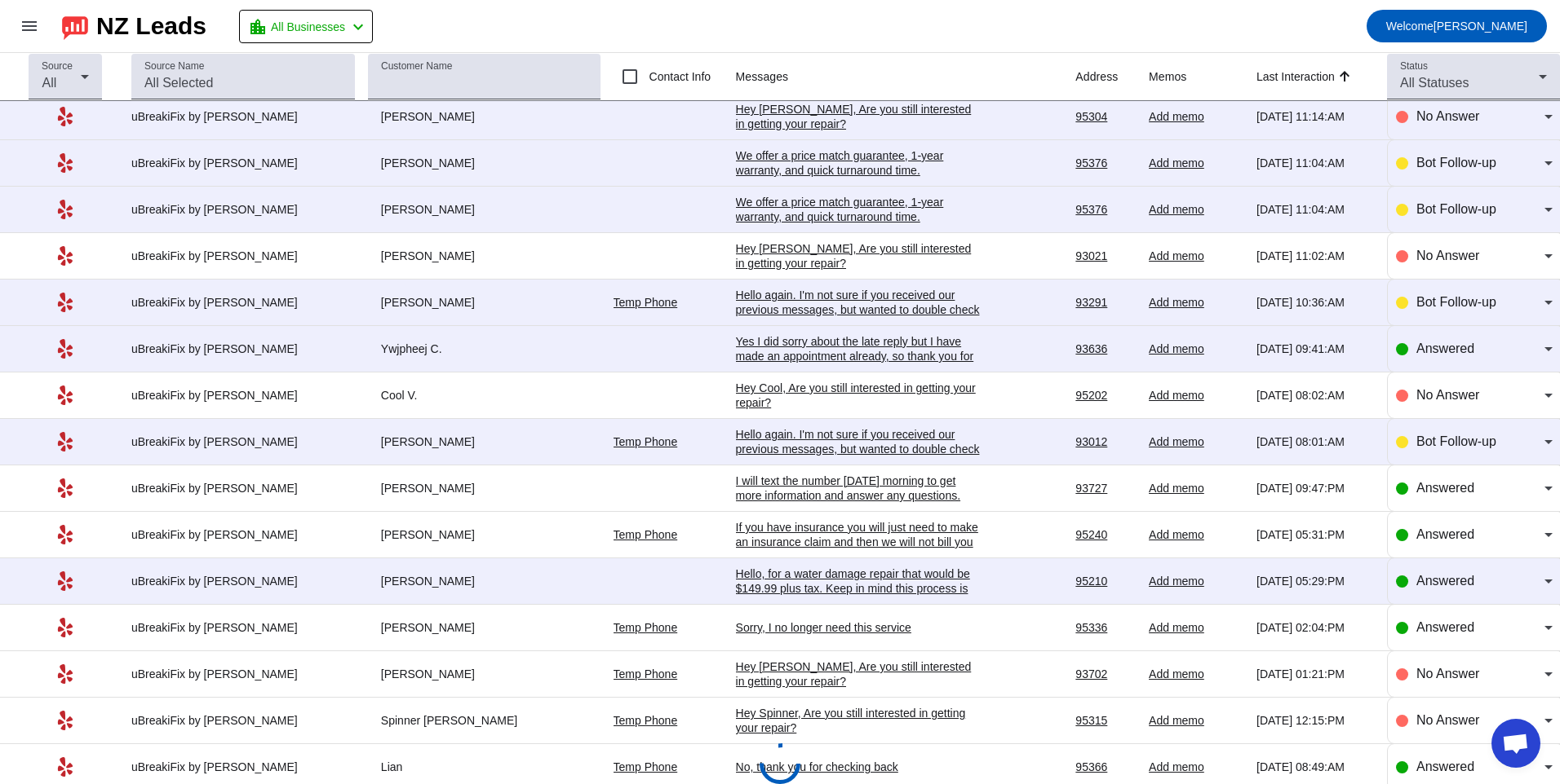
scroll to position [234, 0]
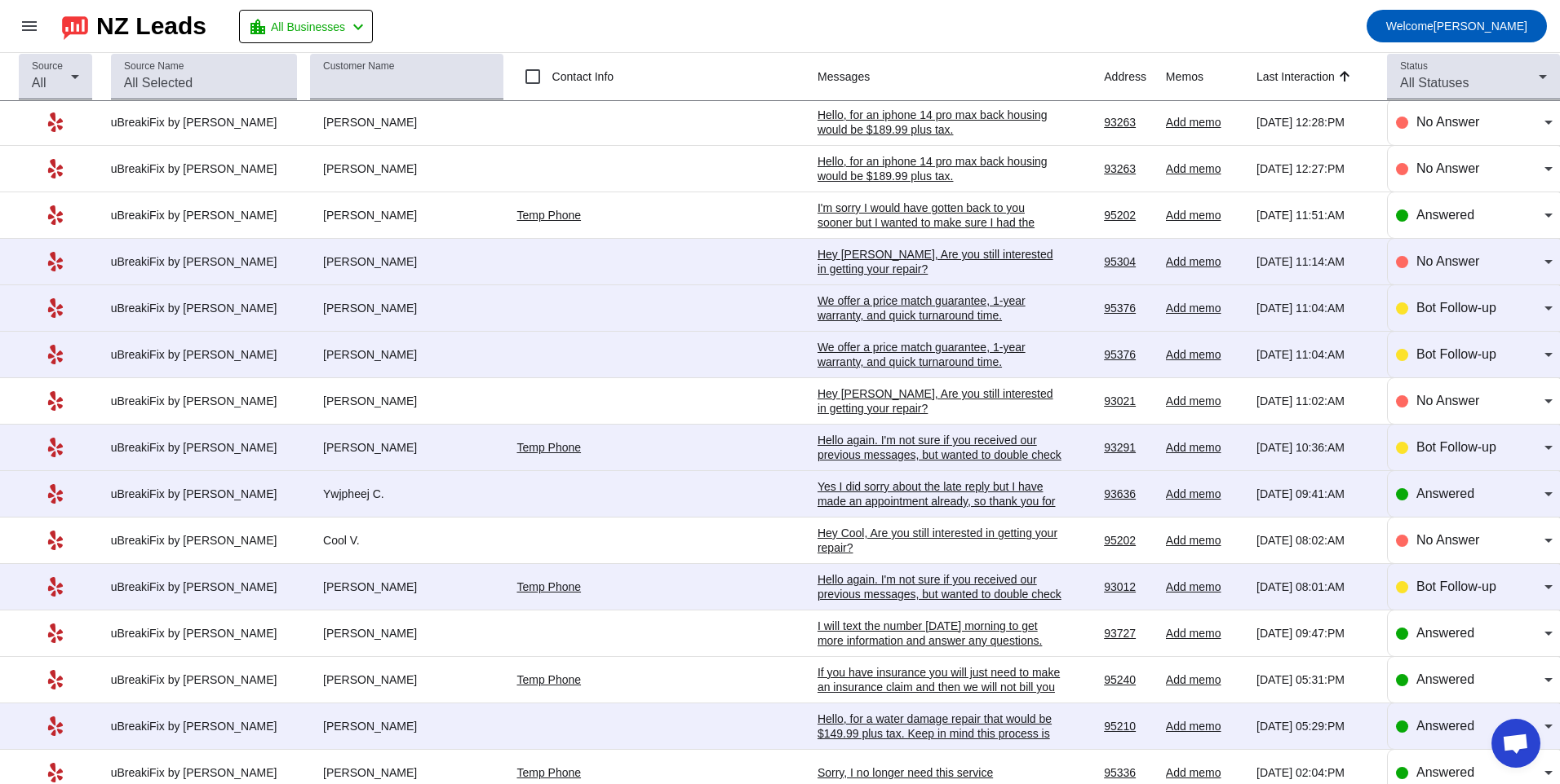
click at [817, 570] on td "Hello again. I'm not sure if you received our previous messages, but wanted to …" at bounding box center [960, 587] width 286 height 46
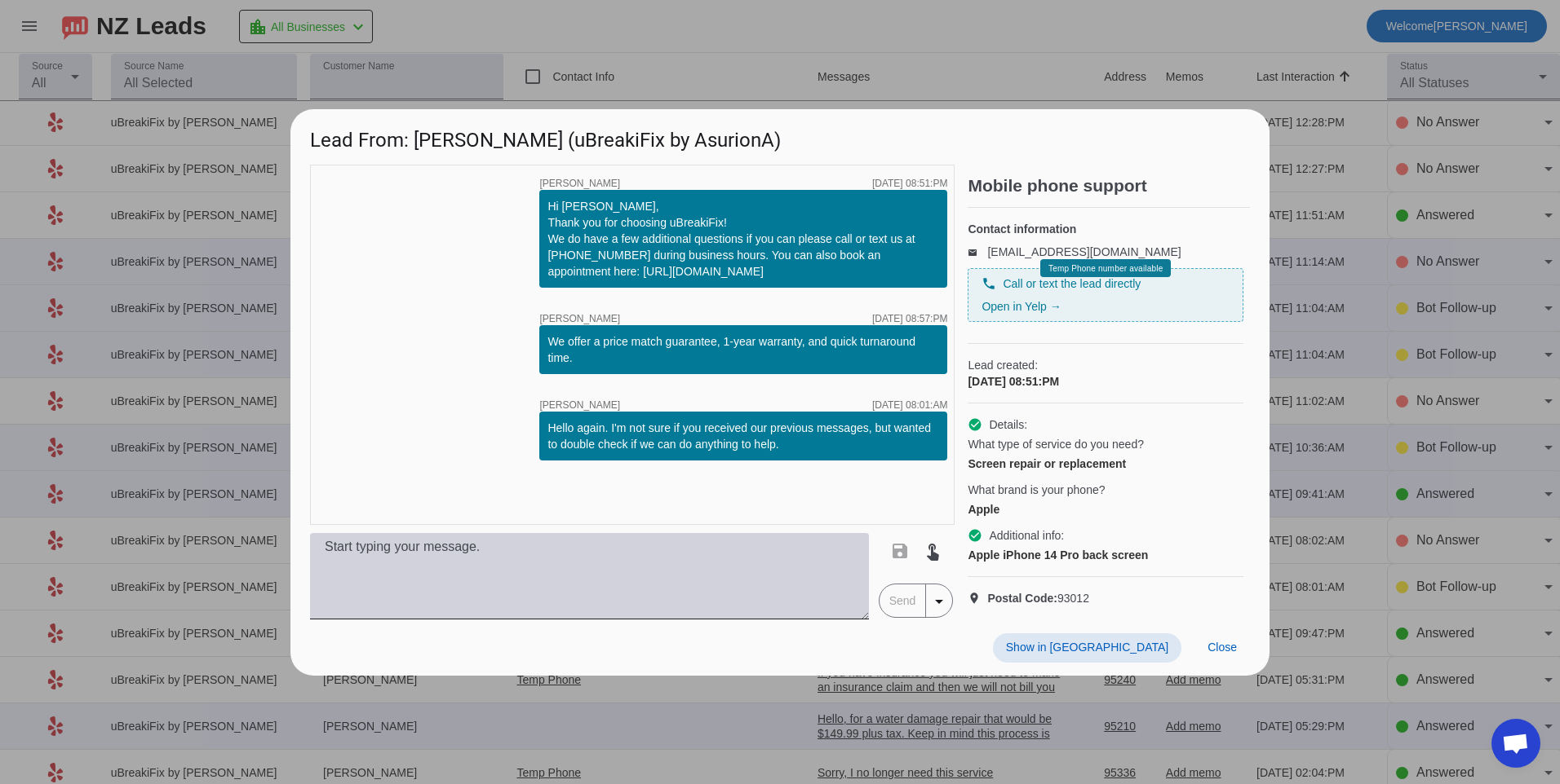
click at [718, 575] on textarea at bounding box center [589, 577] width 558 height 87
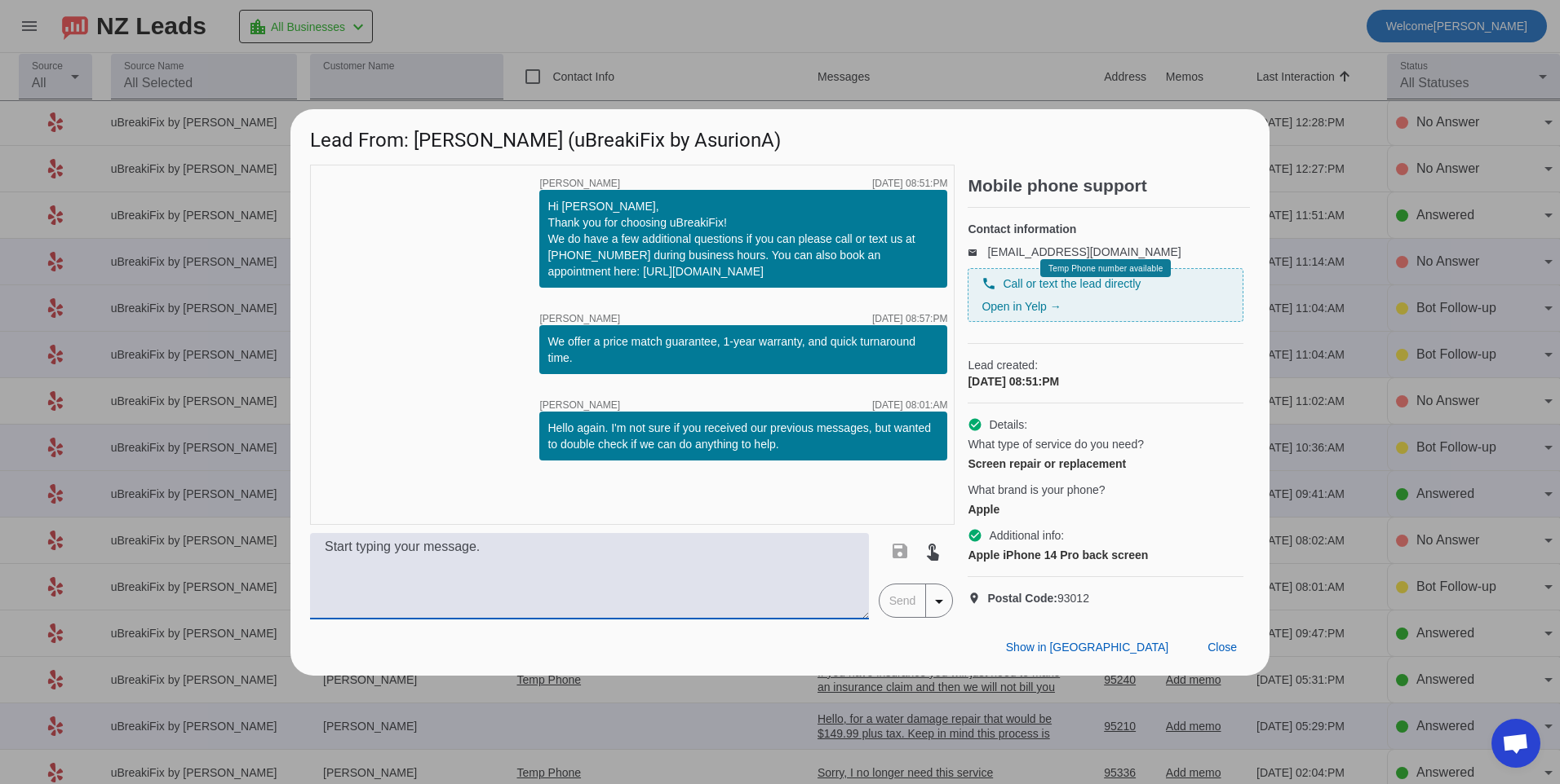
click at [690, 567] on textarea at bounding box center [589, 577] width 558 height 87
type textarea "We offer a back glass for this model for $199.99 plus tax."
click at [895, 617] on span "Send" at bounding box center [902, 601] width 46 height 33
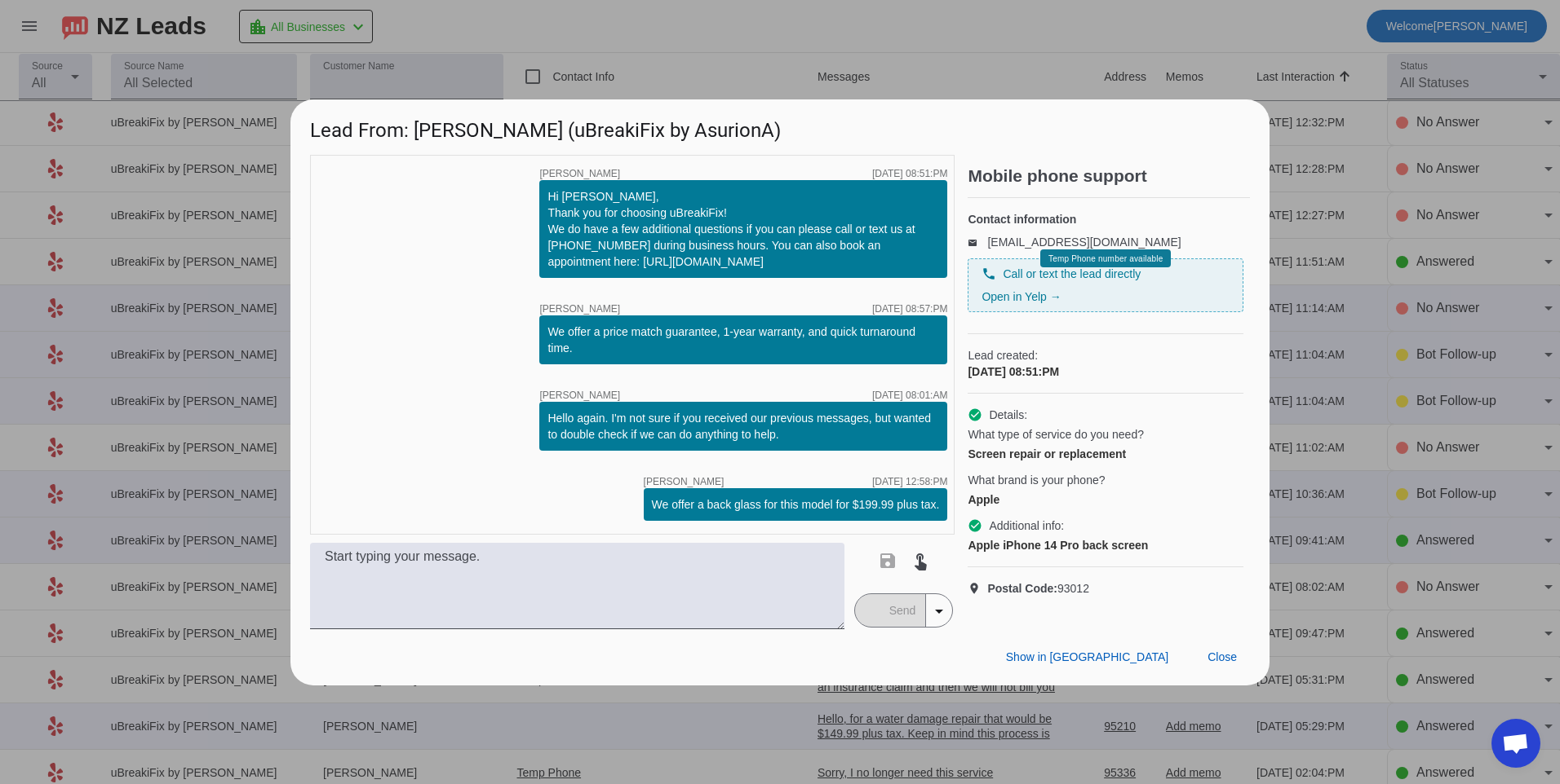
scroll to position [0, 0]
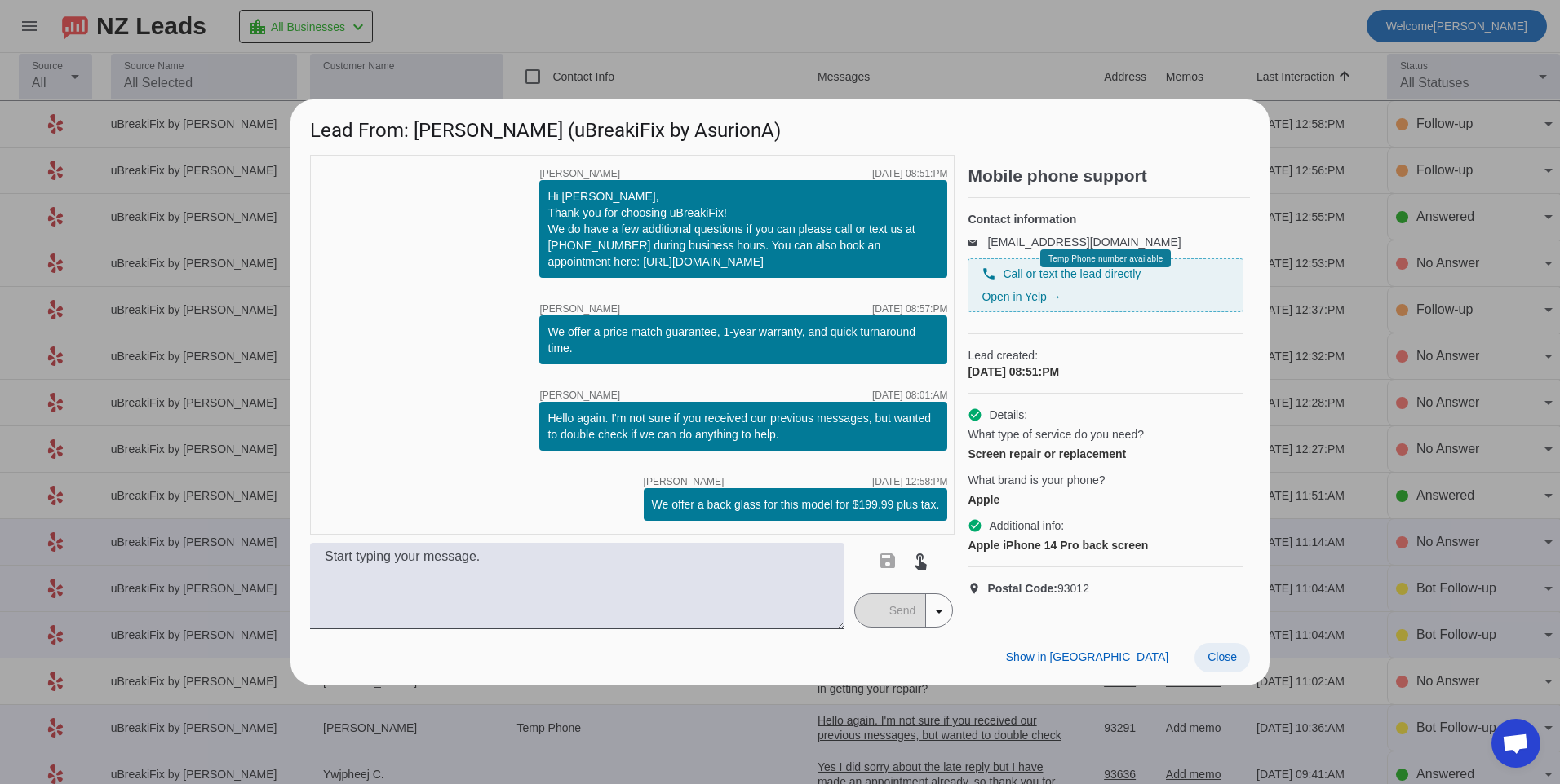
click at [1240, 664] on span at bounding box center [1222, 658] width 55 height 30
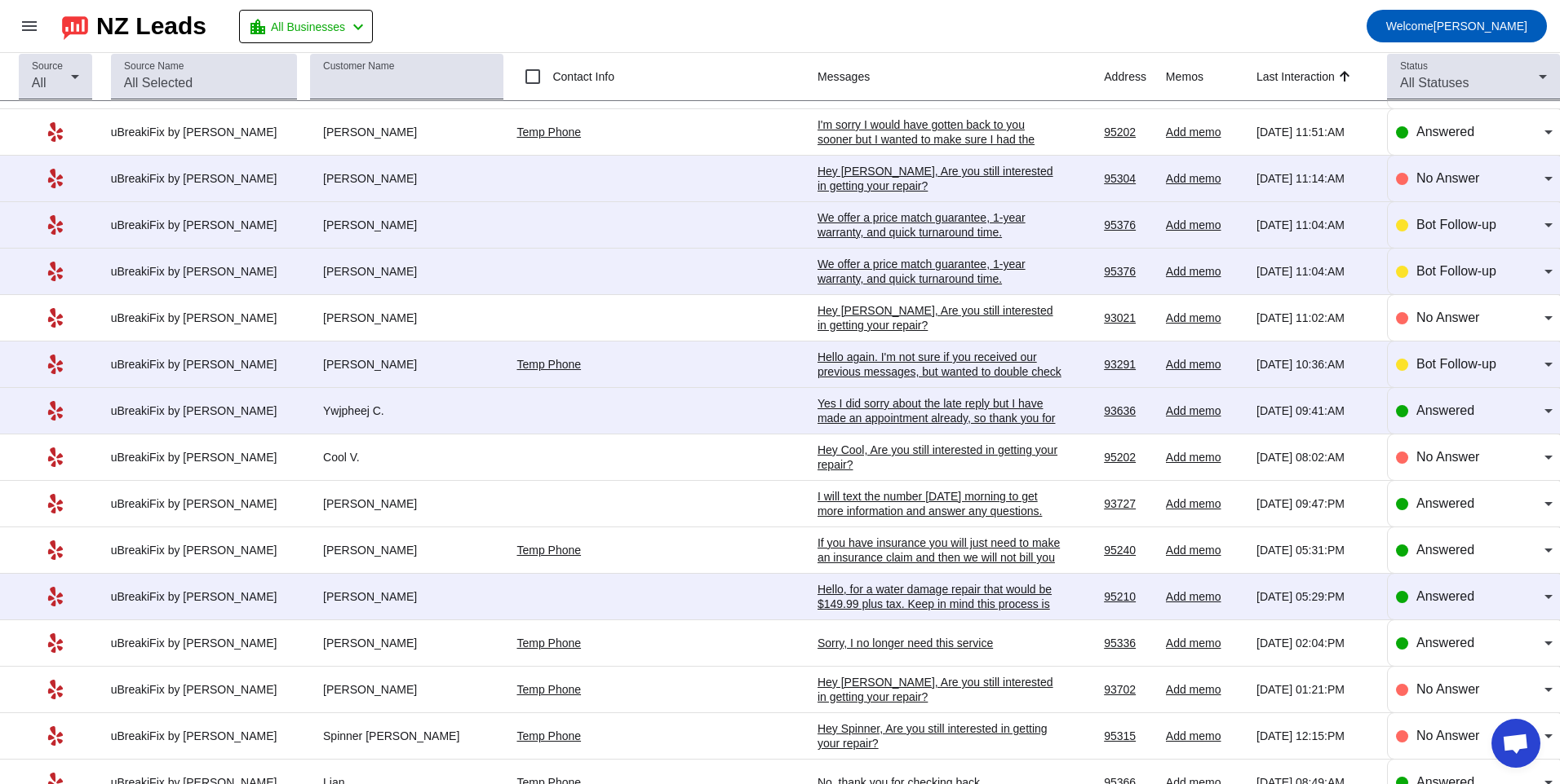
scroll to position [407, 0]
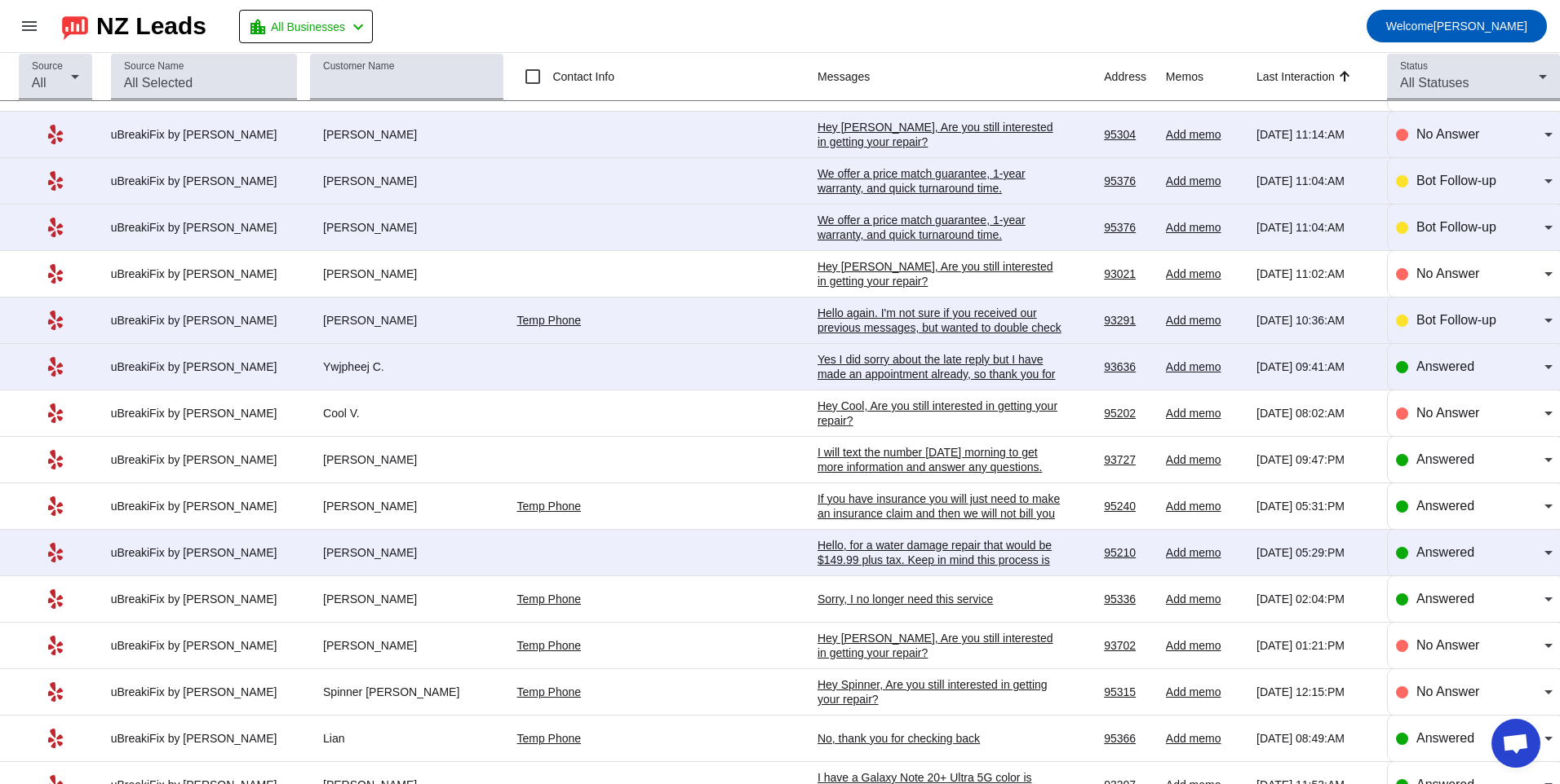
click at [967, 369] on div "Yes I did sorry about the late reply but I have made an appointment already, so…" at bounding box center [939, 374] width 245 height 44
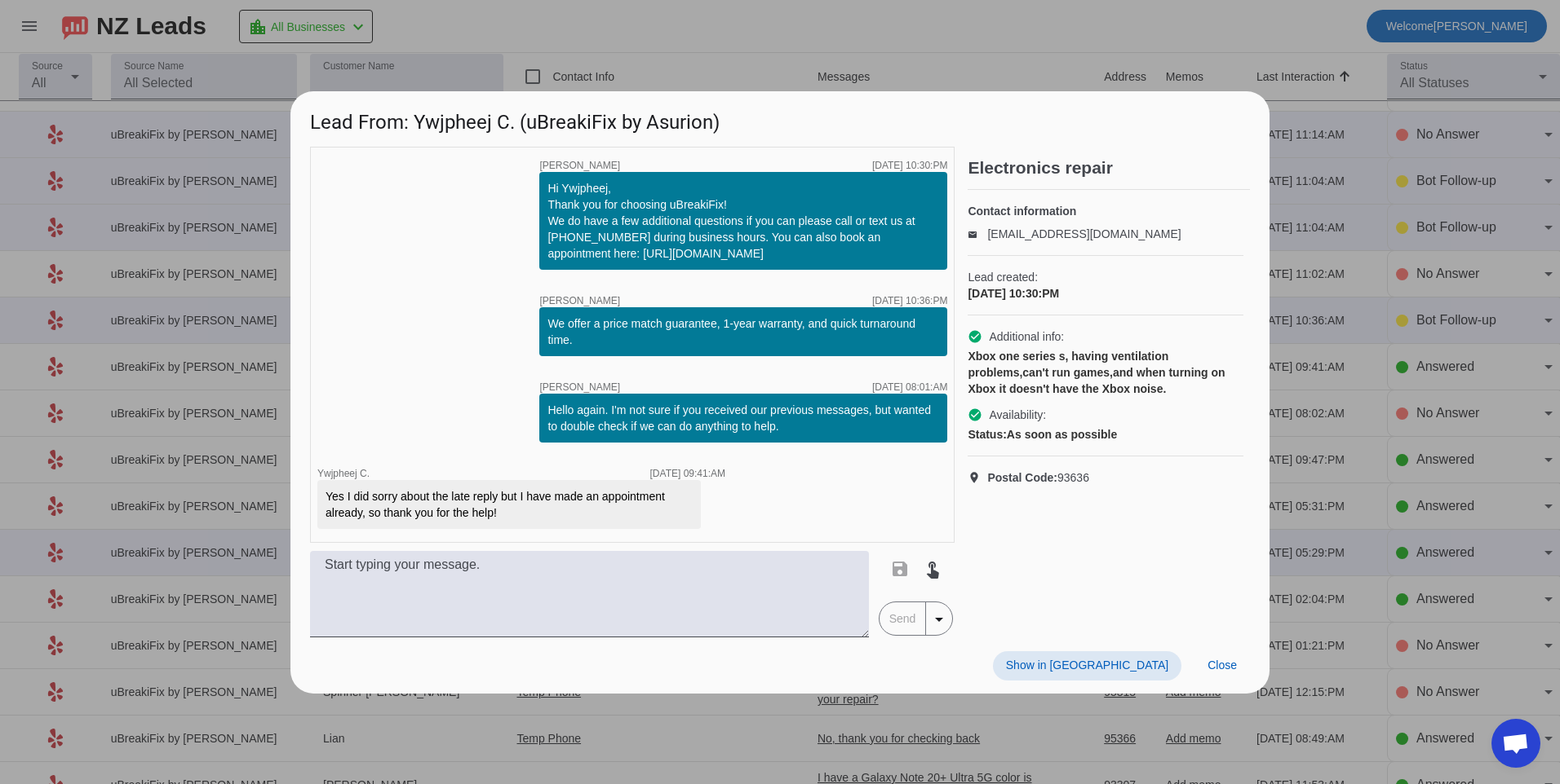
scroll to position [0, 0]
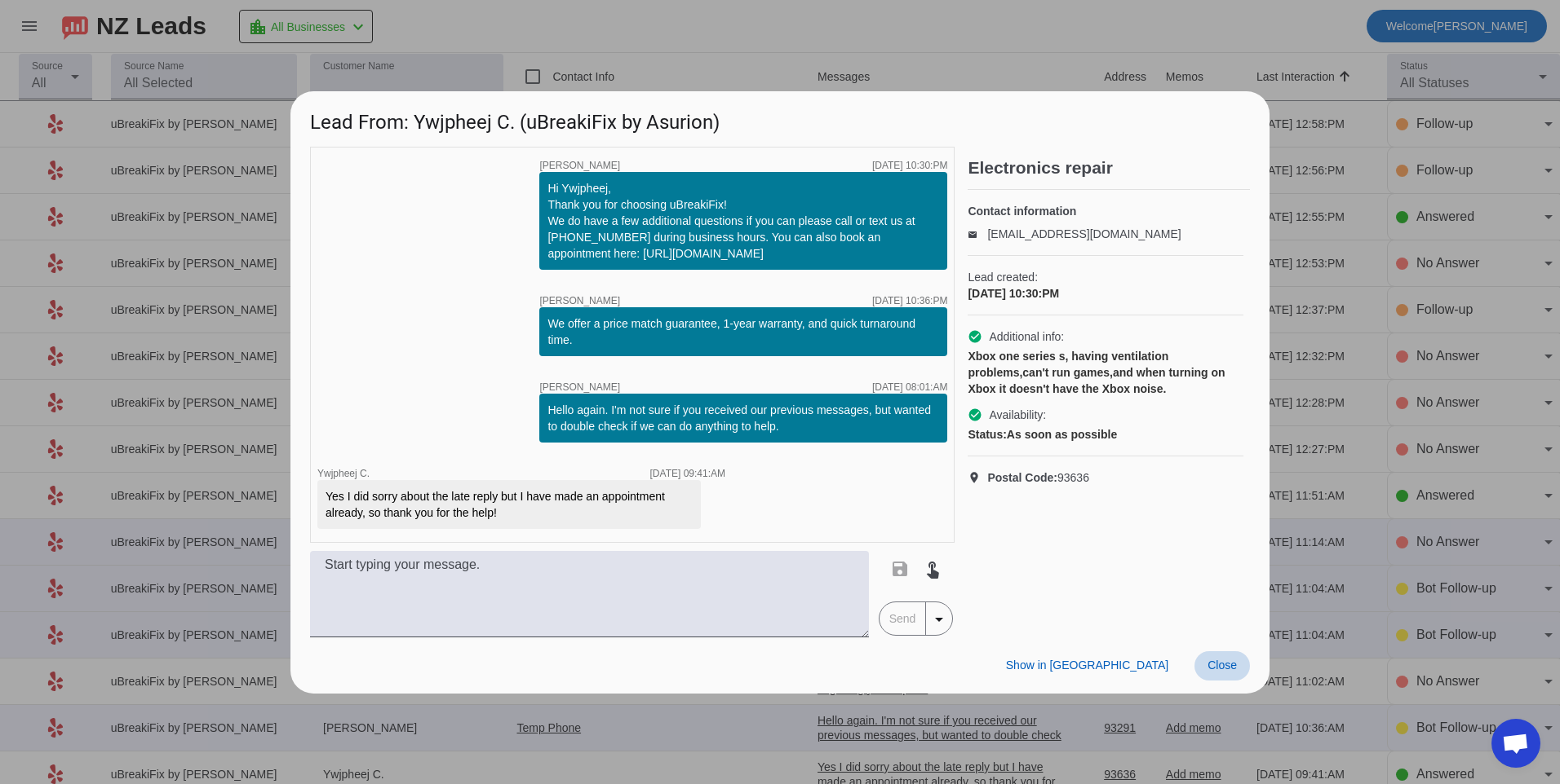
click at [1207, 671] on span at bounding box center [1222, 667] width 55 height 30
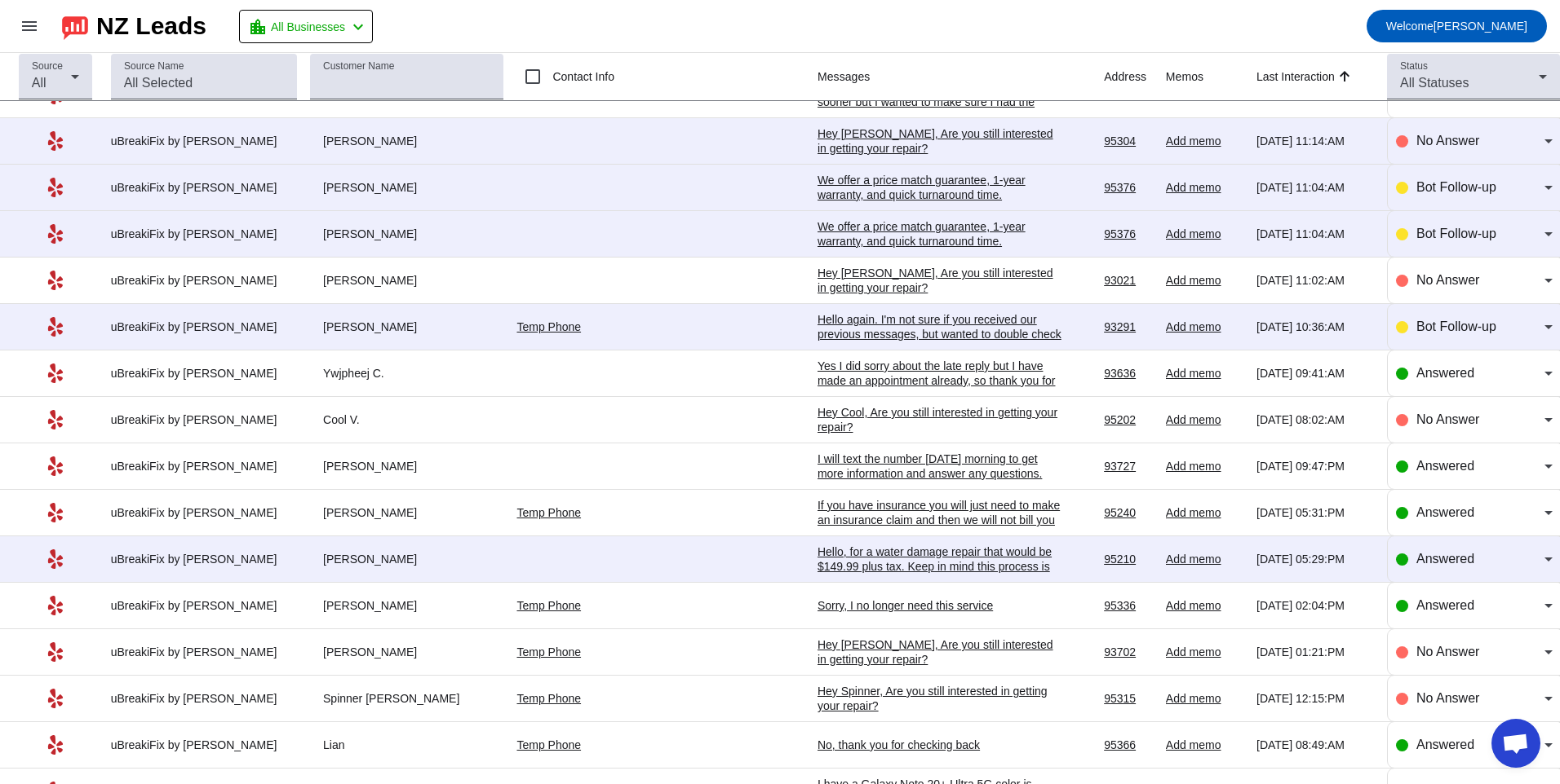
scroll to position [407, 0]
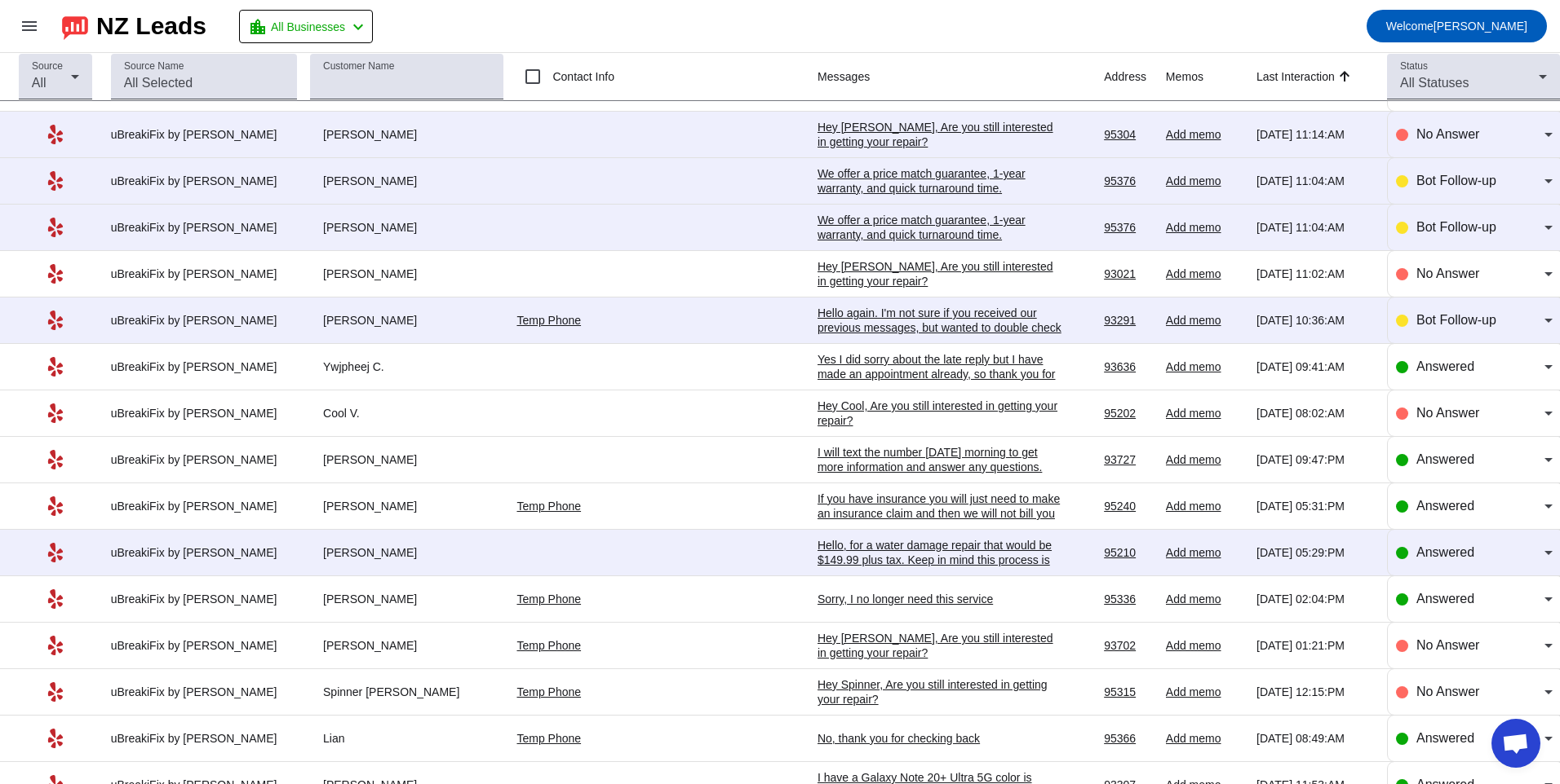
click at [868, 321] on div "Hello again. I'm not sure if you received our previous messages, but wanted to …" at bounding box center [939, 327] width 245 height 44
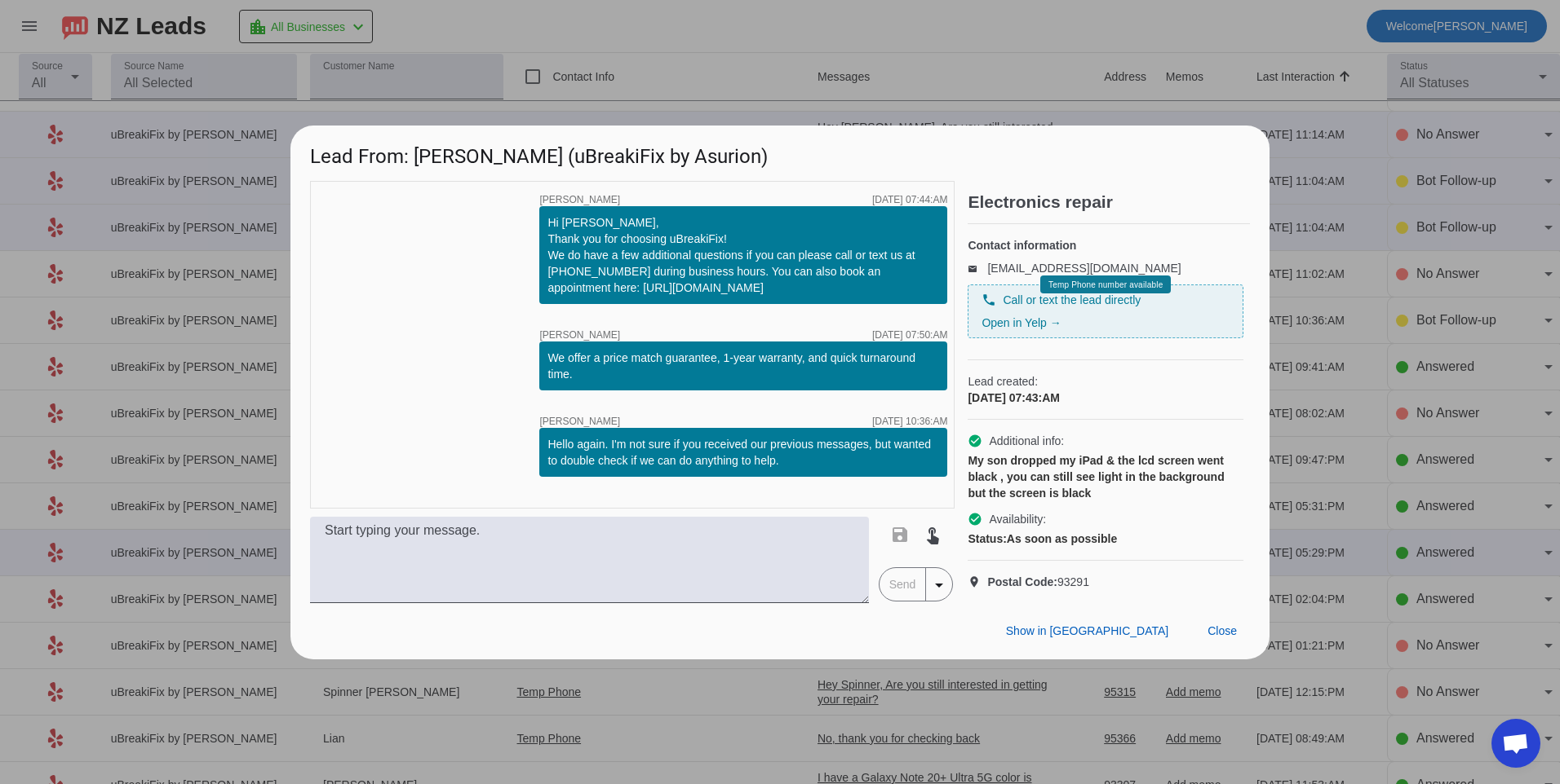
click at [1231, 631] on span at bounding box center [1222, 632] width 55 height 30
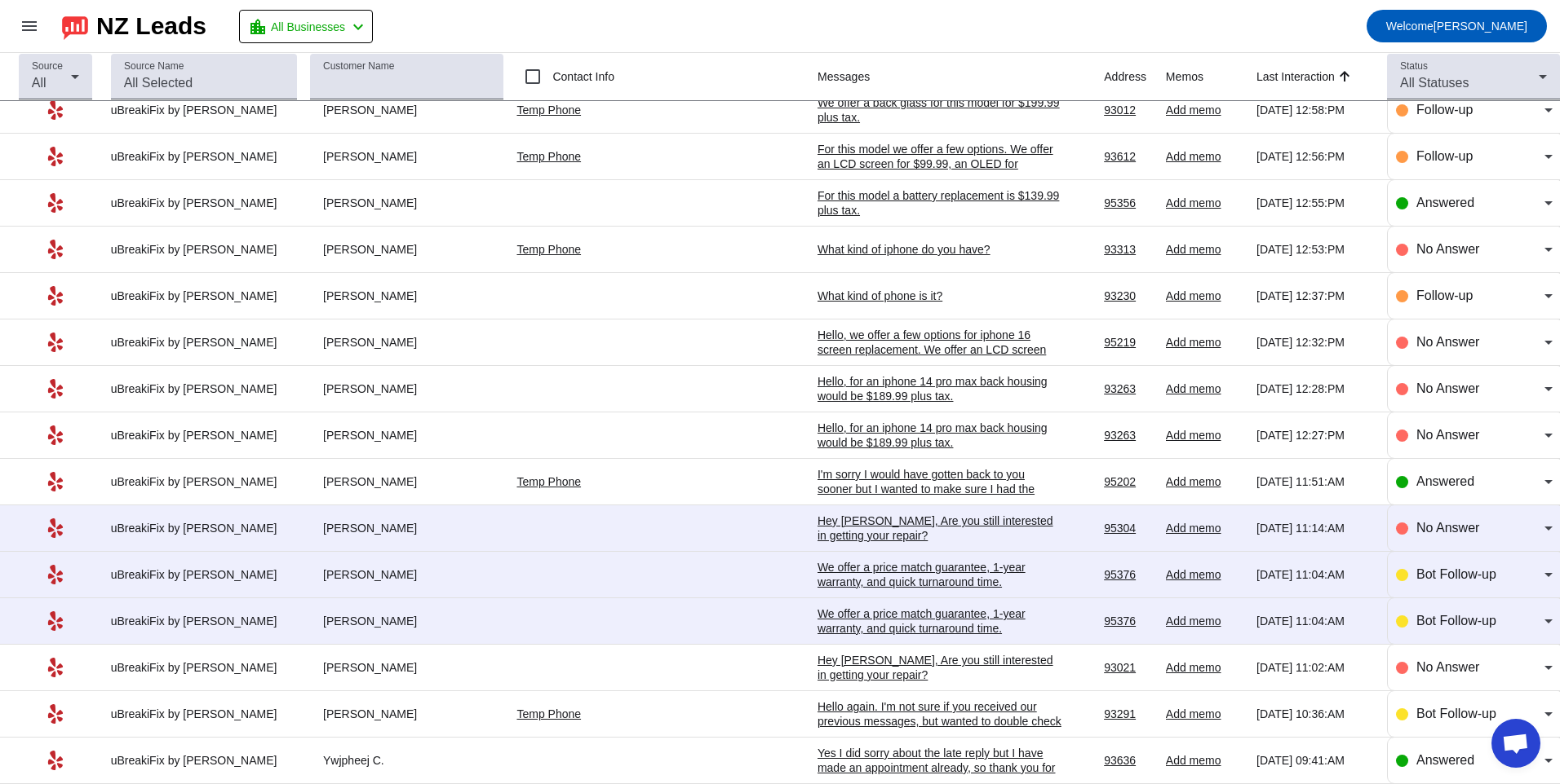
scroll to position [0, 0]
